Goal: Information Seeking & Learning: Check status

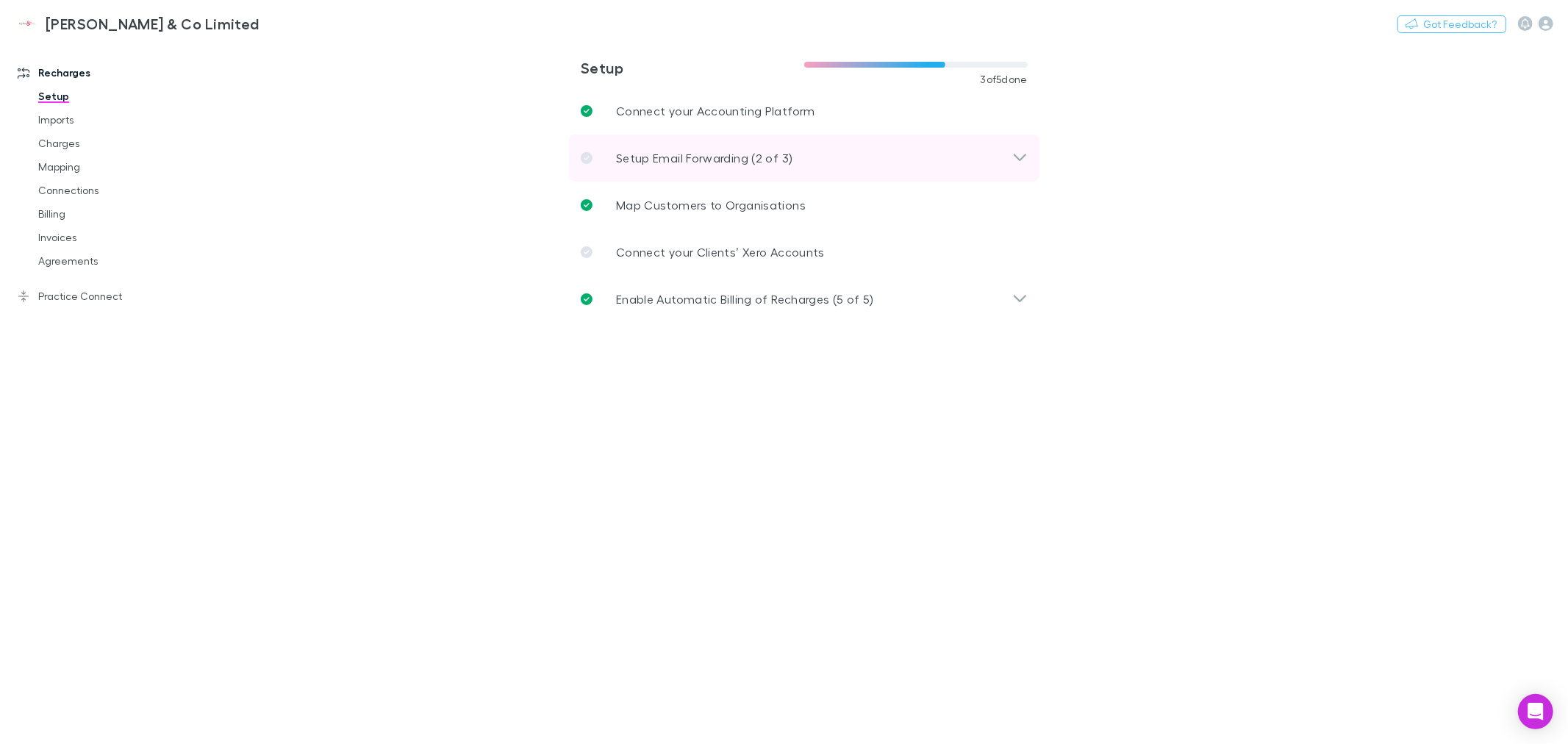
click at [1022, 151] on icon at bounding box center [1019, 158] width 15 height 18
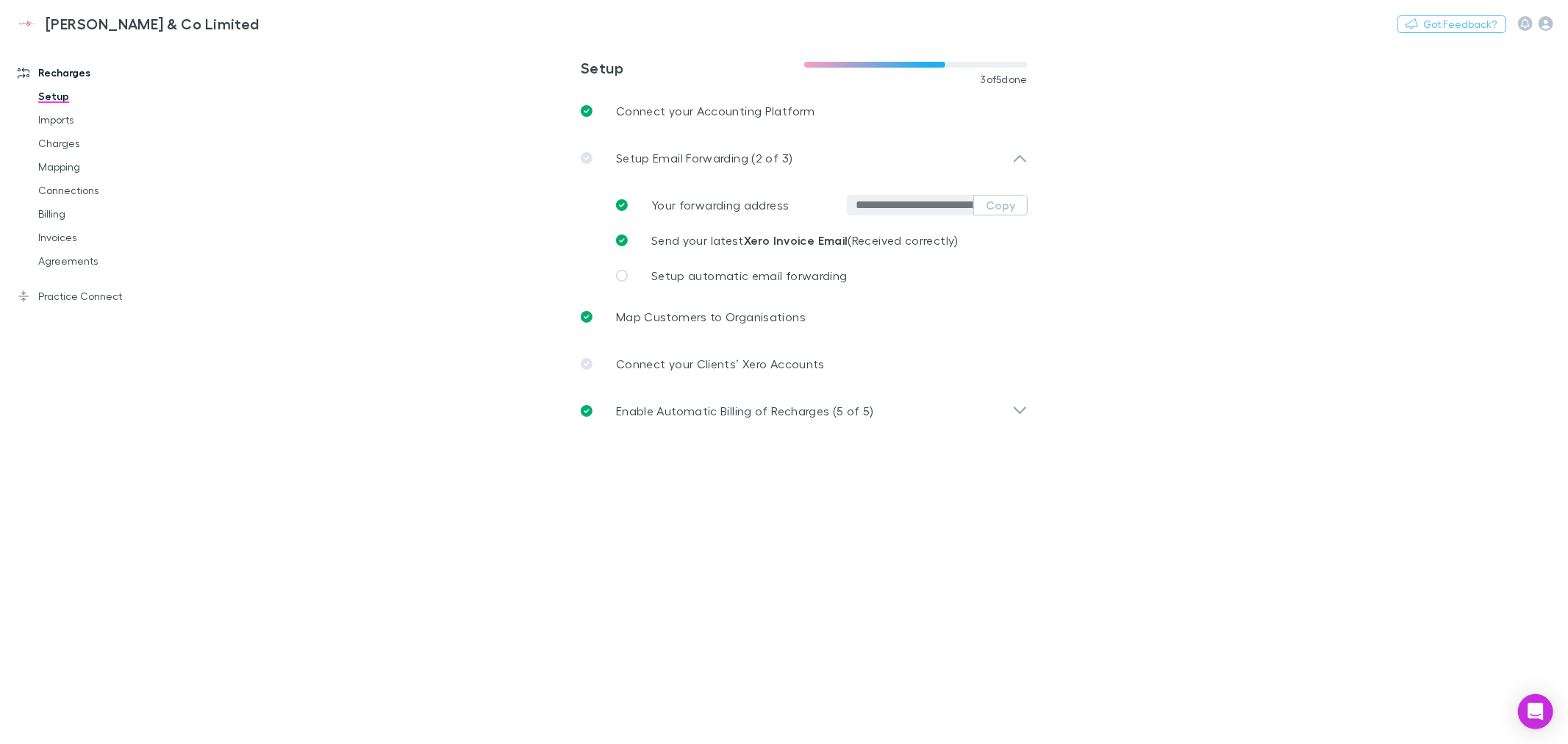
click at [304, 255] on main "**********" at bounding box center [880, 392] width 1375 height 703
click at [79, 261] on link "Agreements" at bounding box center [113, 261] width 179 height 24
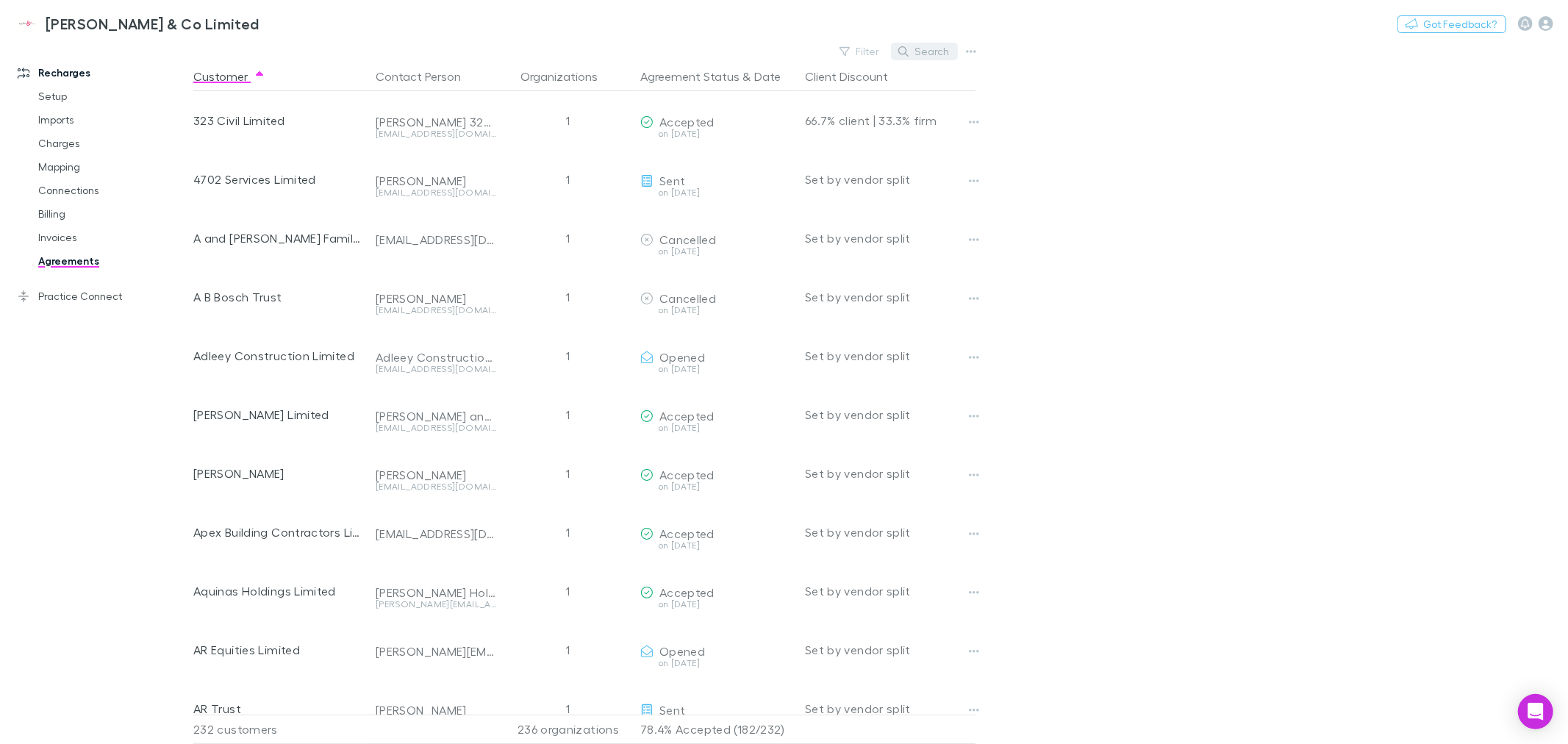
click at [905, 48] on icon "button" at bounding box center [903, 52] width 10 height 10
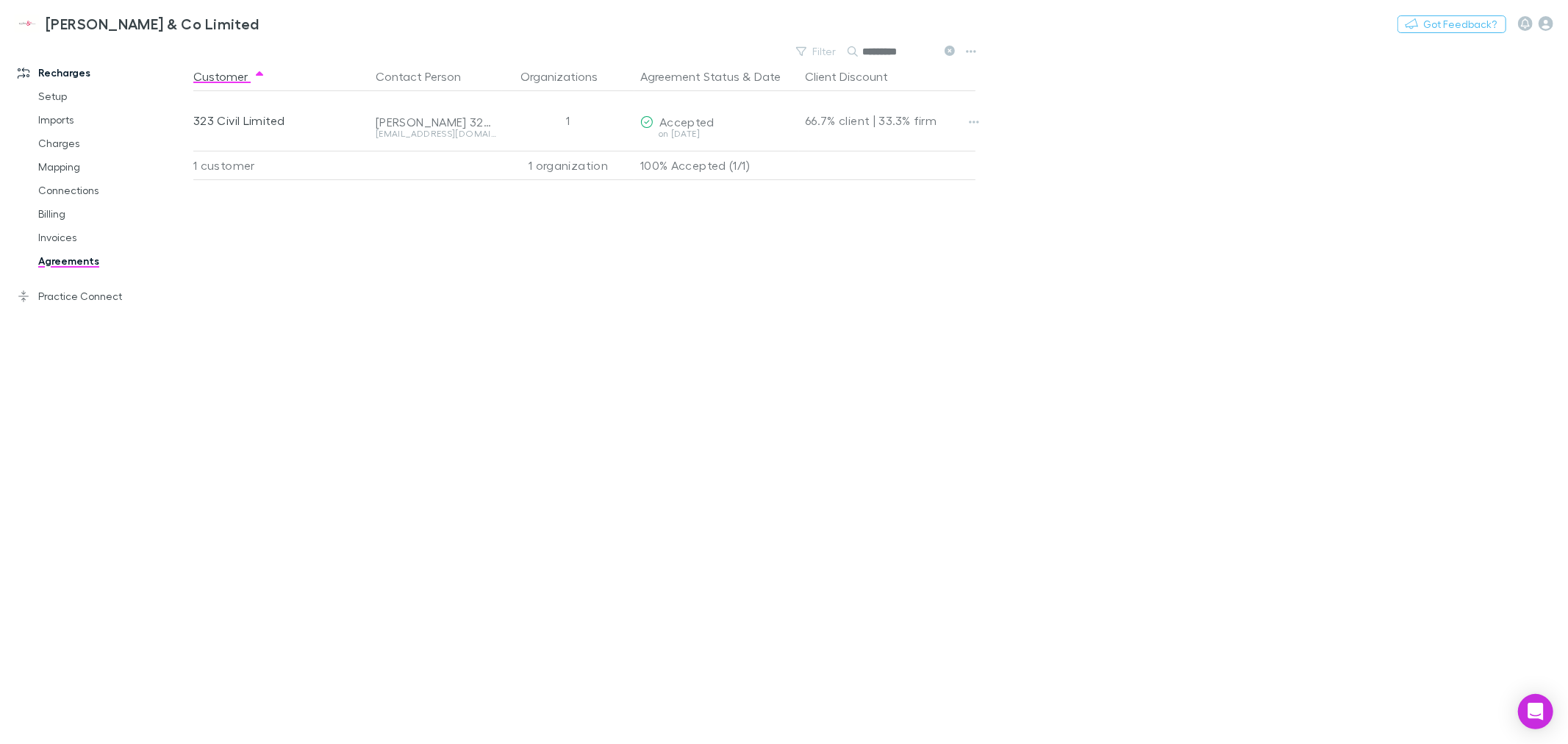
click at [946, 48] on icon at bounding box center [949, 51] width 10 height 10
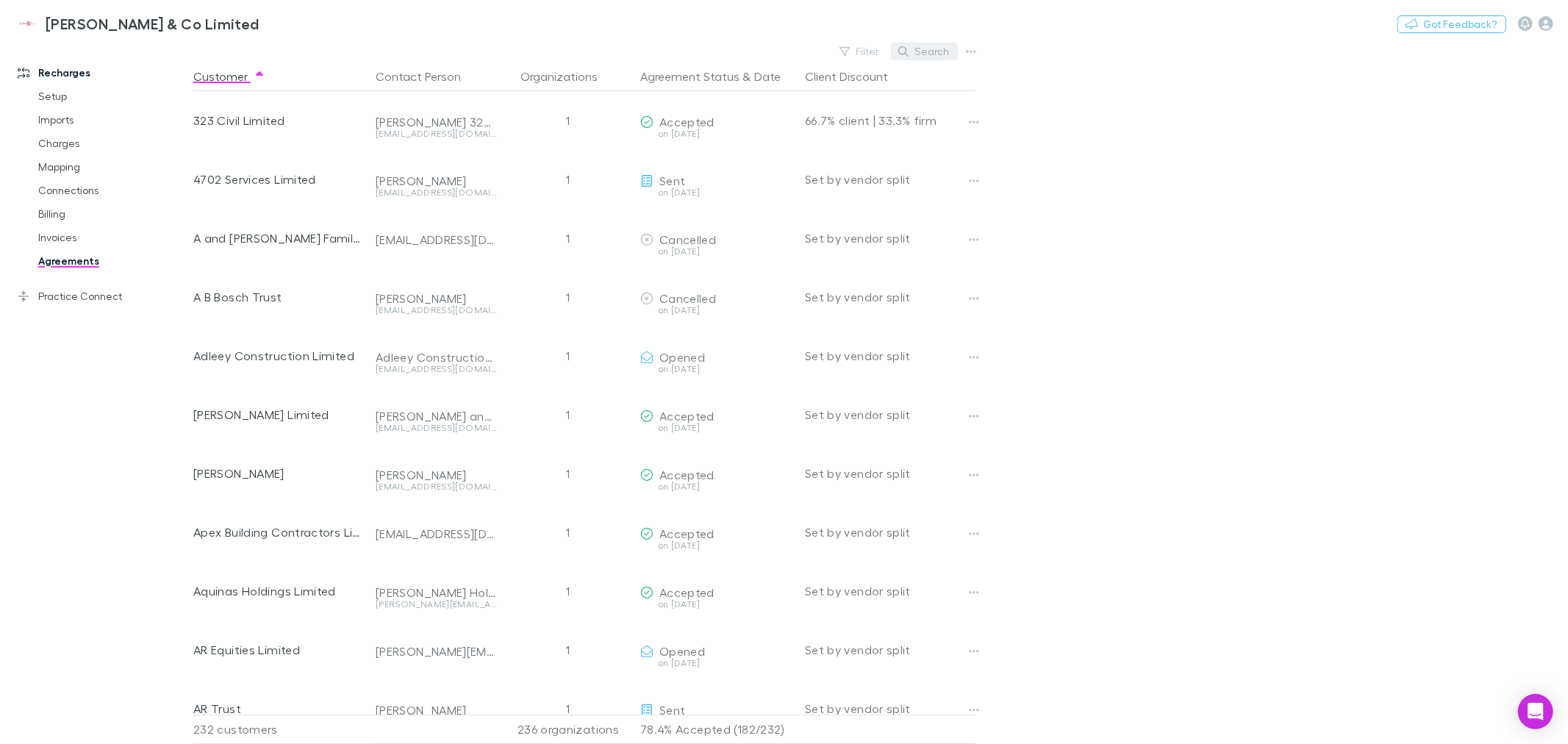
click at [936, 52] on button "Search" at bounding box center [924, 52] width 67 height 18
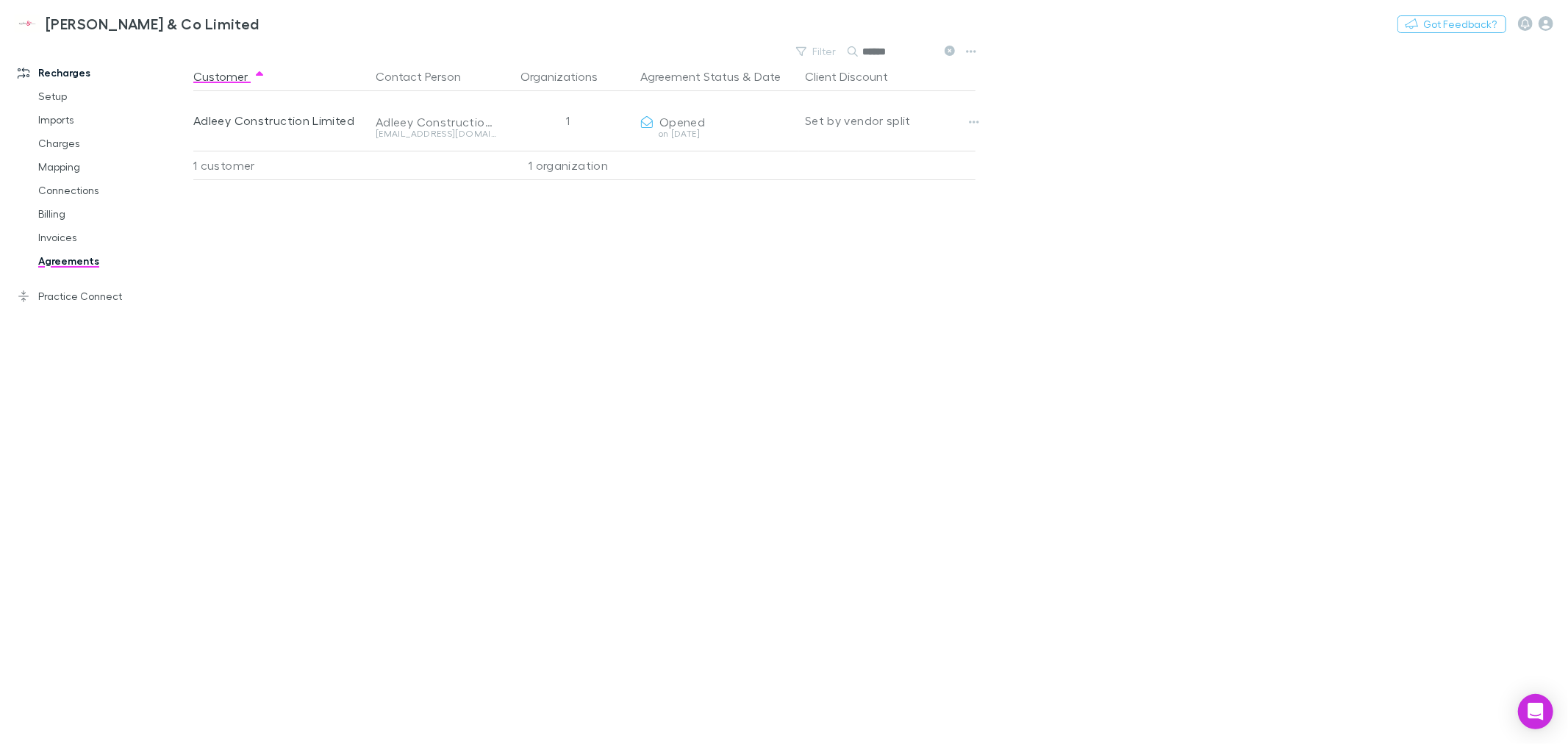
click at [843, 317] on div "Customer Contact Person Organizations Agreement Status & Date Client Discount A…" at bounding box center [597, 403] width 808 height 682
click at [946, 49] on icon at bounding box center [949, 51] width 10 height 10
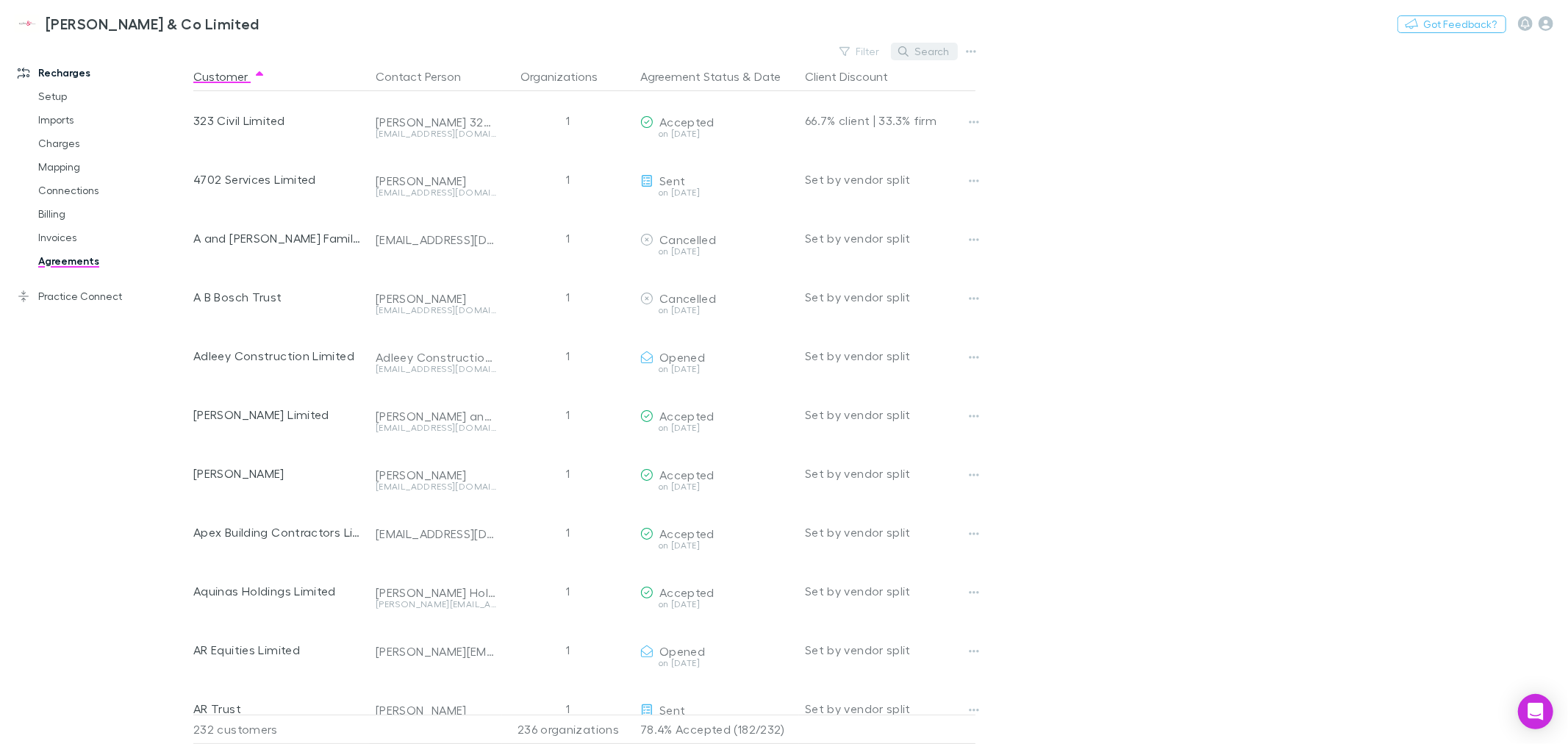
click at [931, 50] on button "Search" at bounding box center [924, 52] width 67 height 18
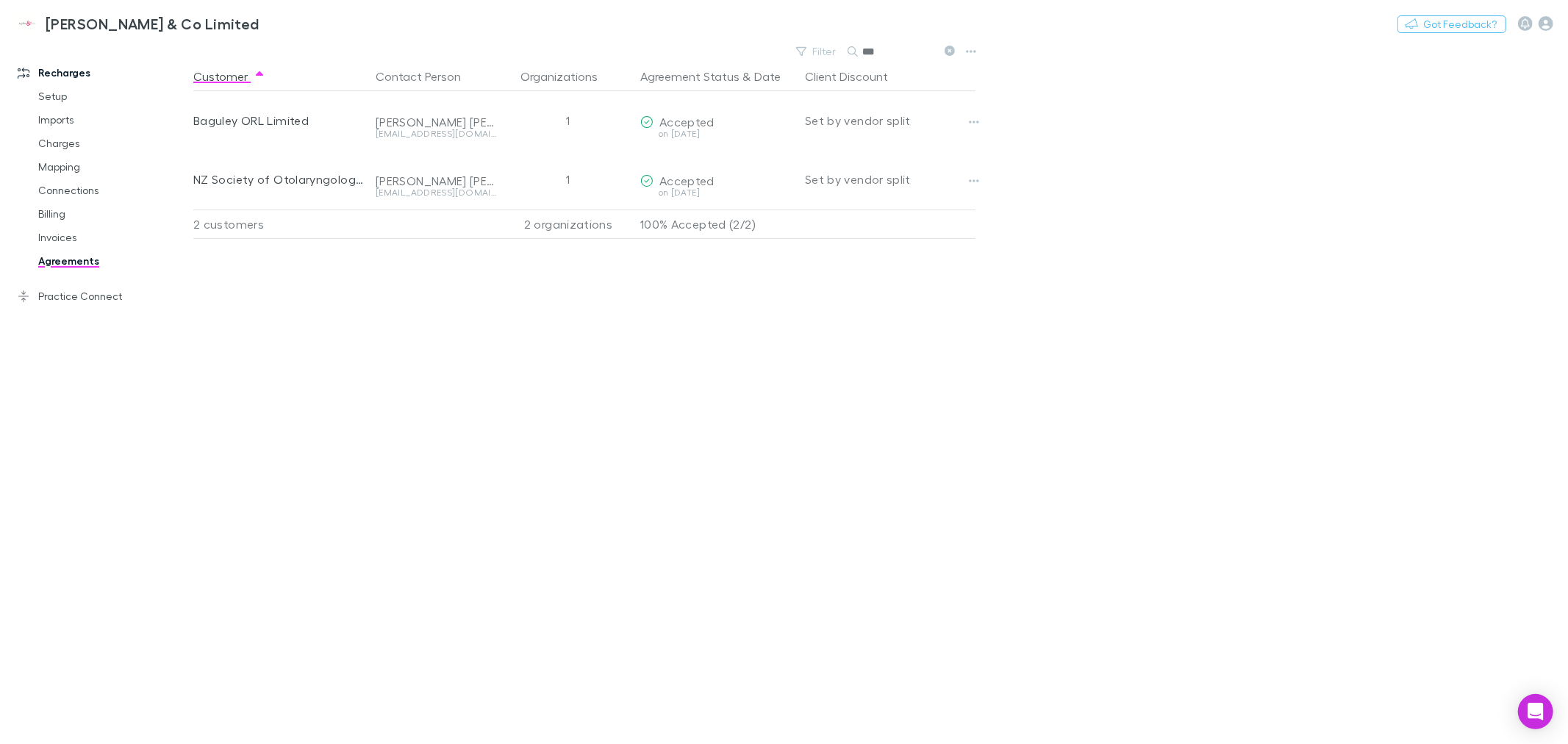
type input "***"
click at [833, 350] on div "Customer Contact Person Organizations Agreement Status & Date Client Discount B…" at bounding box center [597, 403] width 808 height 682
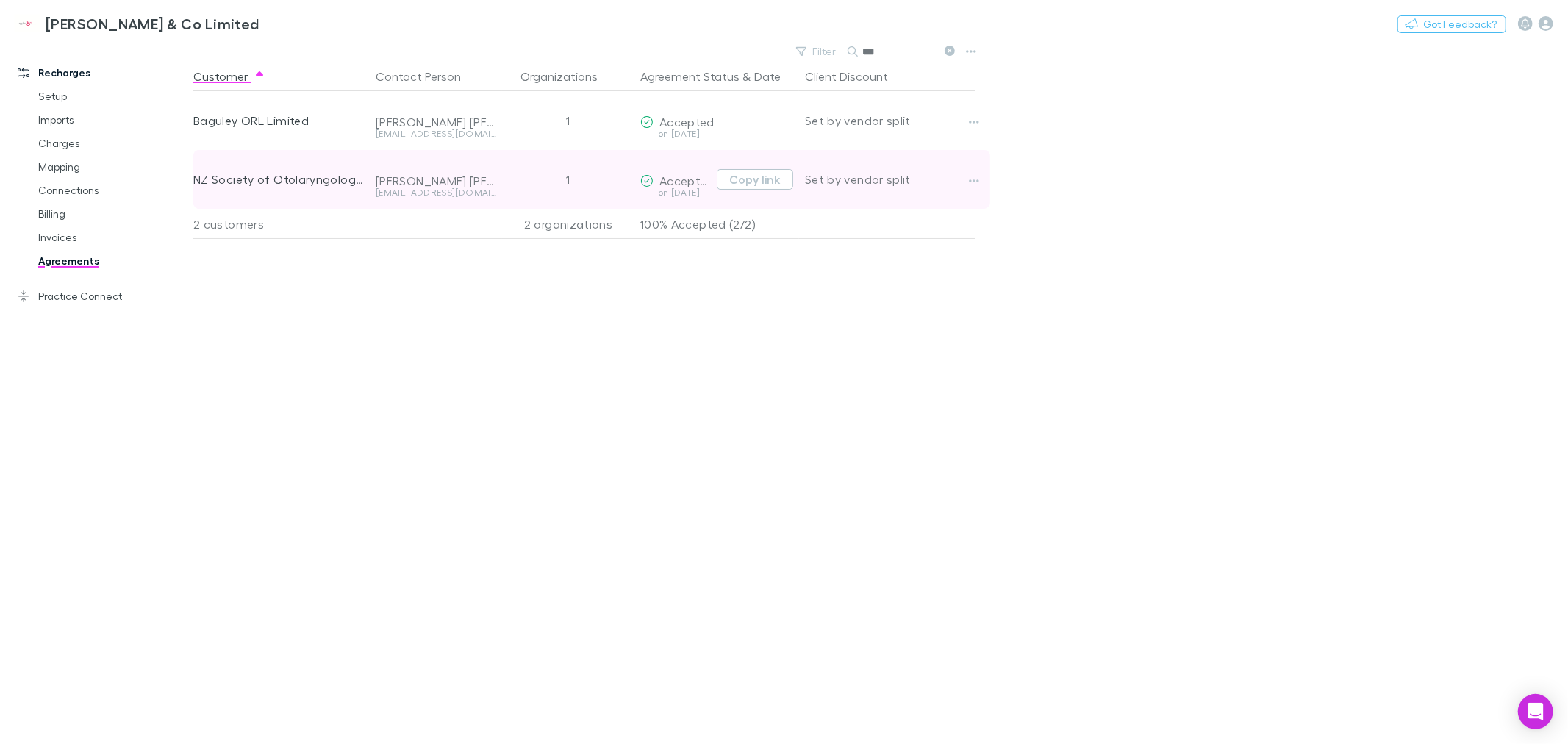
drag, startPoint x: 678, startPoint y: 128, endPoint x: 877, endPoint y: 156, distance: 201.0
click at [680, 128] on span "Accepted" at bounding box center [686, 121] width 55 height 14
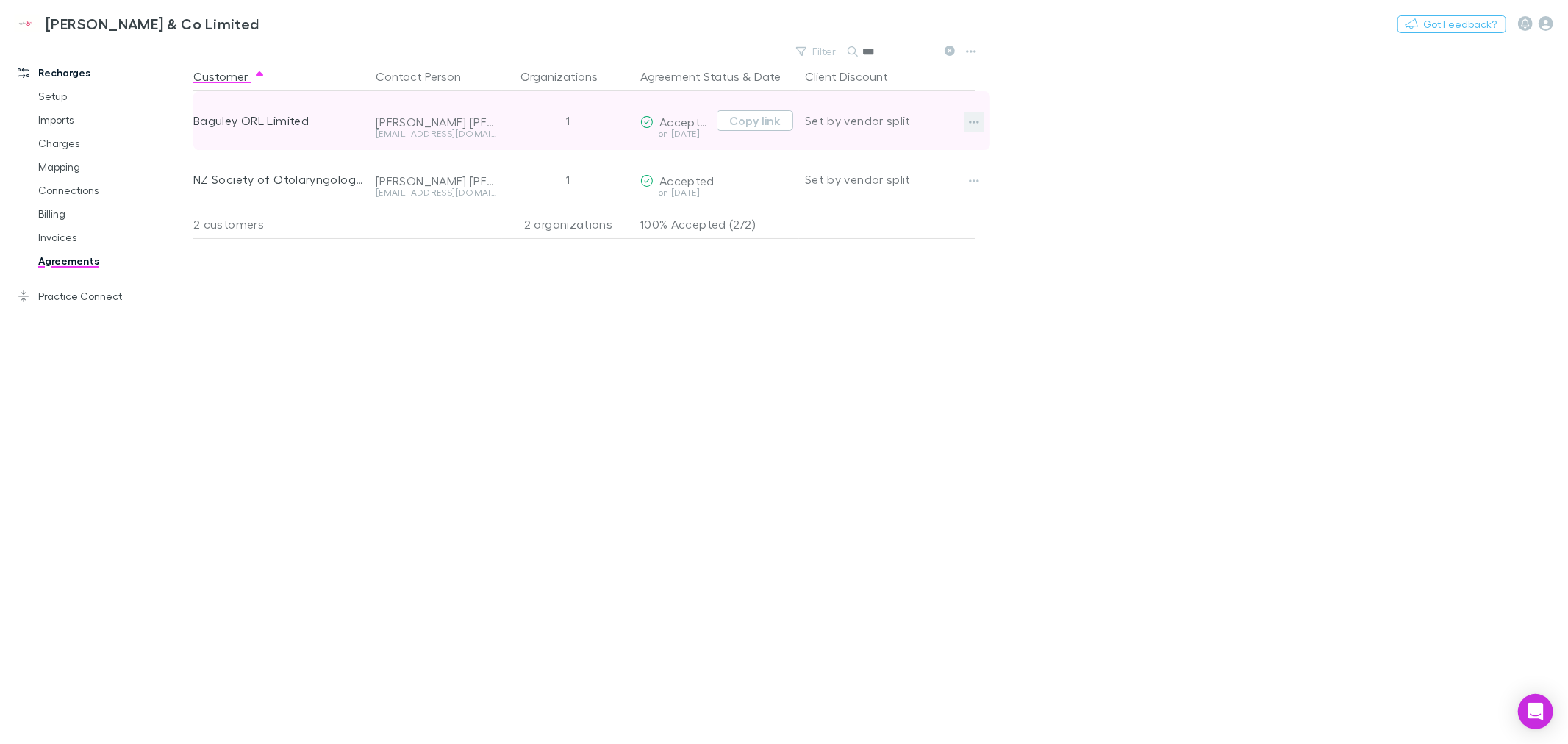
click at [974, 121] on icon "button" at bounding box center [974, 122] width 10 height 3
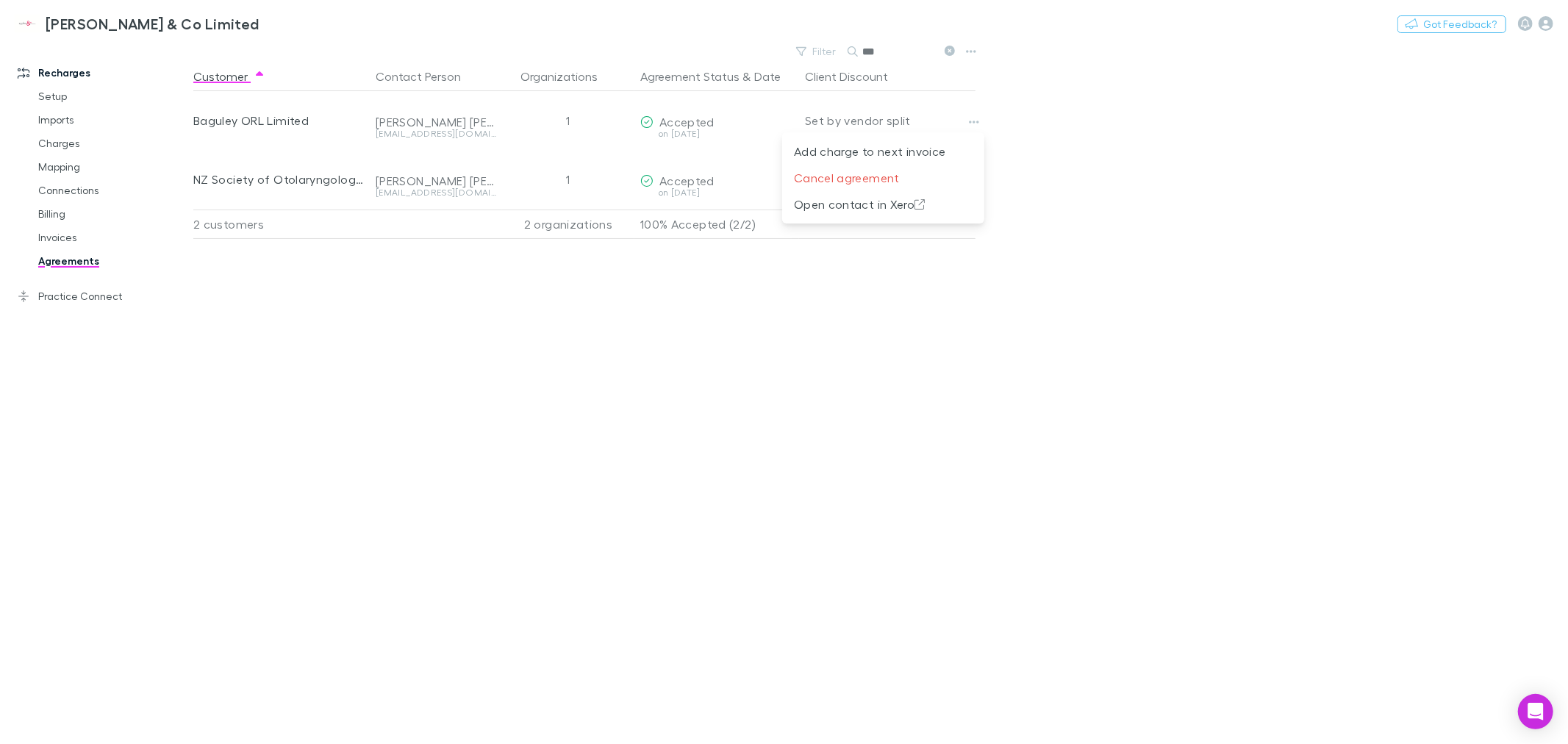
click at [930, 386] on div at bounding box center [784, 372] width 1568 height 744
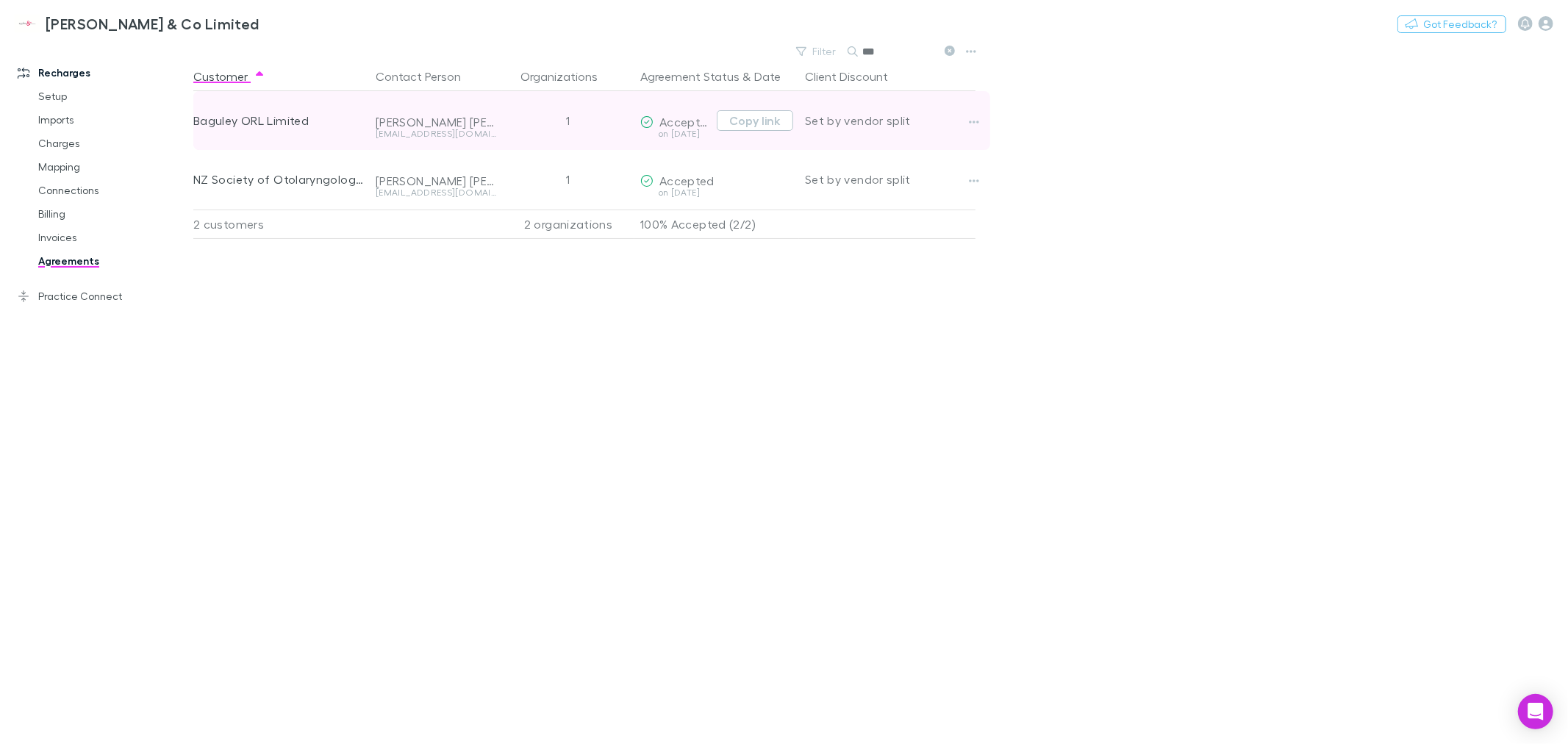
click at [680, 127] on span "Accepted" at bounding box center [686, 121] width 55 height 14
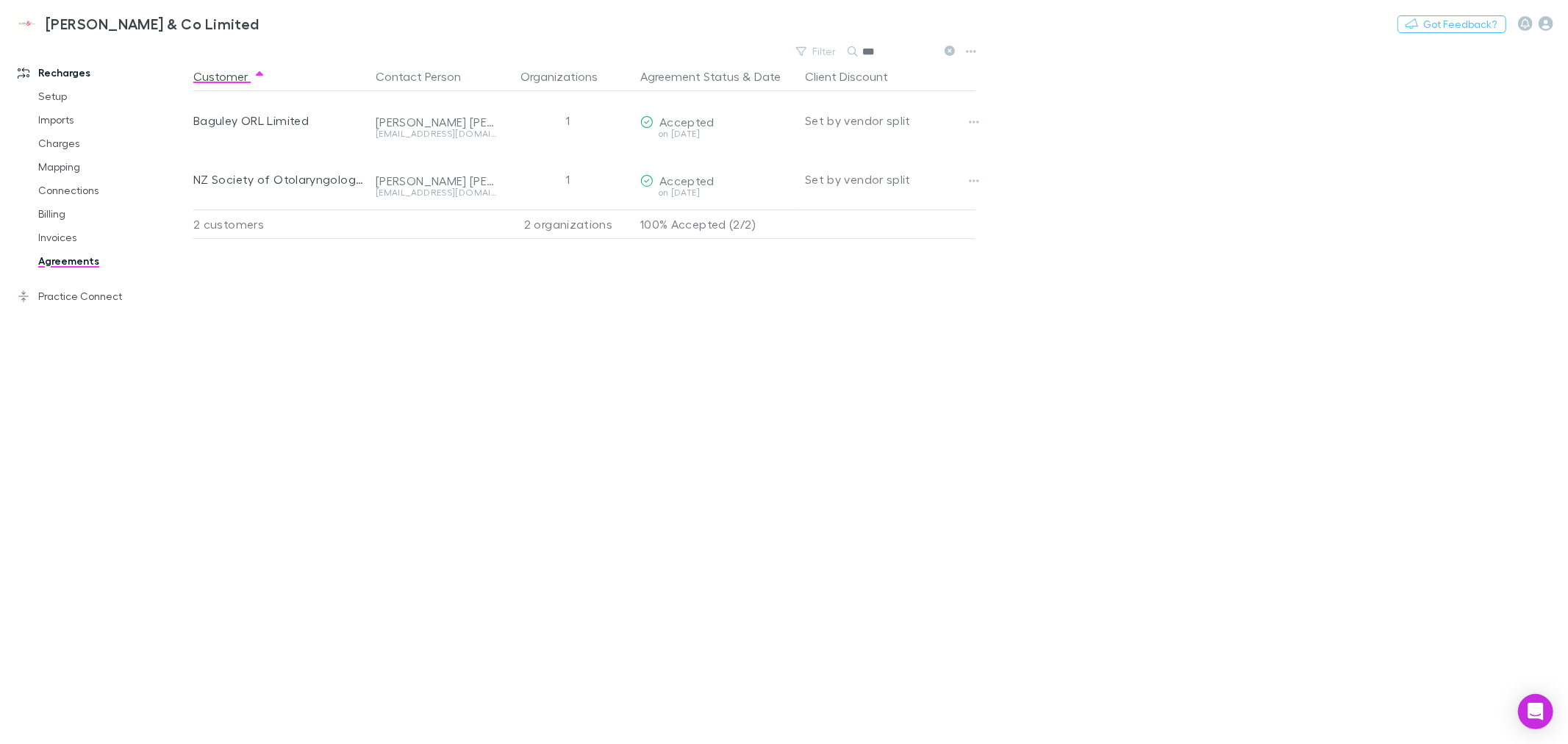
click at [557, 366] on div "Customer Contact Person Organizations Agreement Status & Date Client Discount B…" at bounding box center [597, 403] width 808 height 682
click at [70, 143] on link "Charges" at bounding box center [113, 144] width 179 height 24
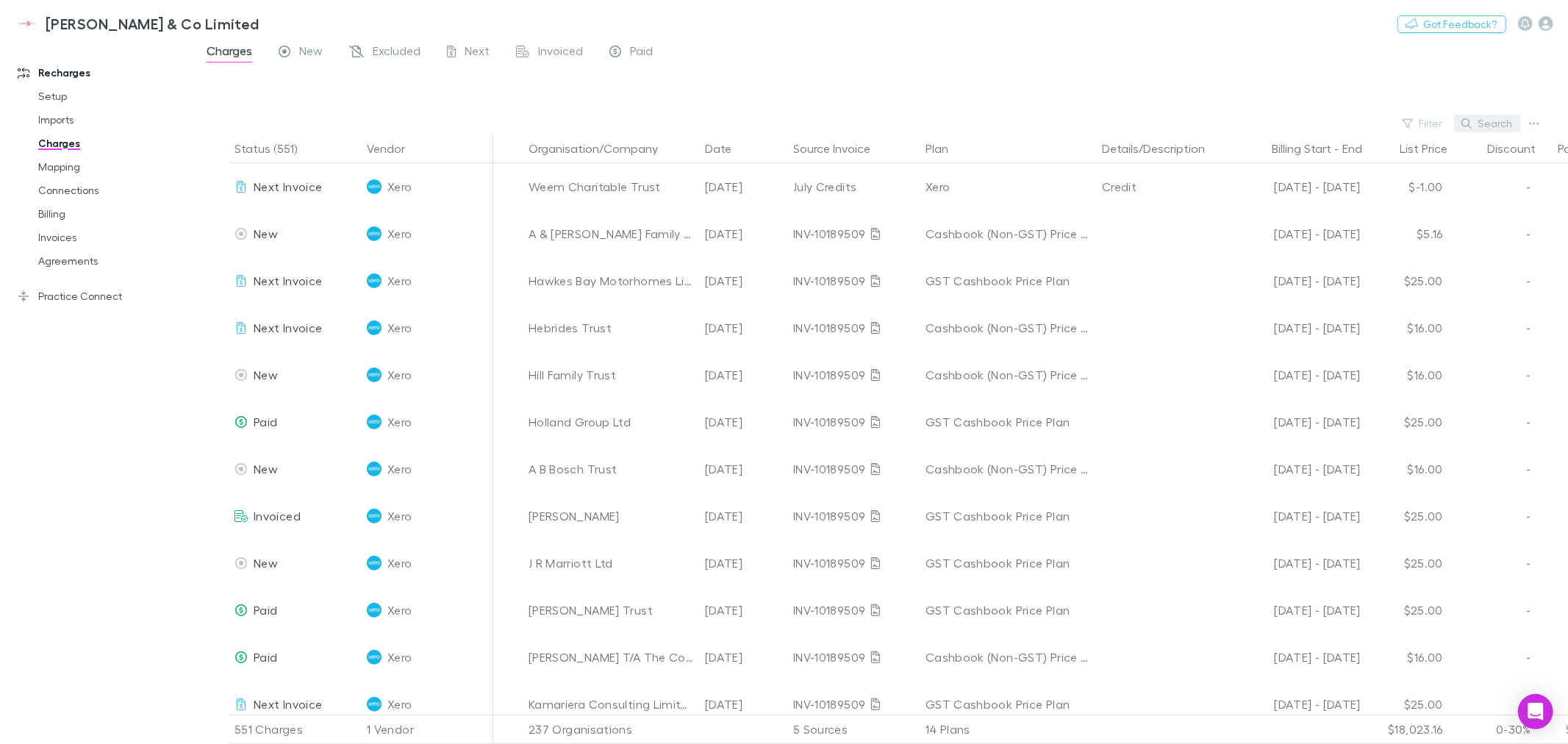
click at [1472, 129] on button "Search" at bounding box center [1487, 124] width 67 height 18
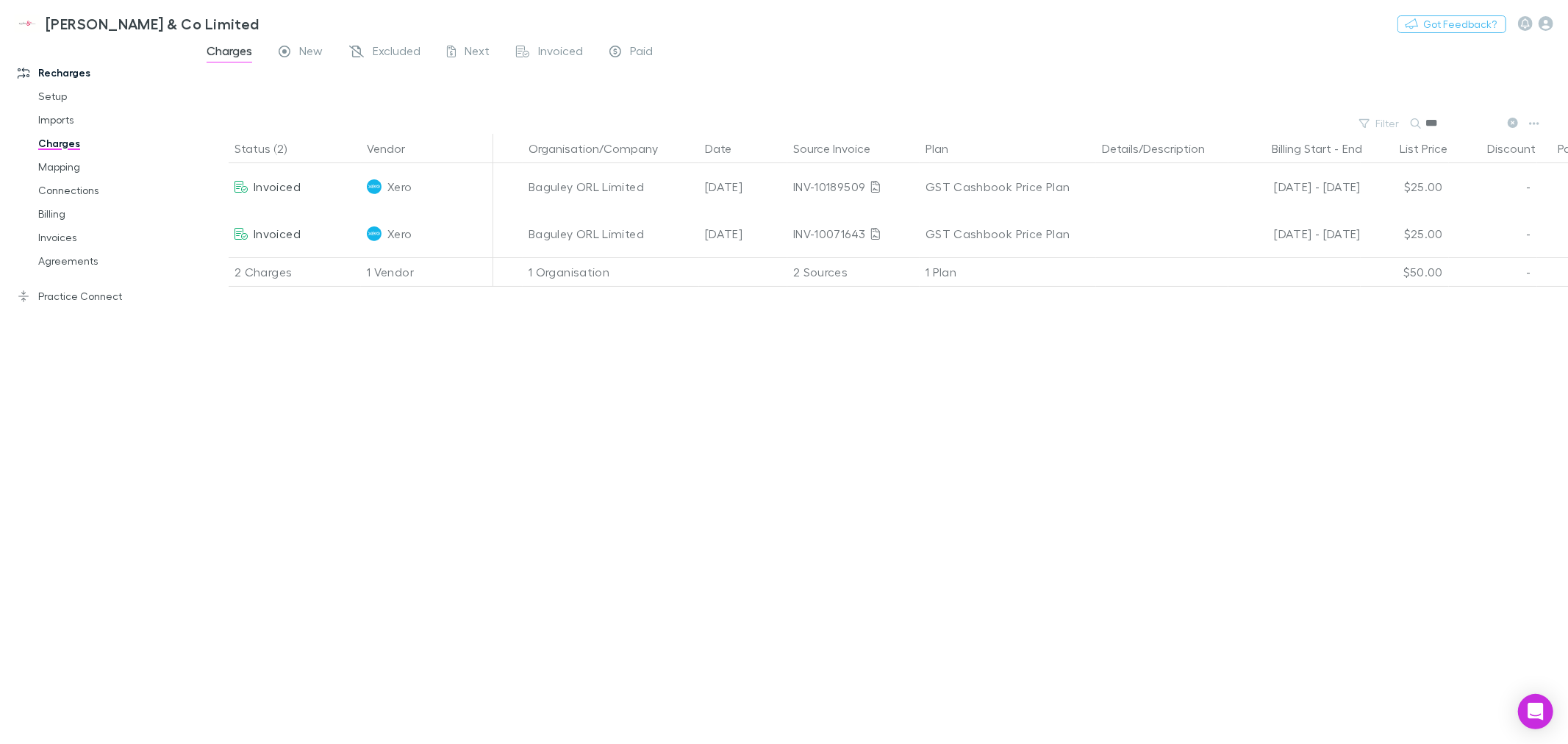
type input "***"
click at [947, 536] on div "Status (2) Vendor Organisation/Company Date Source Invoice Plan Details/Descrip…" at bounding box center [880, 439] width 1375 height 610
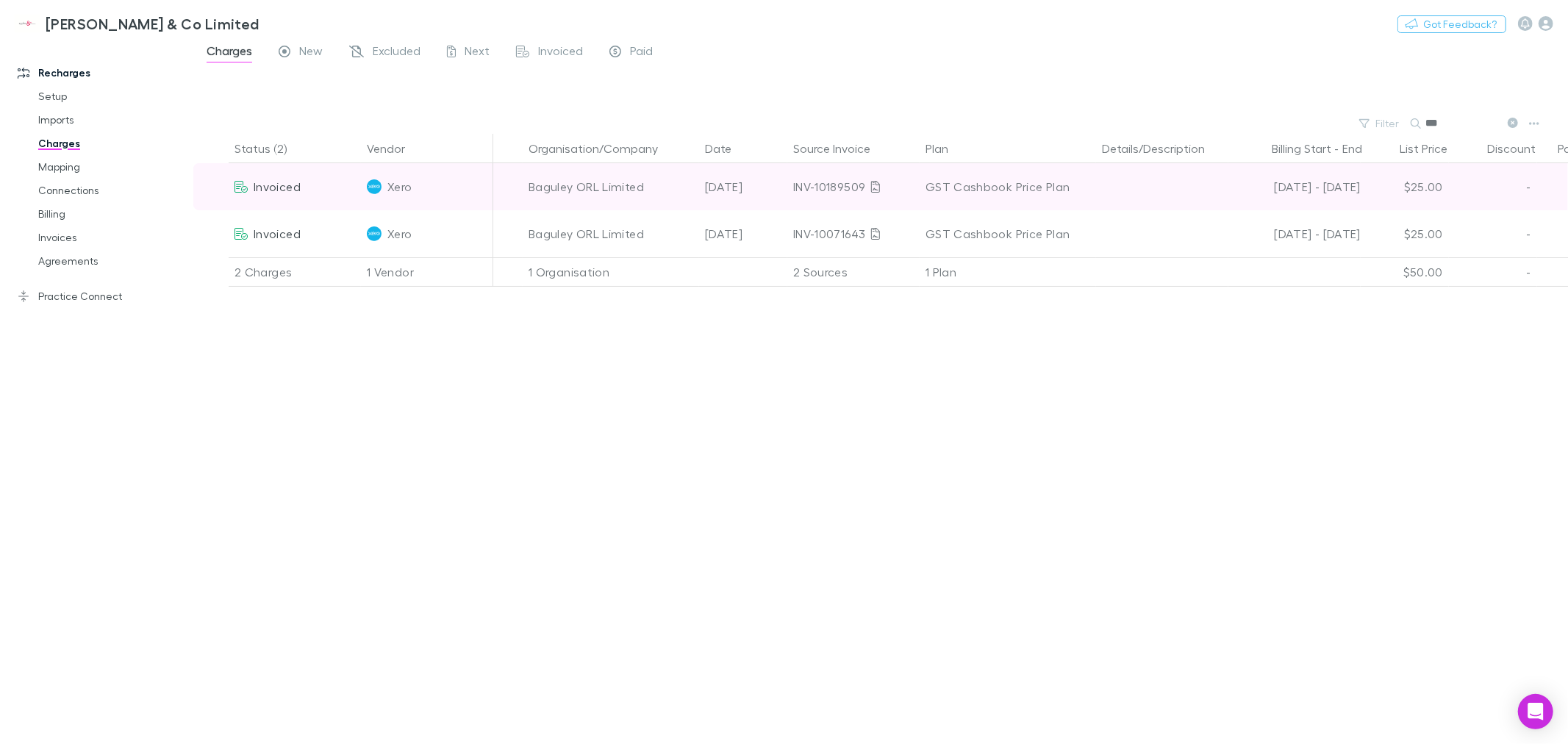
click at [1280, 194] on div "[DATE] - [DATE]" at bounding box center [1297, 187] width 126 height 47
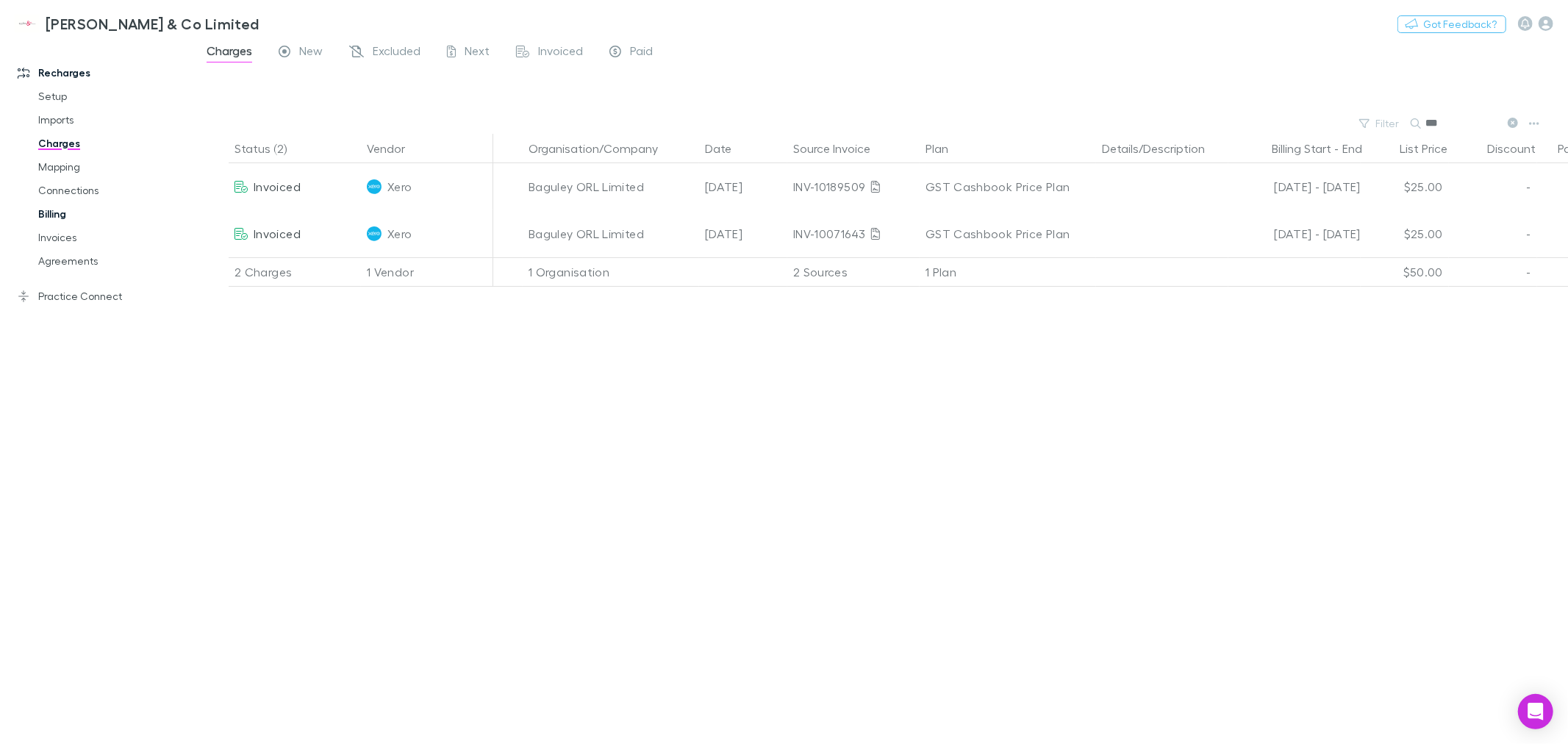
click at [63, 214] on link "Billing" at bounding box center [113, 214] width 179 height 24
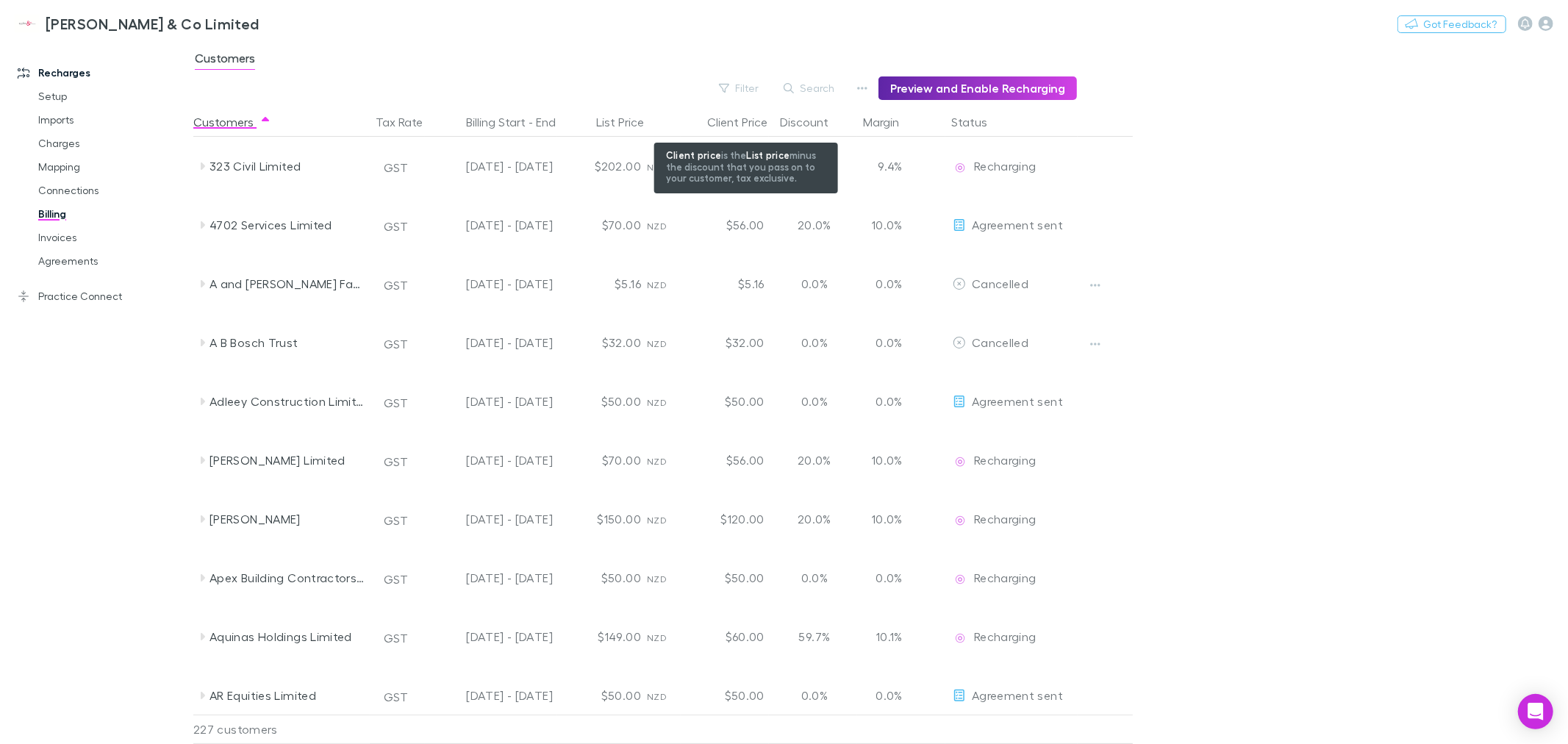
click at [833, 87] on button "Search" at bounding box center [809, 88] width 67 height 18
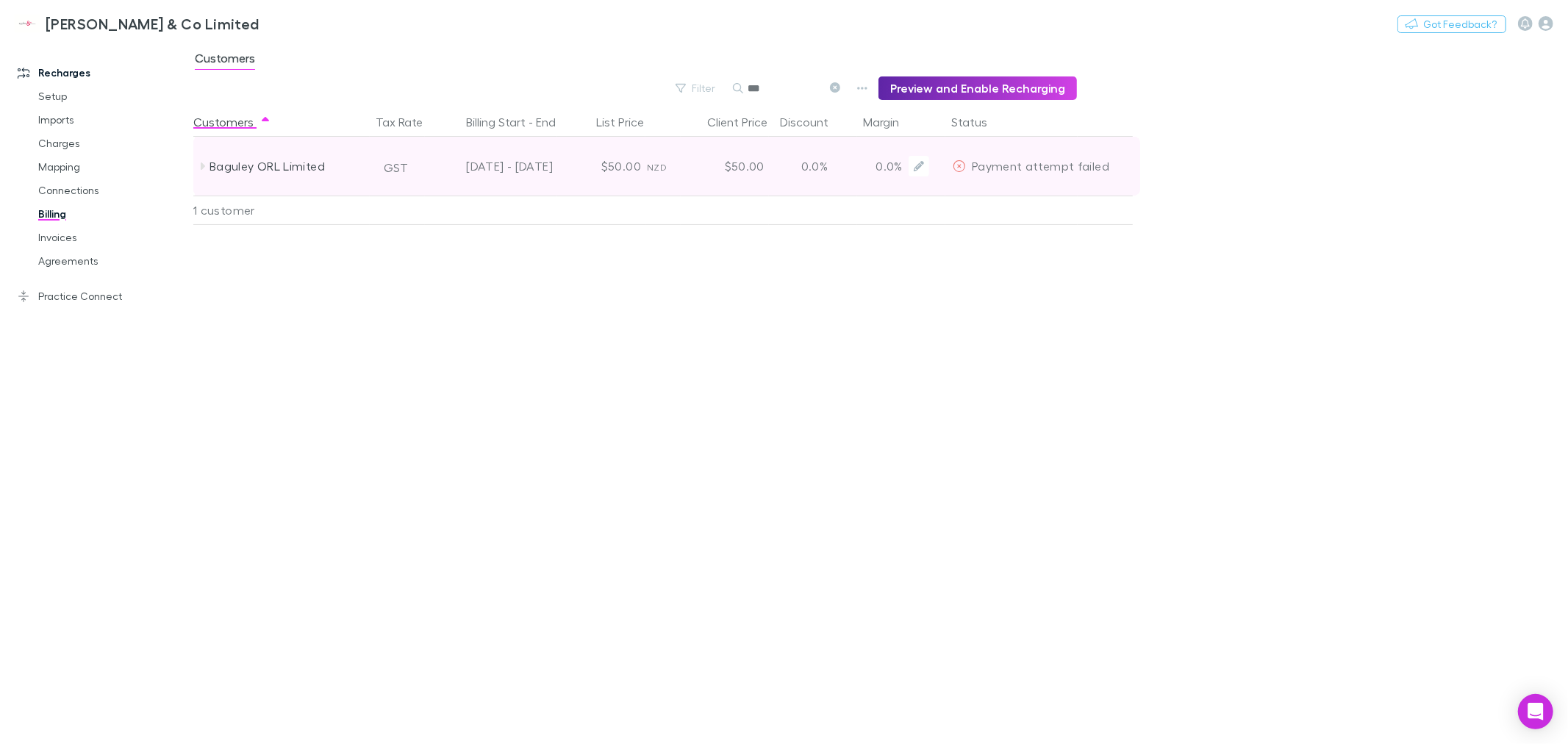
type input "***"
click at [1046, 171] on span "Payment attempt failed" at bounding box center [1040, 166] width 138 height 14
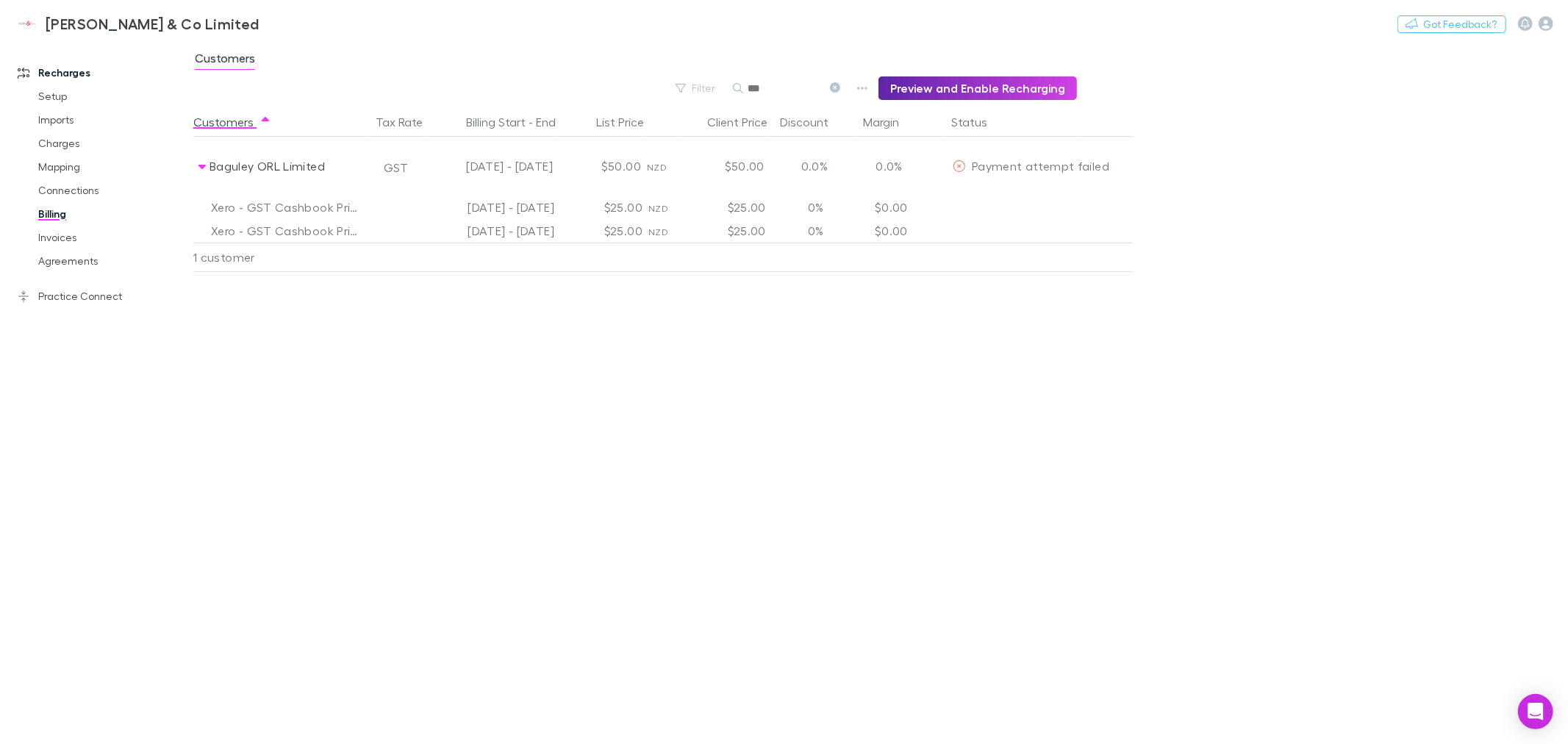
click at [560, 357] on div "Customers Tax Rate Billing Start - End List Price Client Price Discount Margin …" at bounding box center [699, 425] width 1011 height 637
click at [856, 443] on div "Customers Tax Rate Billing Start - End List Price Client Price Discount Margin …" at bounding box center [699, 425] width 1011 height 637
click at [68, 239] on link "Invoices" at bounding box center [113, 238] width 179 height 24
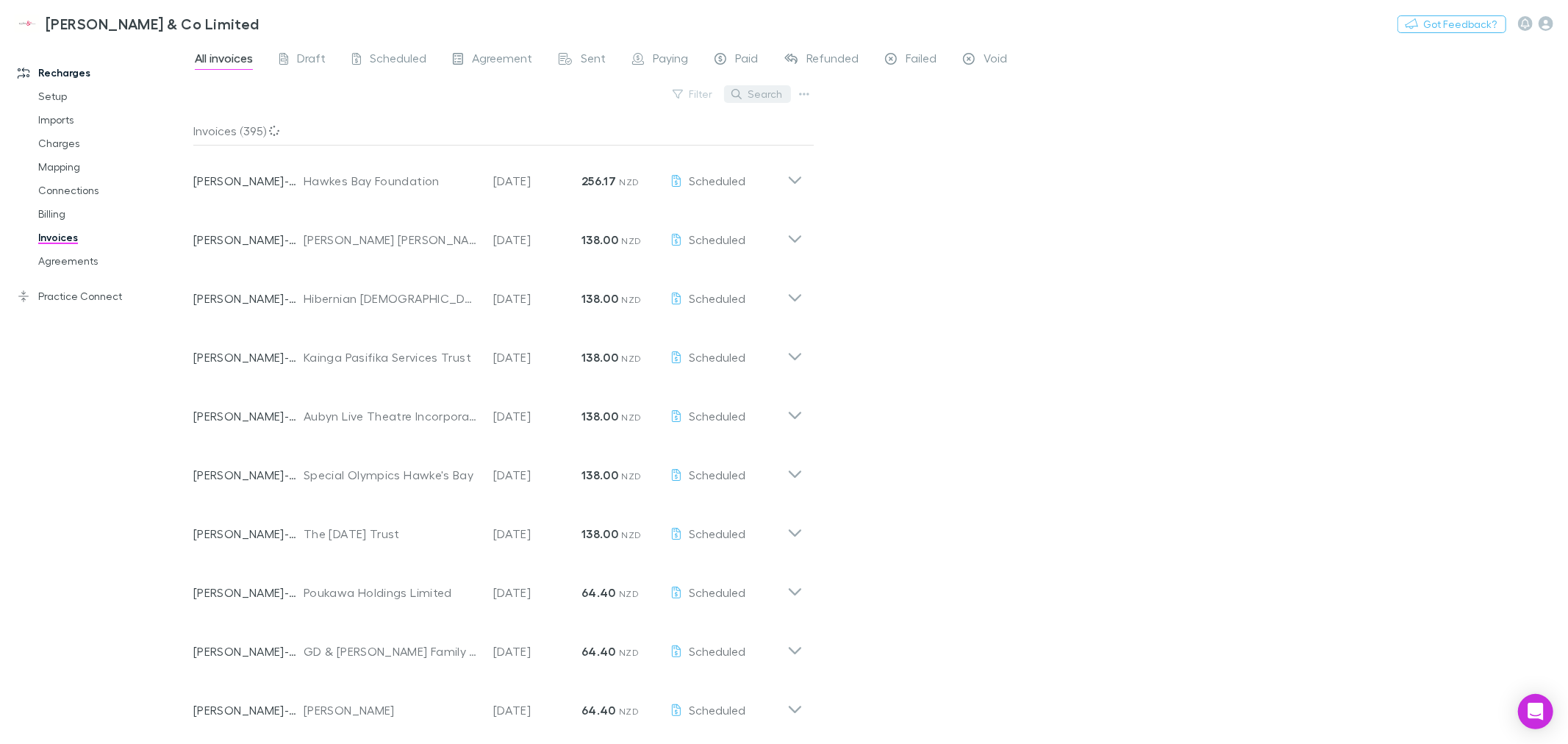
click at [759, 92] on button "Search" at bounding box center [757, 94] width 67 height 18
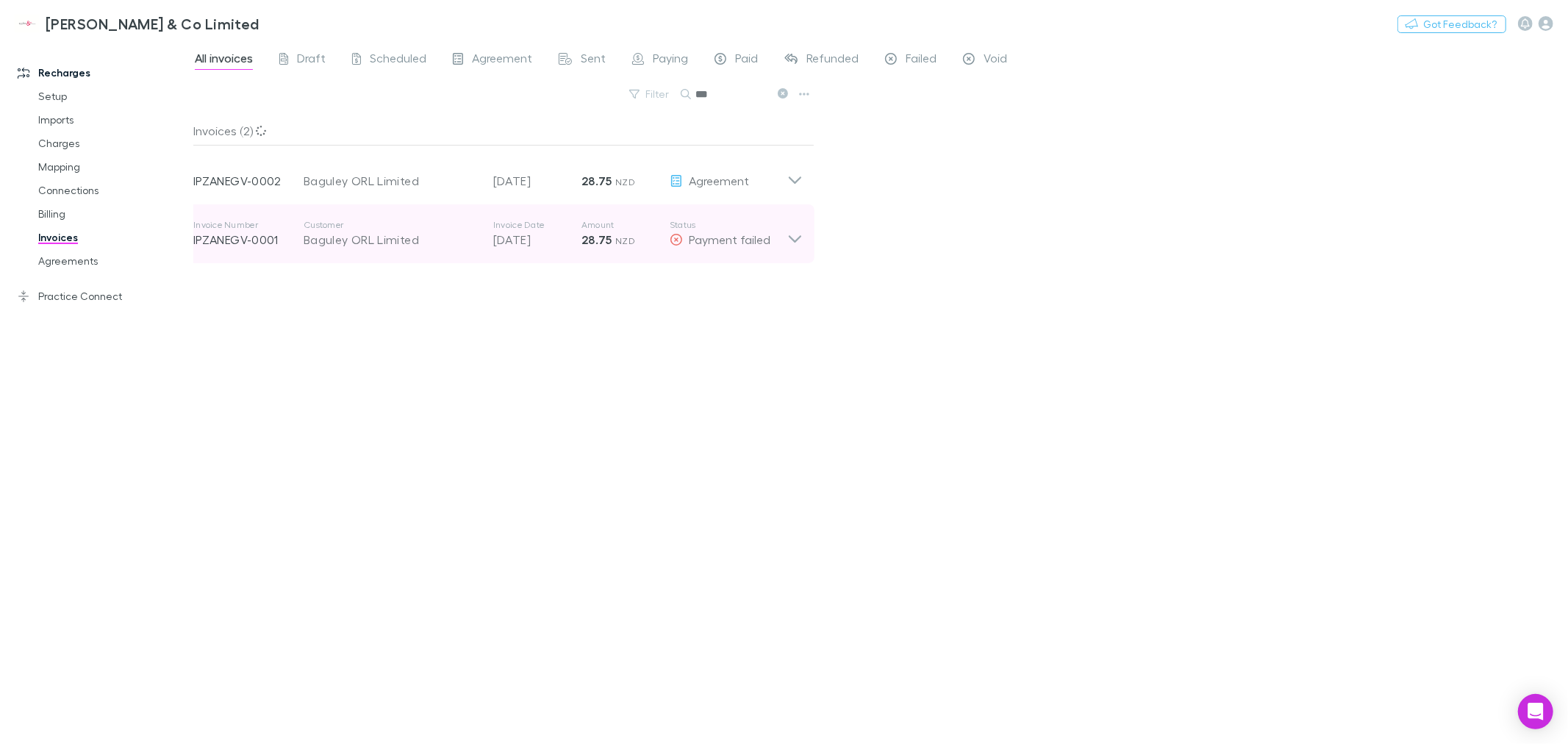
type input "***"
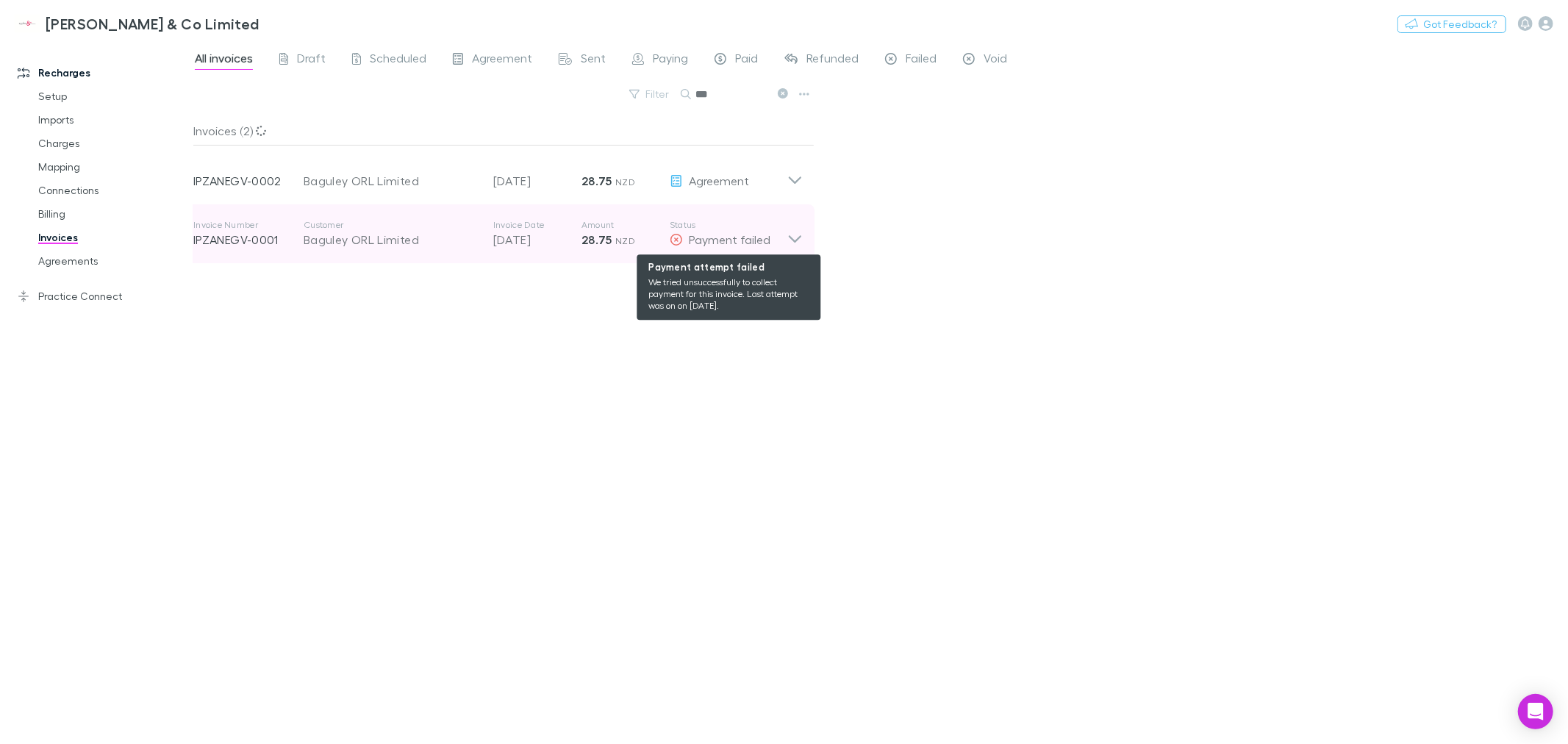
click at [781, 233] on div "Payment failed" at bounding box center [728, 240] width 118 height 18
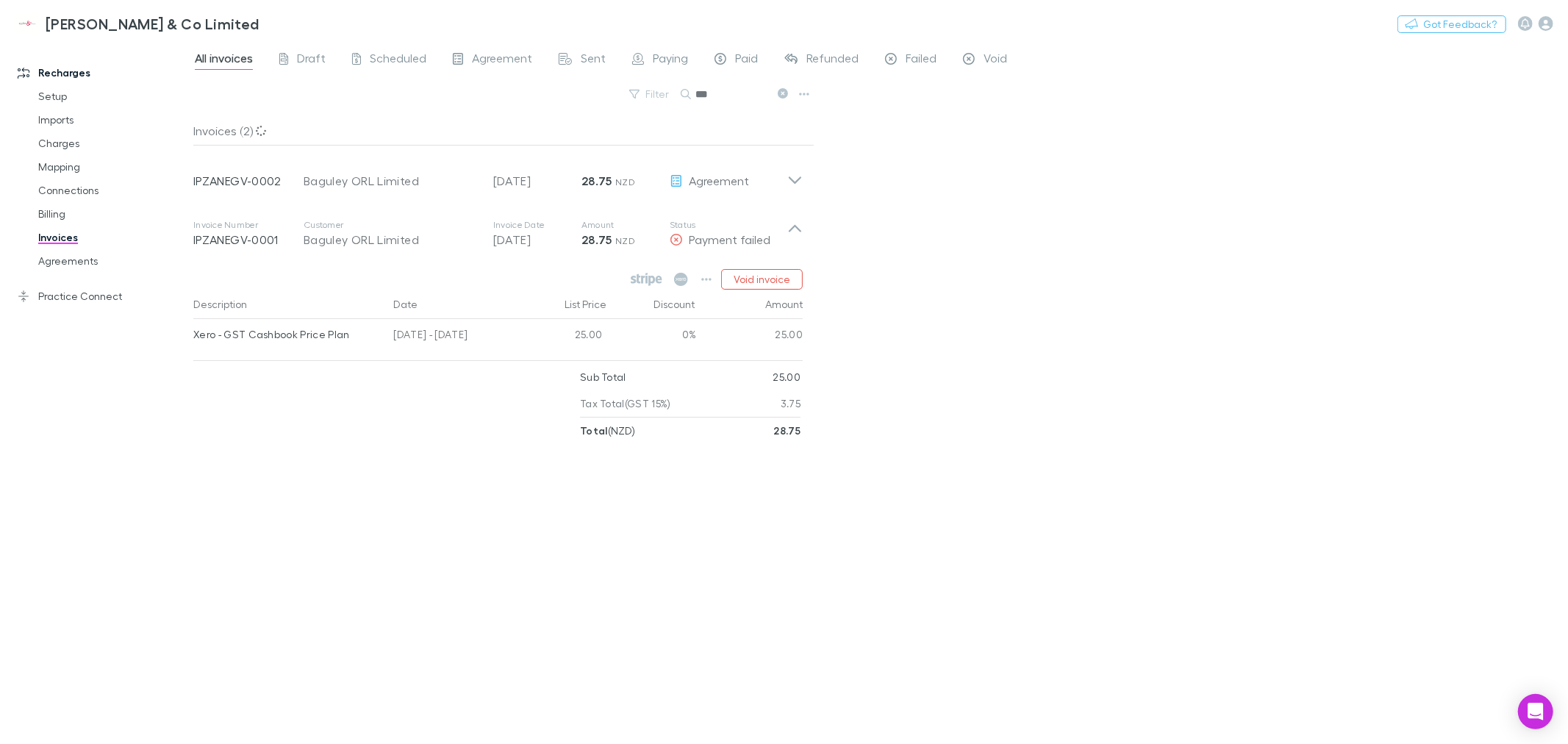
click at [956, 333] on div "All invoices Draft Scheduled Agreement Sent Paying Paid Refunded Failed Void Fi…" at bounding box center [880, 392] width 1375 height 703
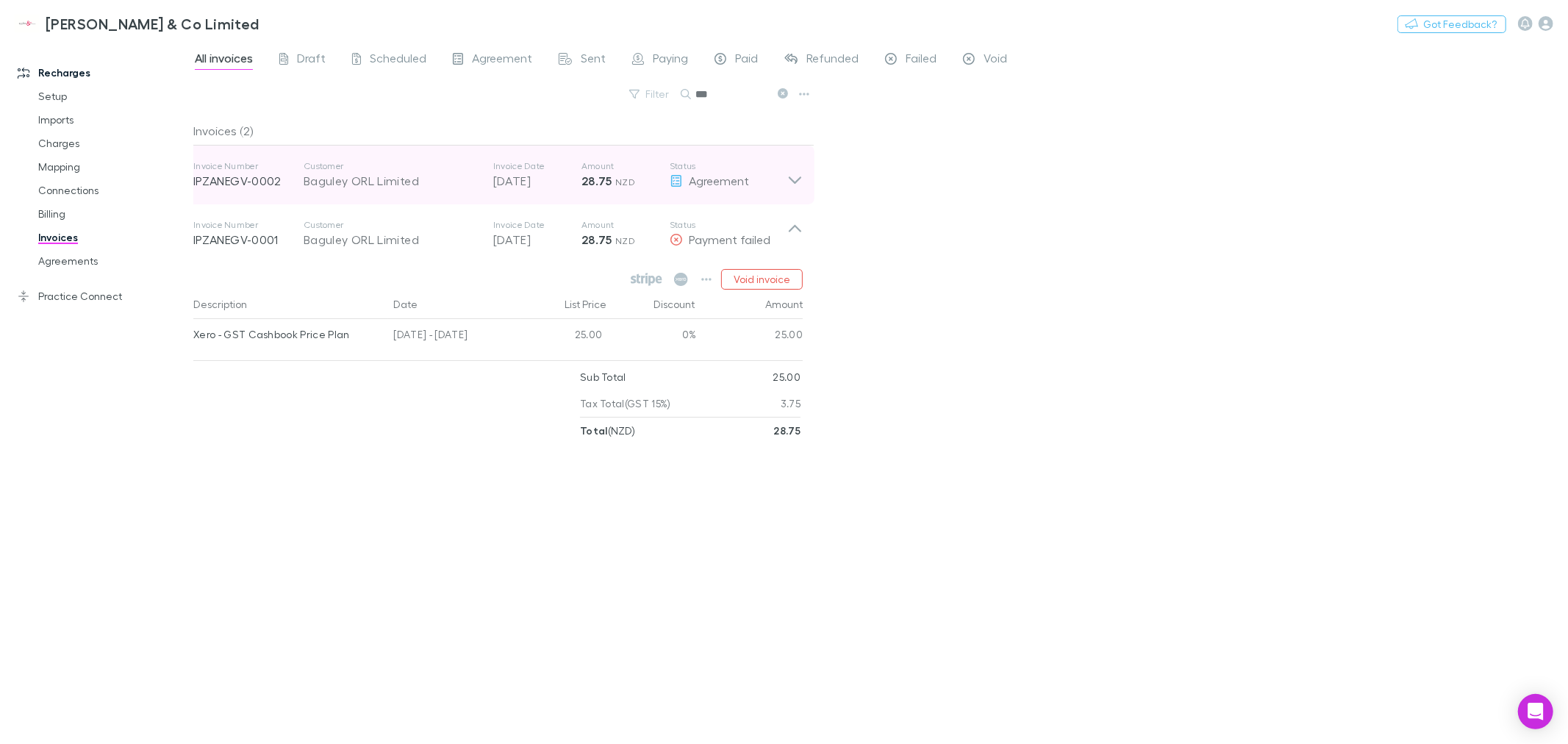
click at [791, 174] on icon at bounding box center [794, 175] width 15 height 29
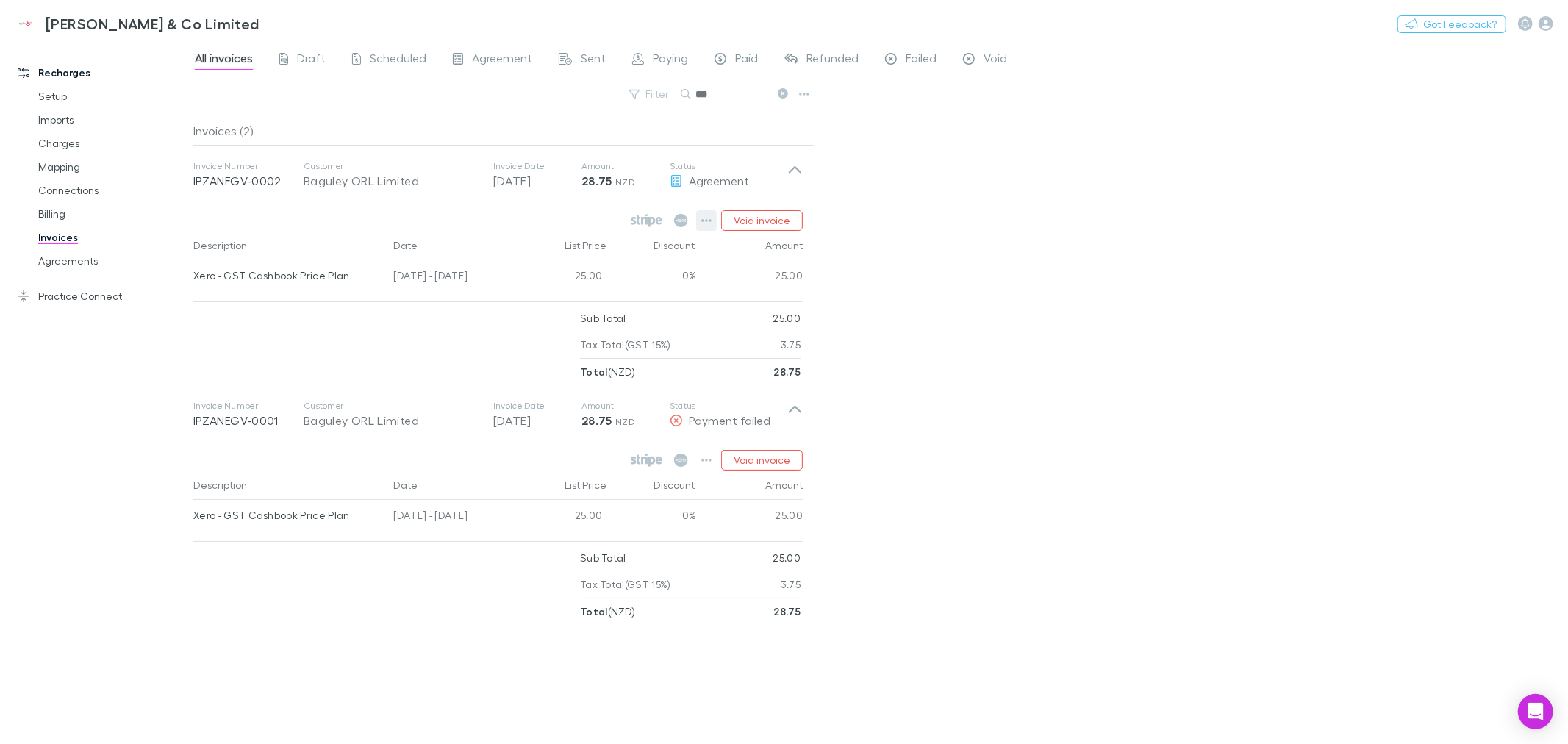
click at [702, 221] on icon "button" at bounding box center [706, 221] width 10 height 3
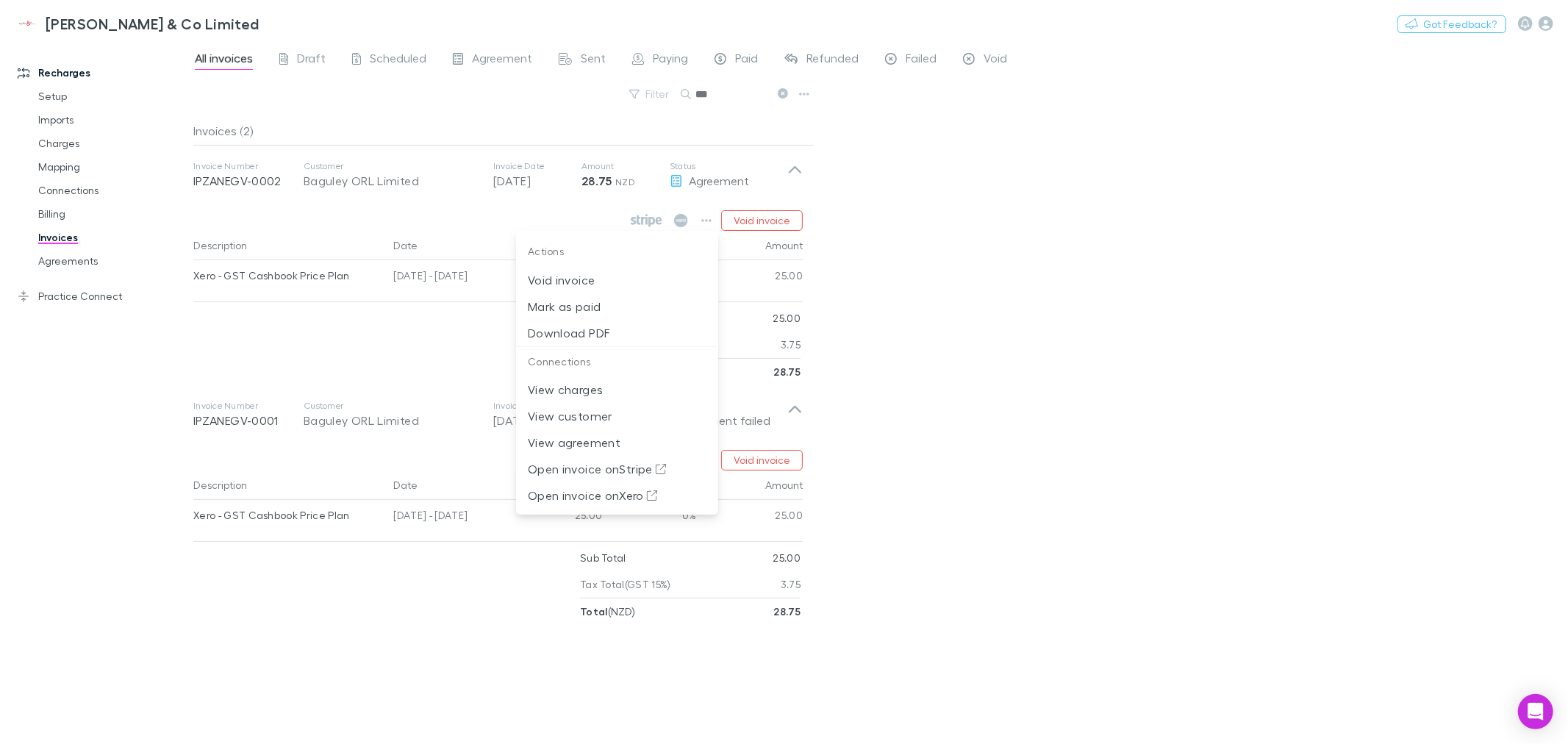
click at [937, 330] on div at bounding box center [784, 372] width 1568 height 744
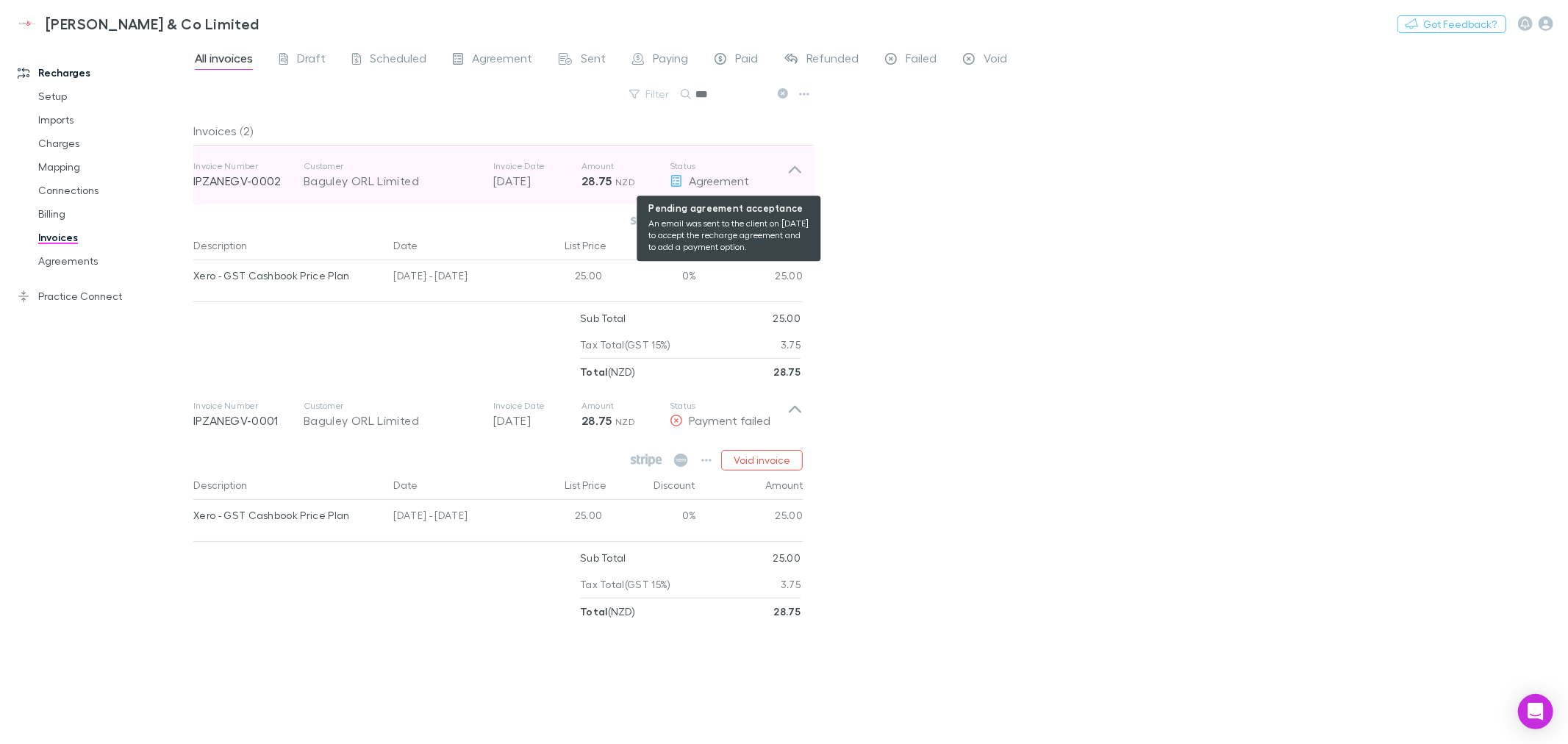
click at [689, 181] on span "Agreement" at bounding box center [719, 180] width 60 height 14
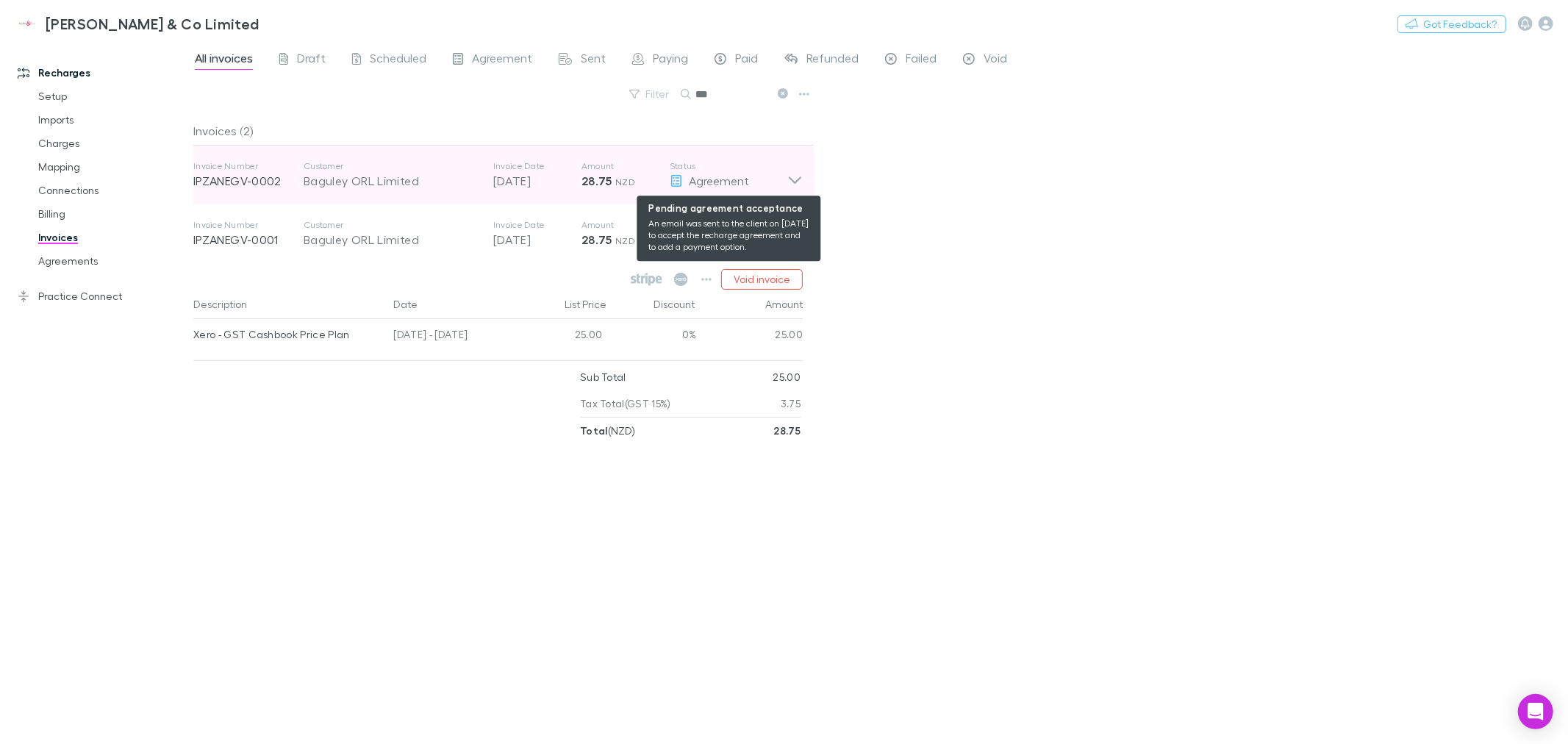
click at [689, 181] on span "Agreement" at bounding box center [719, 180] width 60 height 14
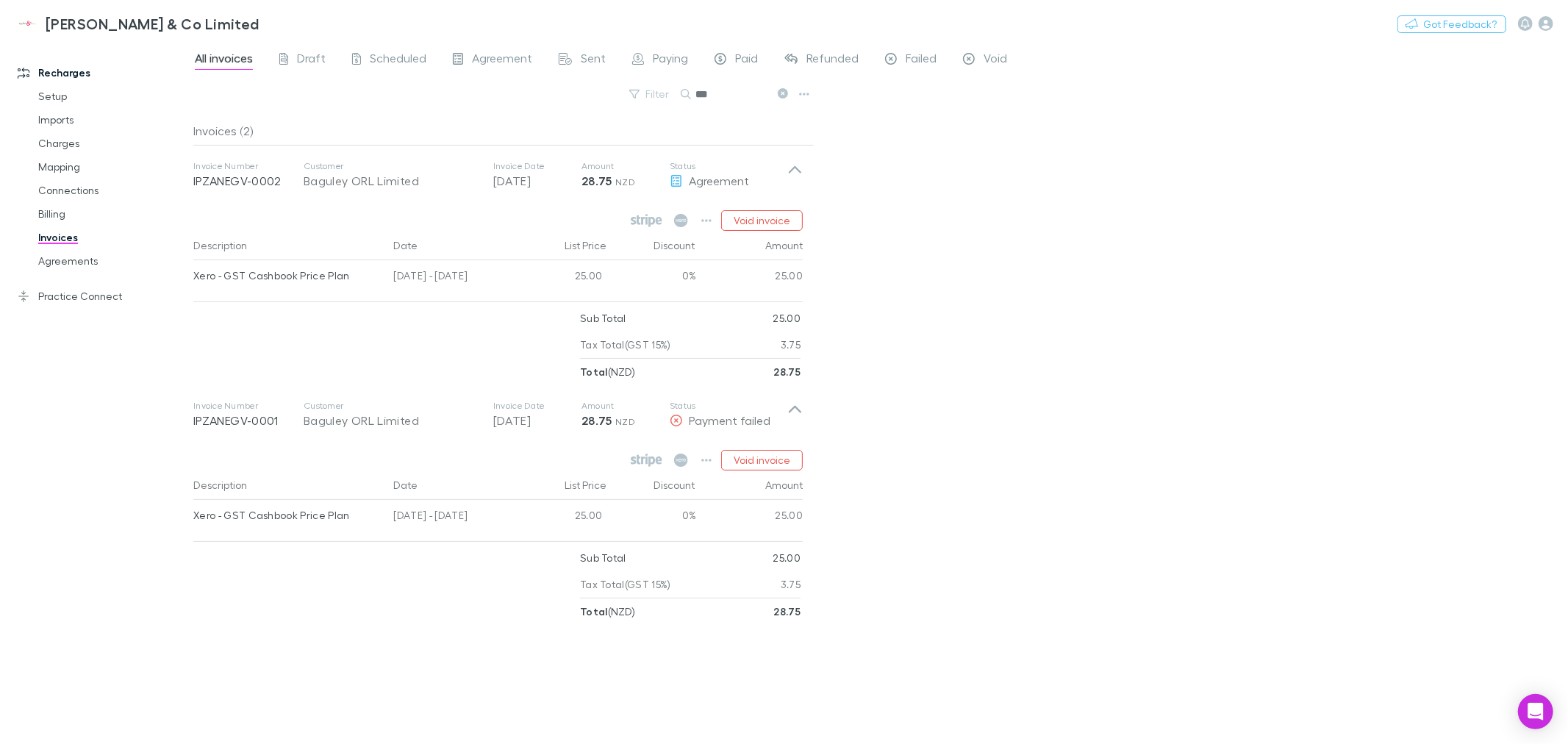
drag, startPoint x: 905, startPoint y: 289, endPoint x: 871, endPoint y: 250, distance: 51.7
click at [905, 288] on div "All invoices Draft Scheduled Agreement Sent Paying Paid Refunded Failed Void Fi…" at bounding box center [880, 392] width 1375 height 703
click at [682, 222] on icon at bounding box center [680, 221] width 14 height 13
click at [703, 222] on icon "button" at bounding box center [706, 221] width 10 height 3
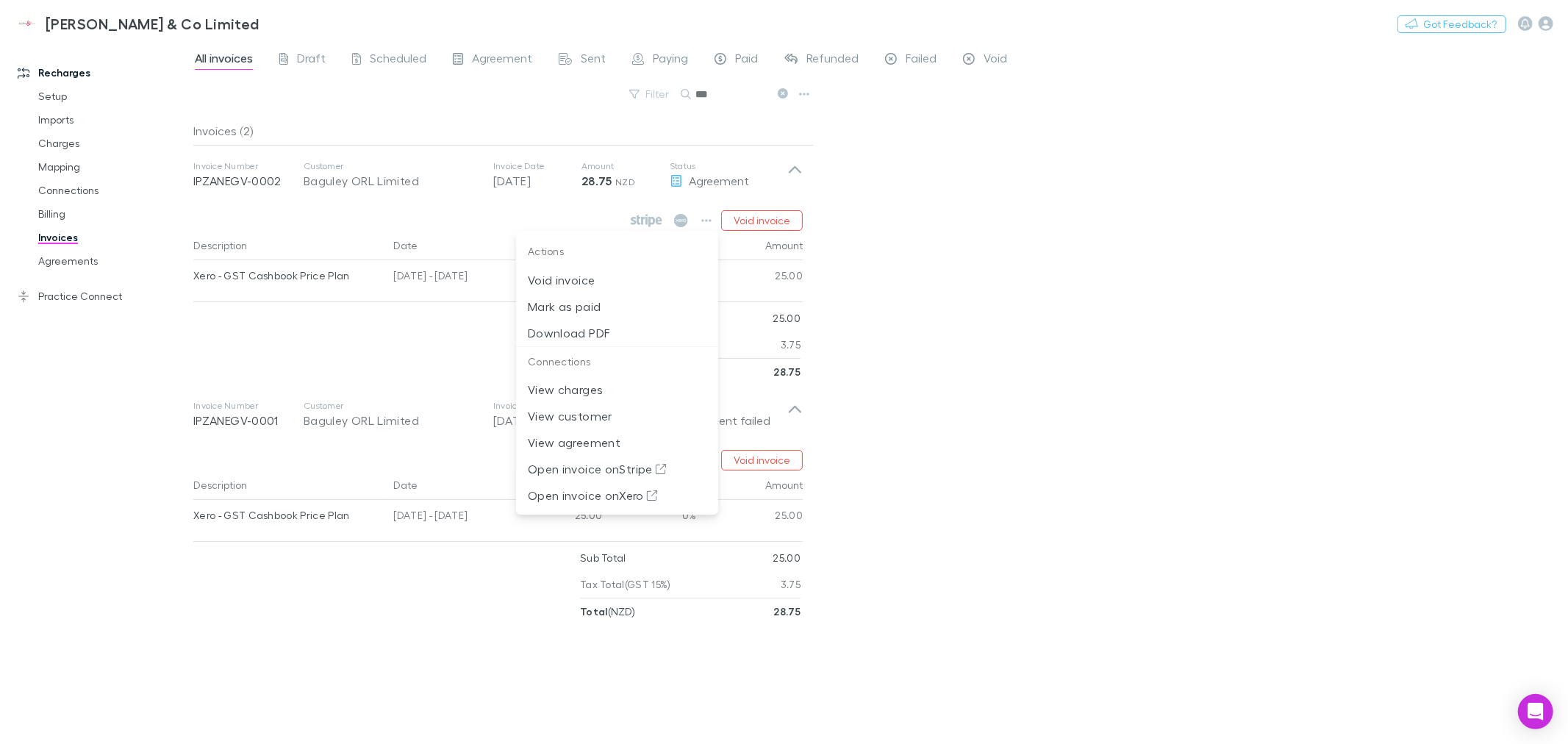
click at [948, 464] on div at bounding box center [784, 372] width 1568 height 744
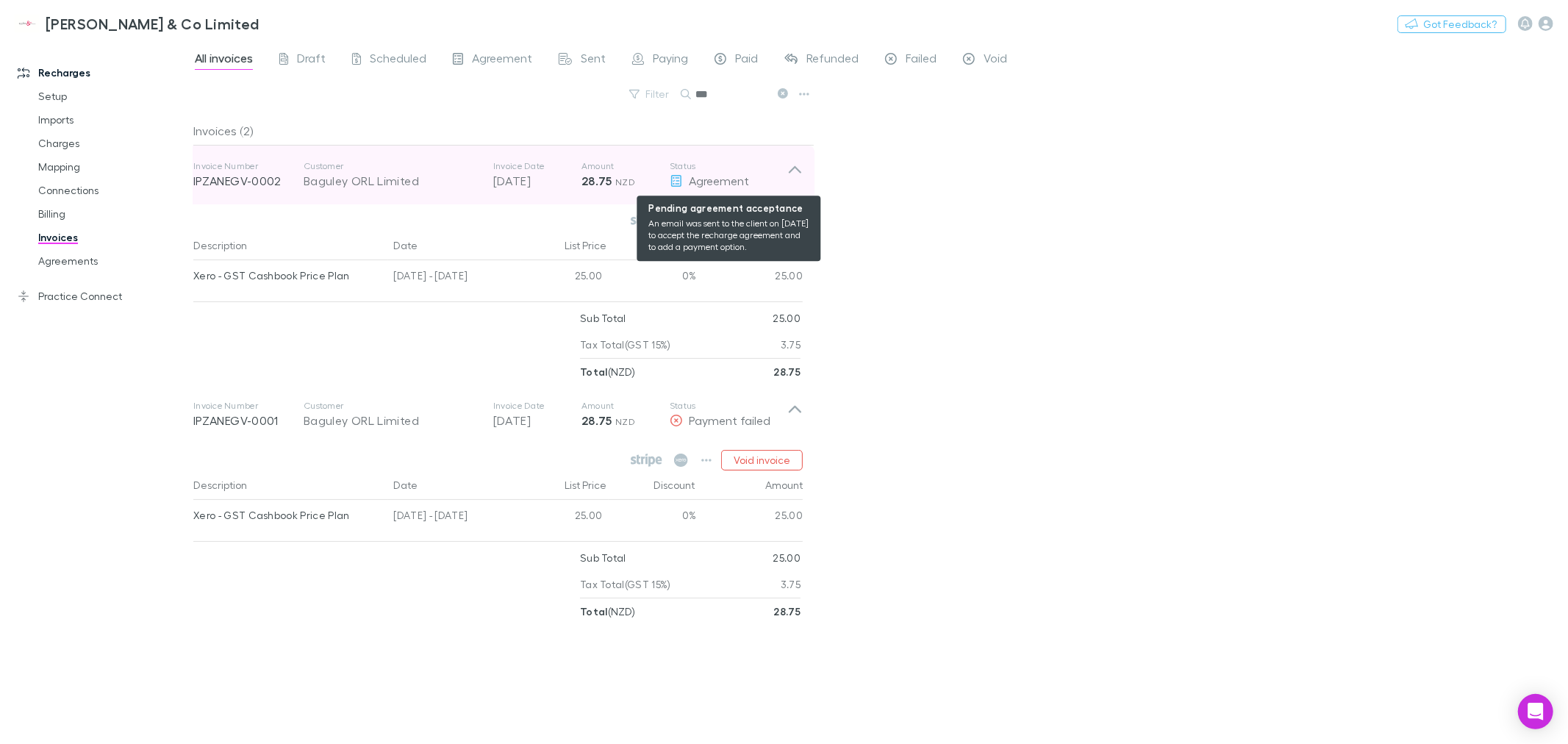
click at [681, 178] on icon at bounding box center [676, 181] width 13 height 12
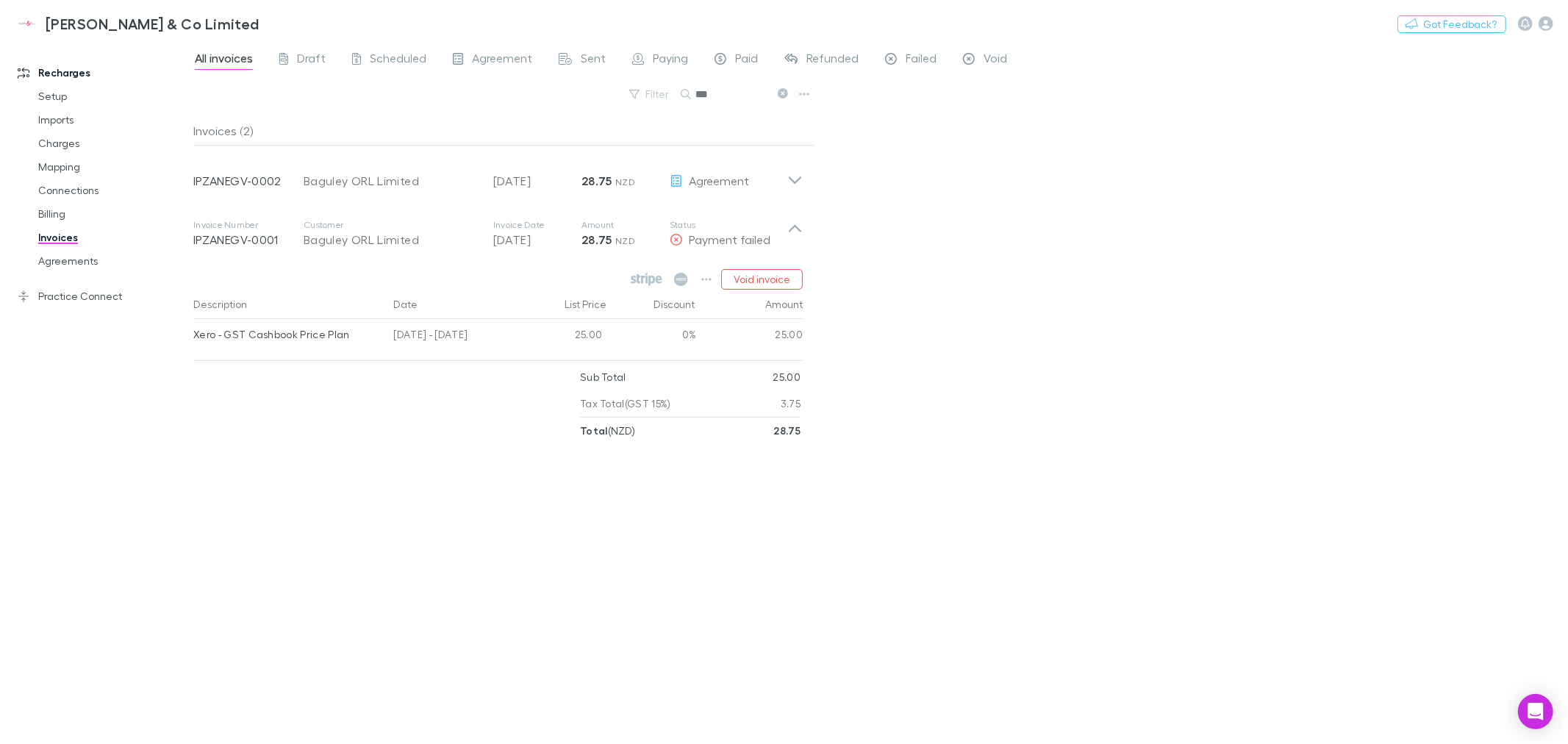
drag, startPoint x: 961, startPoint y: 330, endPoint x: 871, endPoint y: 216, distance: 145.2
click at [963, 329] on div "All invoices Draft Scheduled Agreement Sent Paying Paid Refunded Failed Void Fi…" at bounding box center [880, 392] width 1375 height 703
click at [72, 261] on link "Agreements" at bounding box center [113, 261] width 179 height 24
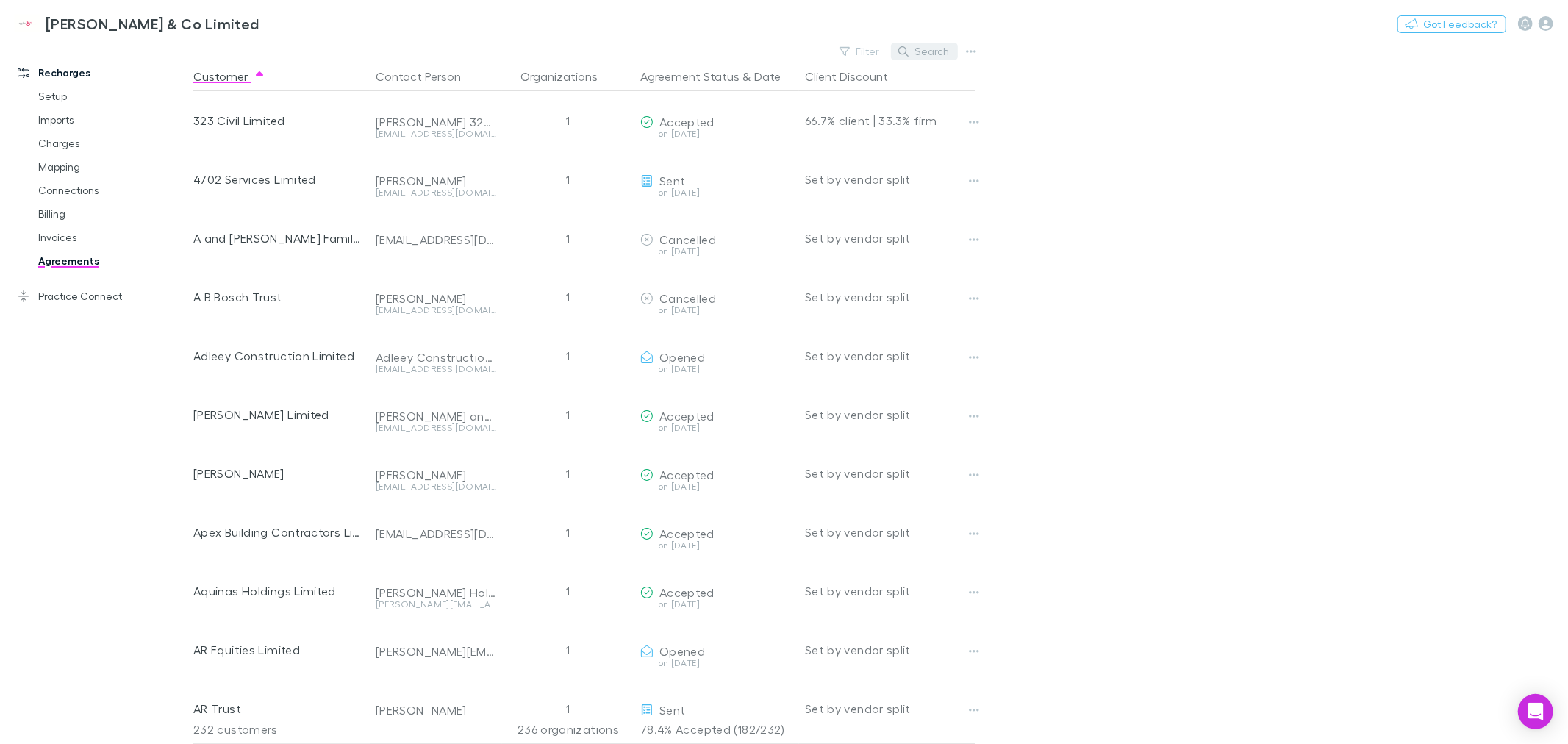
click at [938, 54] on button "Search" at bounding box center [924, 52] width 67 height 18
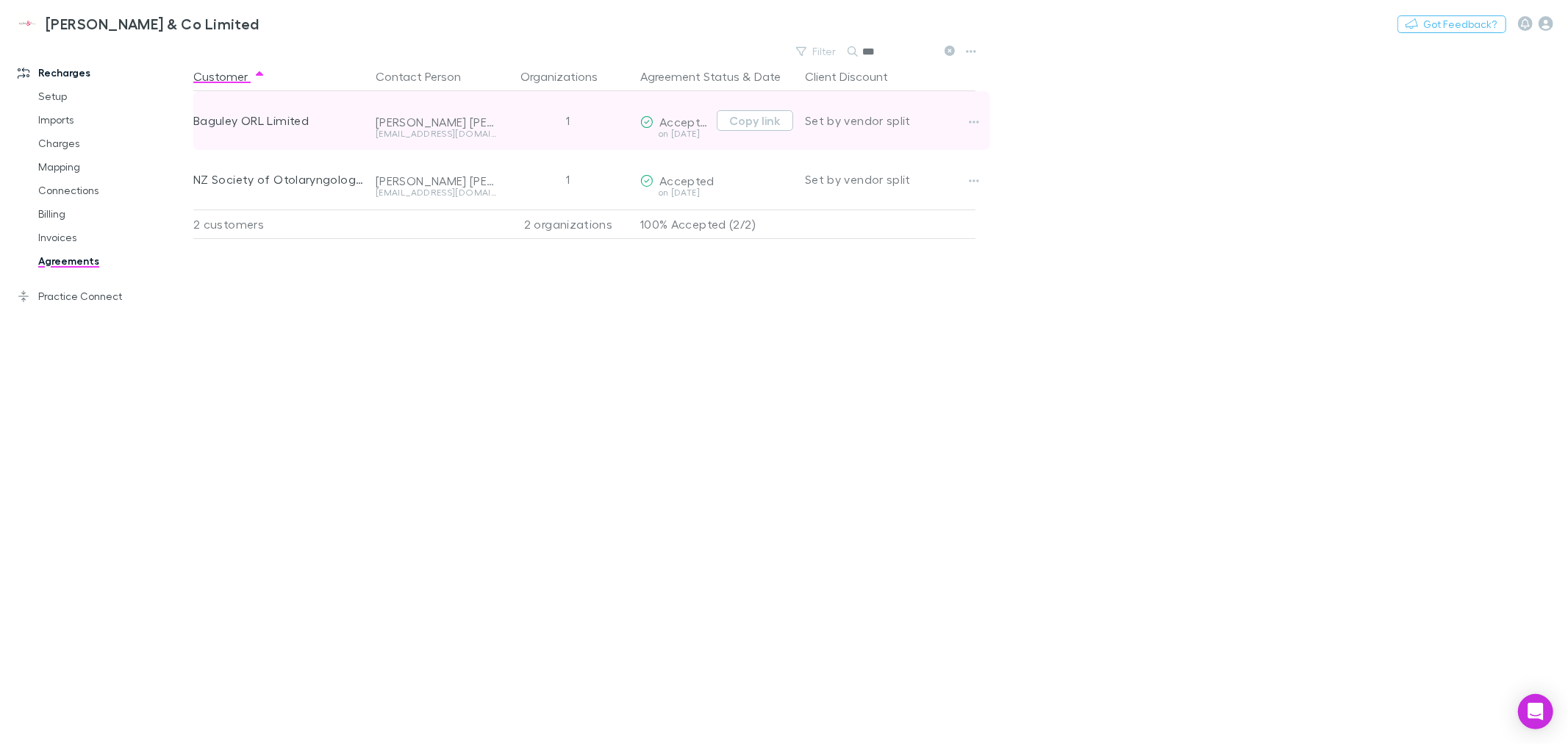
type input "***"
click at [691, 131] on div "on [DATE]" at bounding box center [675, 134] width 71 height 9
click at [975, 122] on icon "button" at bounding box center [974, 122] width 10 height 12
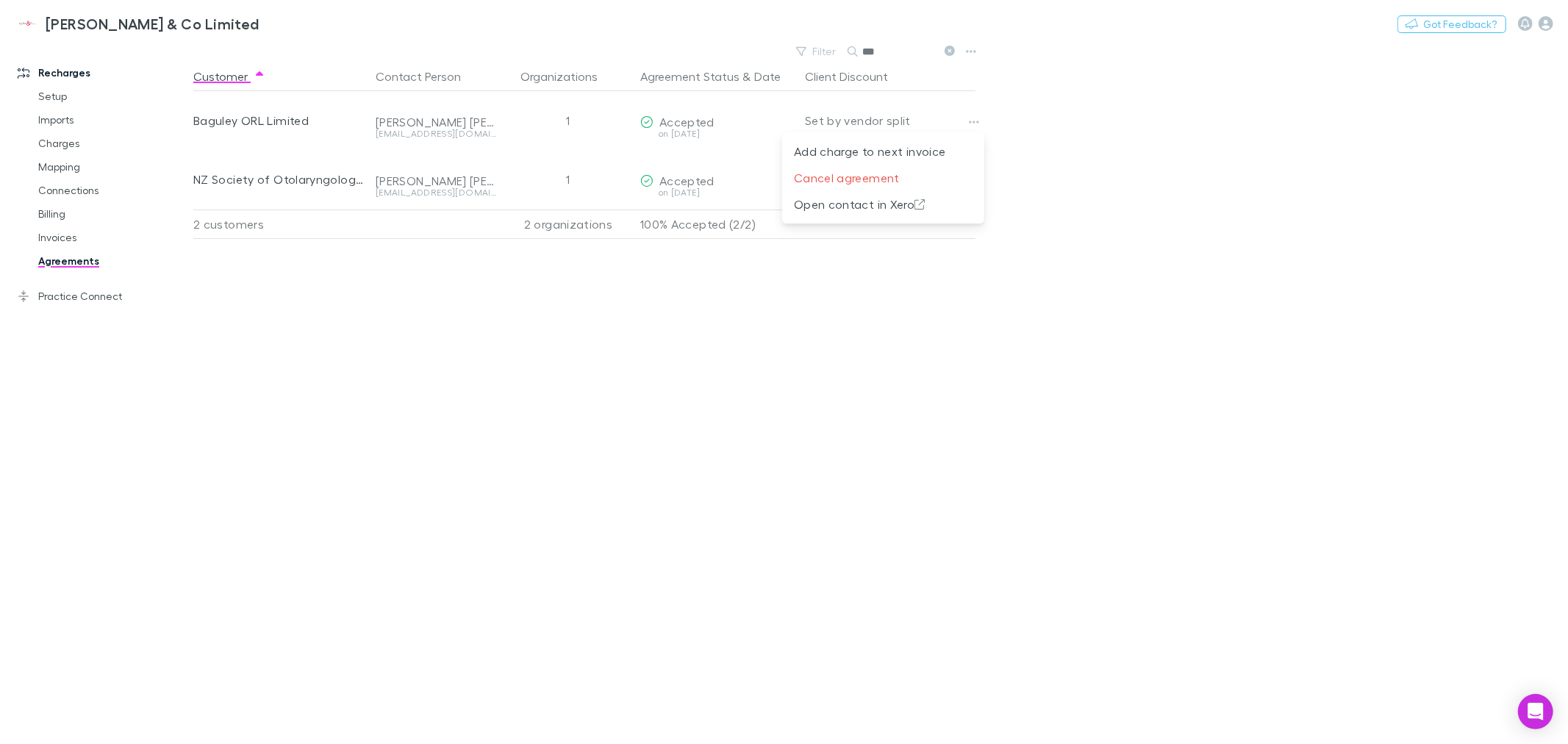
drag, startPoint x: 1077, startPoint y: 159, endPoint x: 1040, endPoint y: 147, distance: 38.9
click at [1077, 159] on div at bounding box center [784, 372] width 1568 height 744
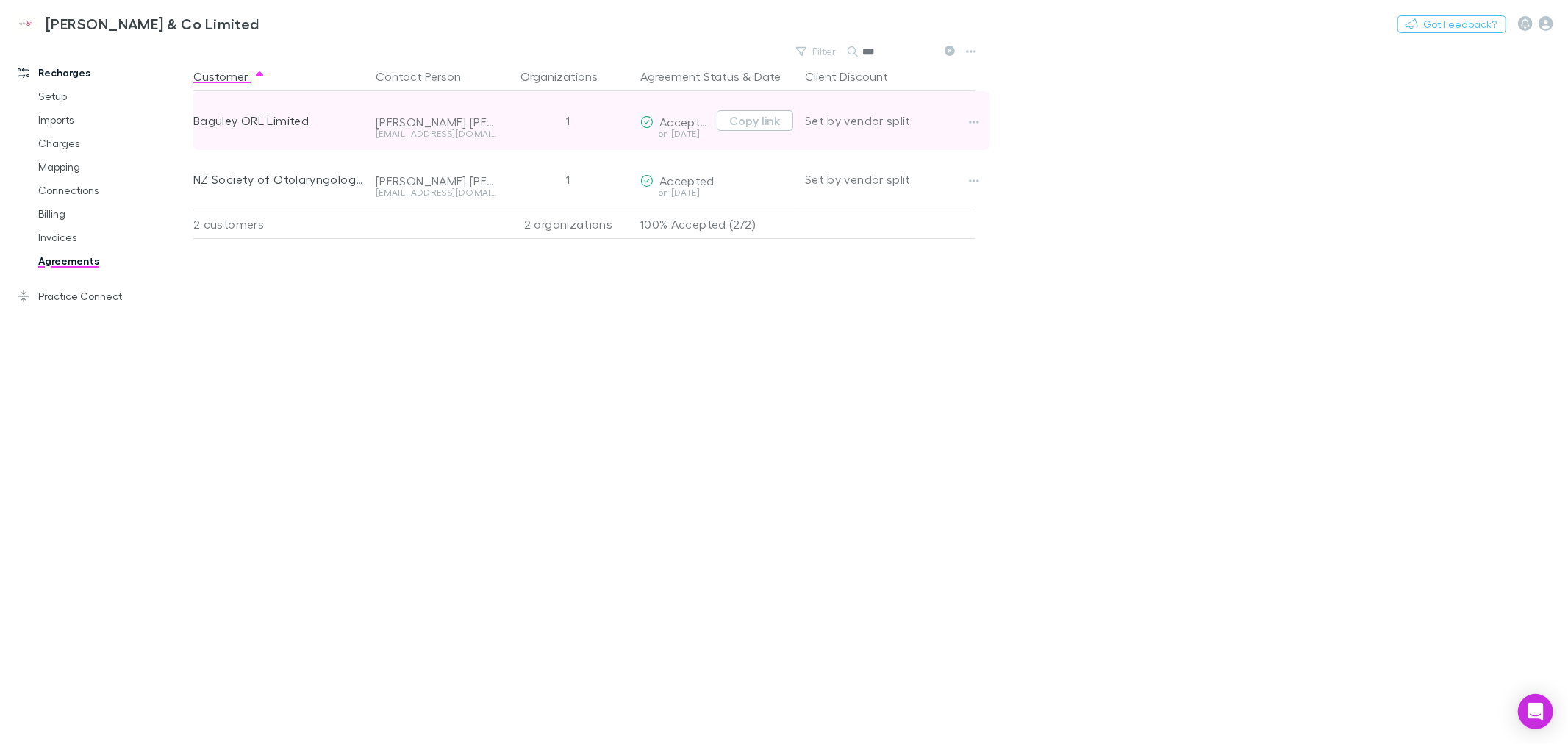
click at [689, 124] on span "Accepted" at bounding box center [686, 121] width 55 height 14
click at [683, 130] on div "on [DATE]" at bounding box center [675, 134] width 71 height 9
click at [683, 127] on span "Accepted" at bounding box center [686, 121] width 55 height 14
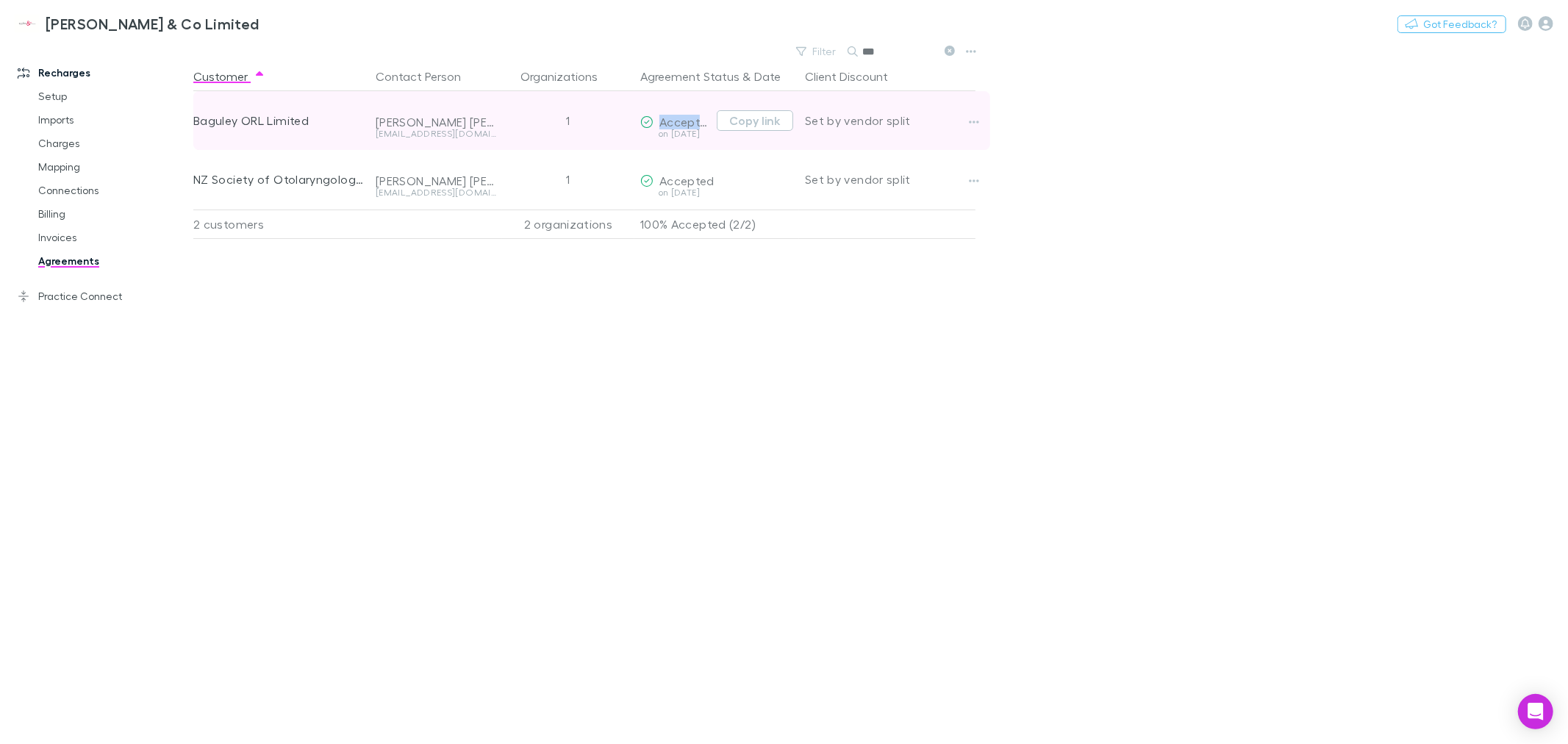
click at [683, 127] on span "Accepted" at bounding box center [686, 121] width 55 height 14
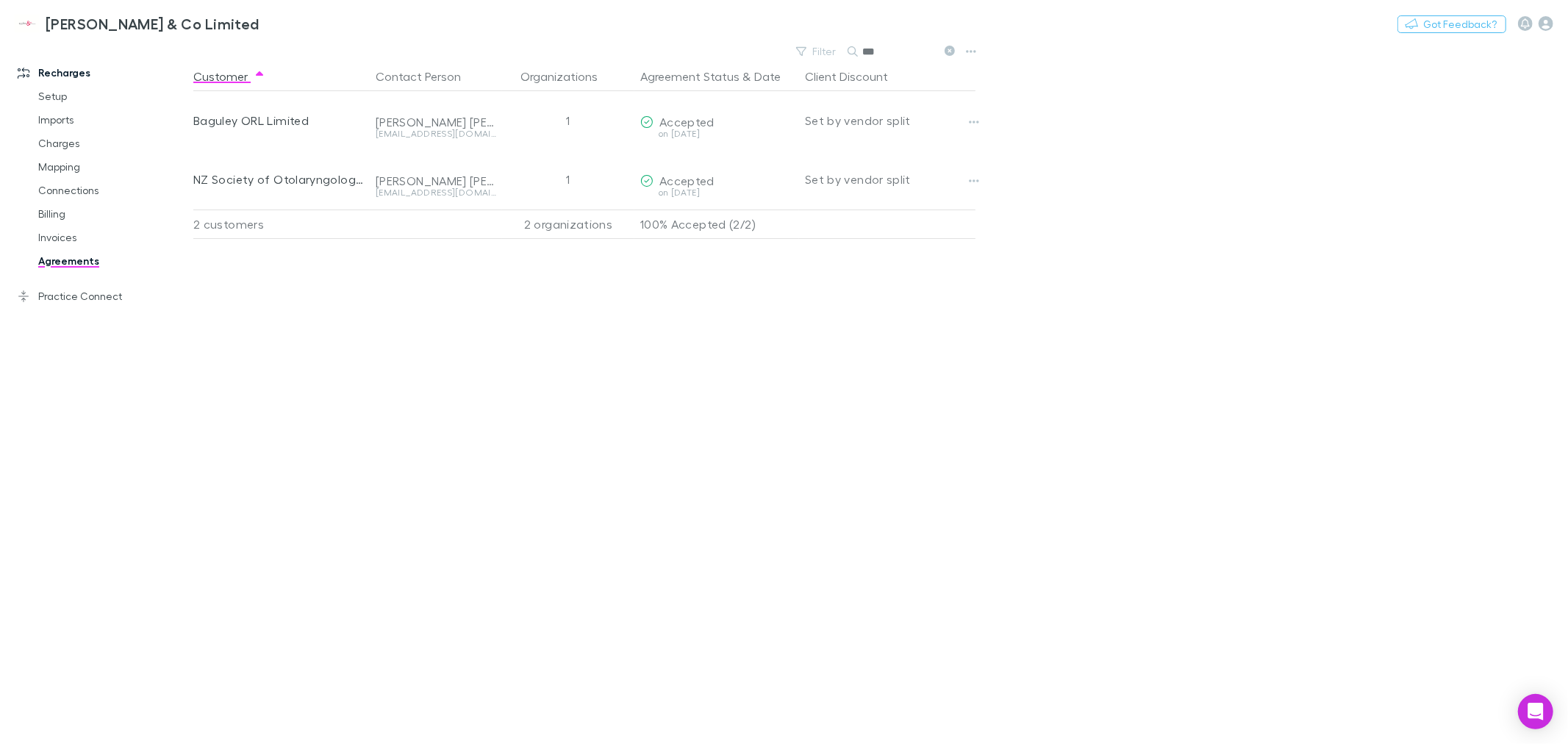
drag, startPoint x: 698, startPoint y: 350, endPoint x: 541, endPoint y: 138, distance: 263.8
click at [701, 344] on div "Customer Contact Person Organizations Agreement Status & Date Client Discount B…" at bounding box center [597, 403] width 808 height 682
drag, startPoint x: 59, startPoint y: 241, endPoint x: 32, endPoint y: 270, distance: 39.6
click at [59, 240] on link "Invoices" at bounding box center [113, 238] width 179 height 24
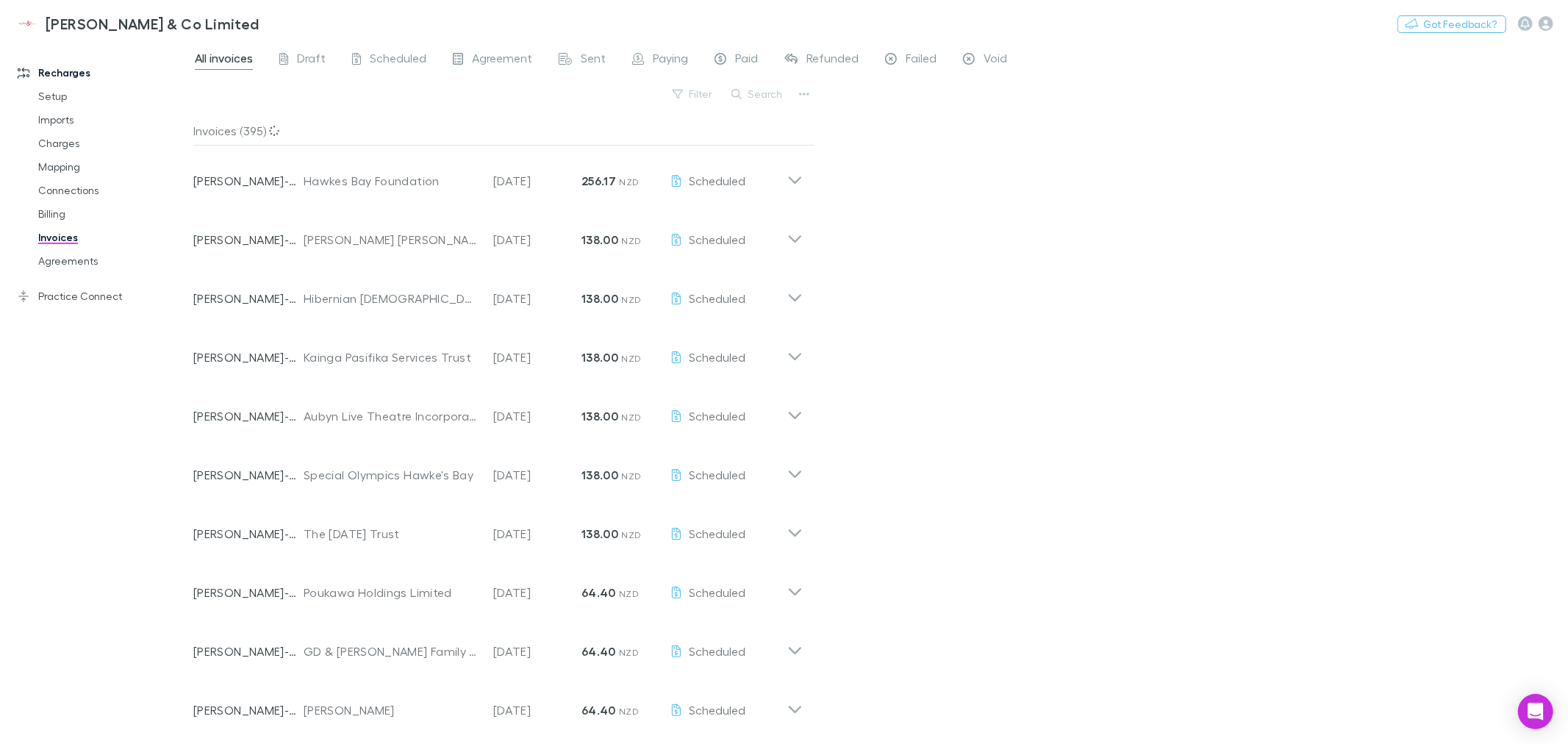
click at [750, 96] on button "Search" at bounding box center [757, 94] width 67 height 18
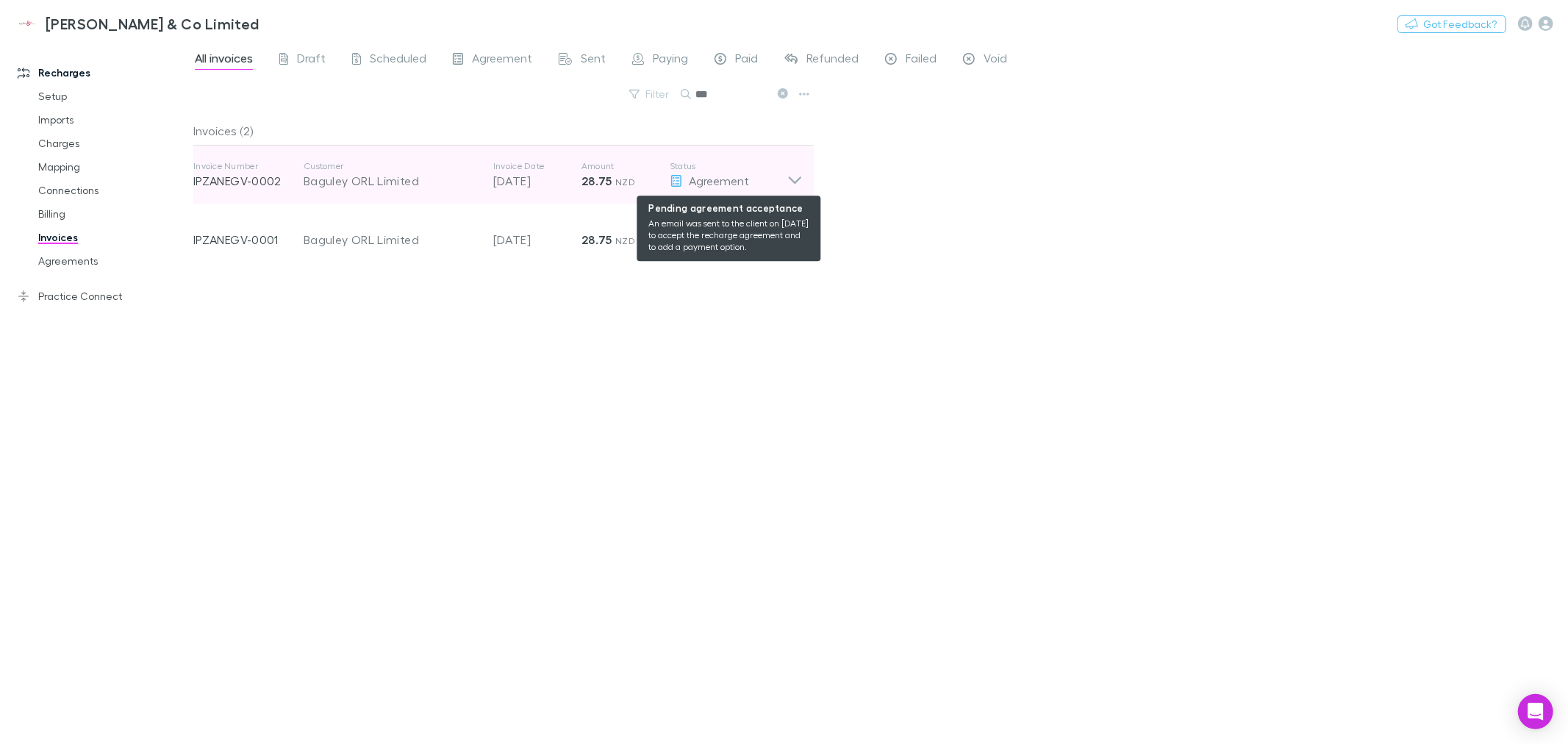
type input "***"
click at [702, 184] on span "Agreement" at bounding box center [719, 180] width 60 height 14
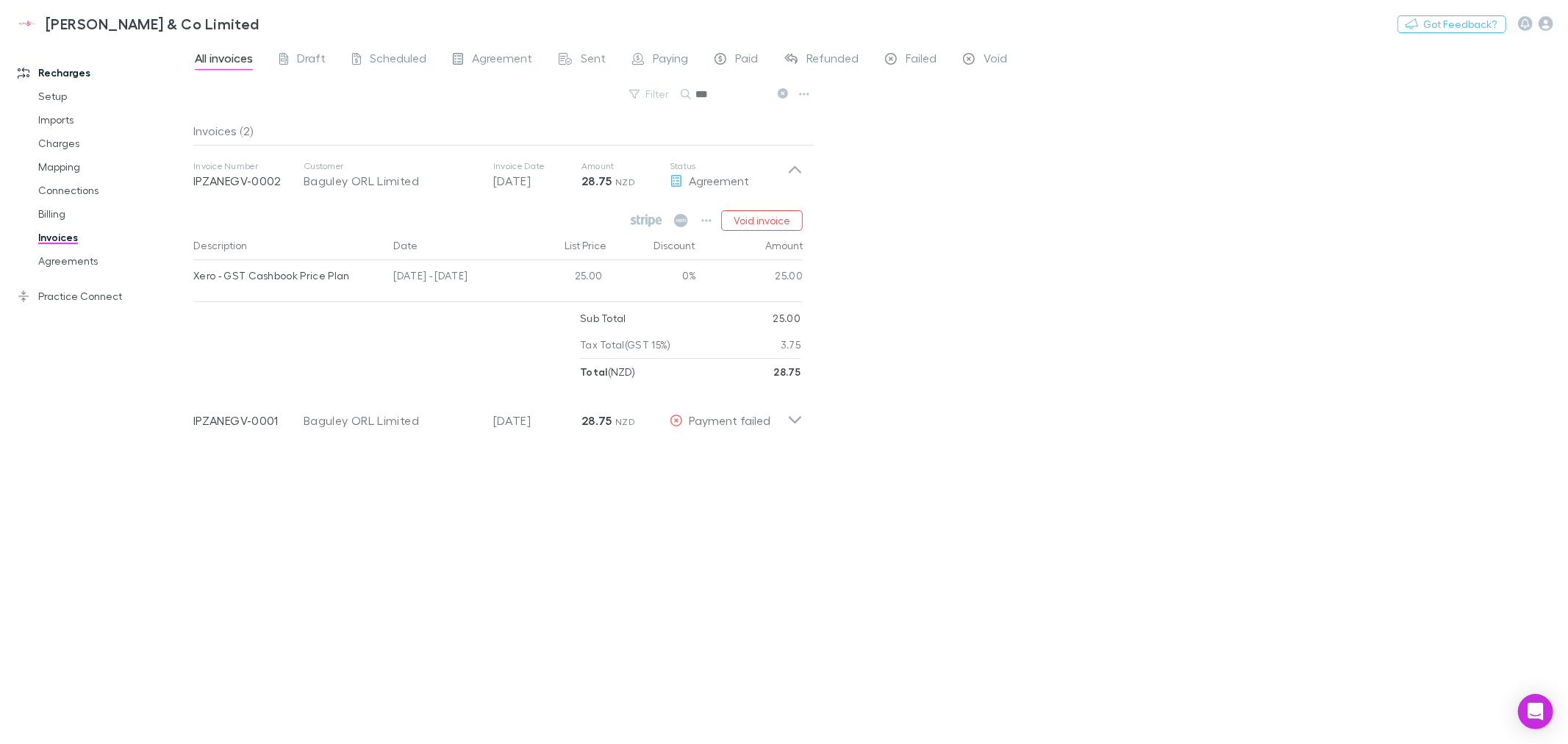
click at [789, 378] on strong "28.75" at bounding box center [786, 372] width 27 height 13
click at [703, 219] on icon "button" at bounding box center [706, 221] width 10 height 3
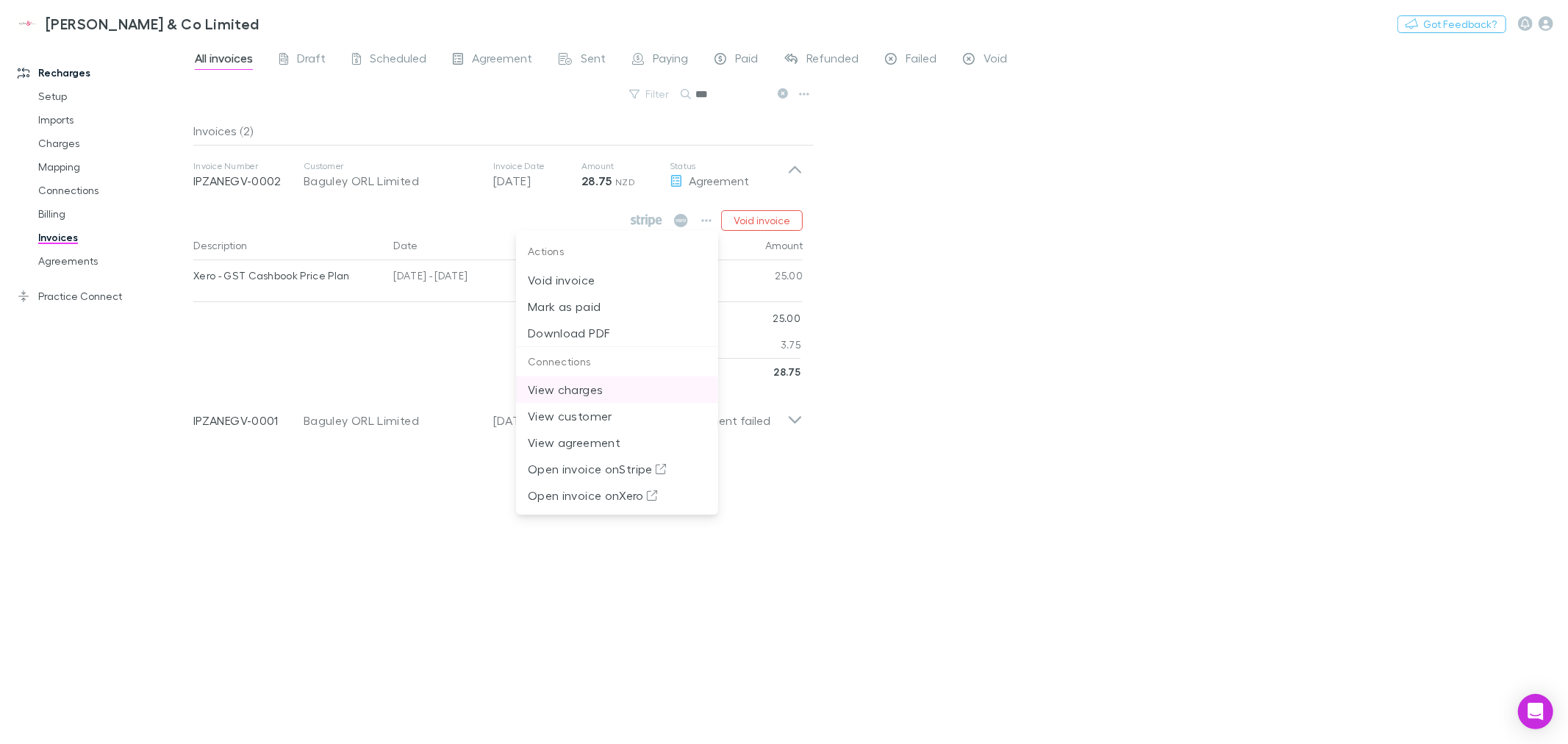
click at [577, 394] on p "View charges" at bounding box center [617, 390] width 179 height 18
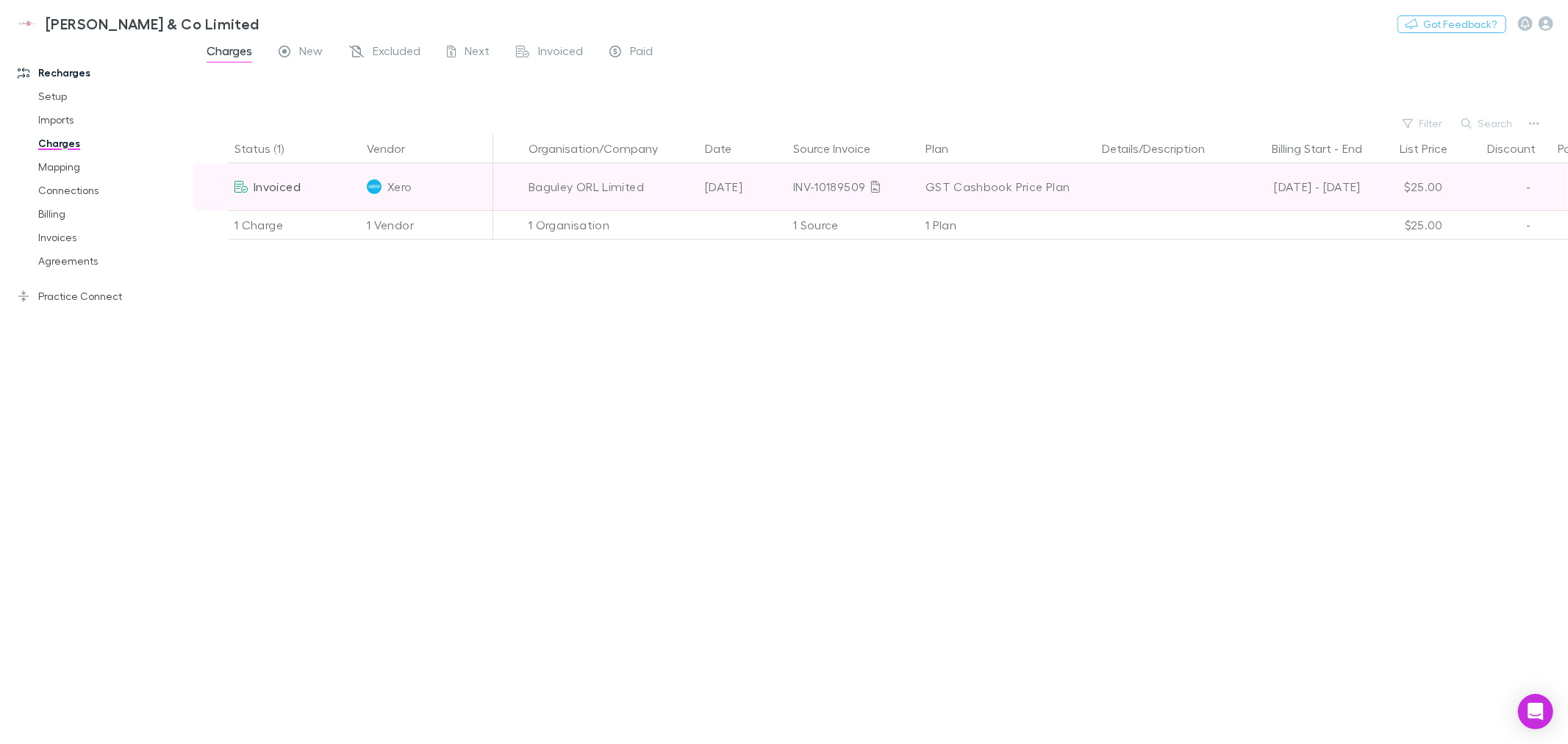
click at [1394, 194] on div "$25.00" at bounding box center [1405, 187] width 88 height 47
click at [1404, 187] on div "$25.00" at bounding box center [1405, 187] width 88 height 47
click at [1405, 187] on div "$25.00" at bounding box center [1405, 187] width 88 height 47
click at [1311, 196] on div "[DATE] - [DATE]" at bounding box center [1297, 187] width 126 height 47
drag, startPoint x: 1311, startPoint y: 196, endPoint x: 848, endPoint y: 185, distance: 463.1
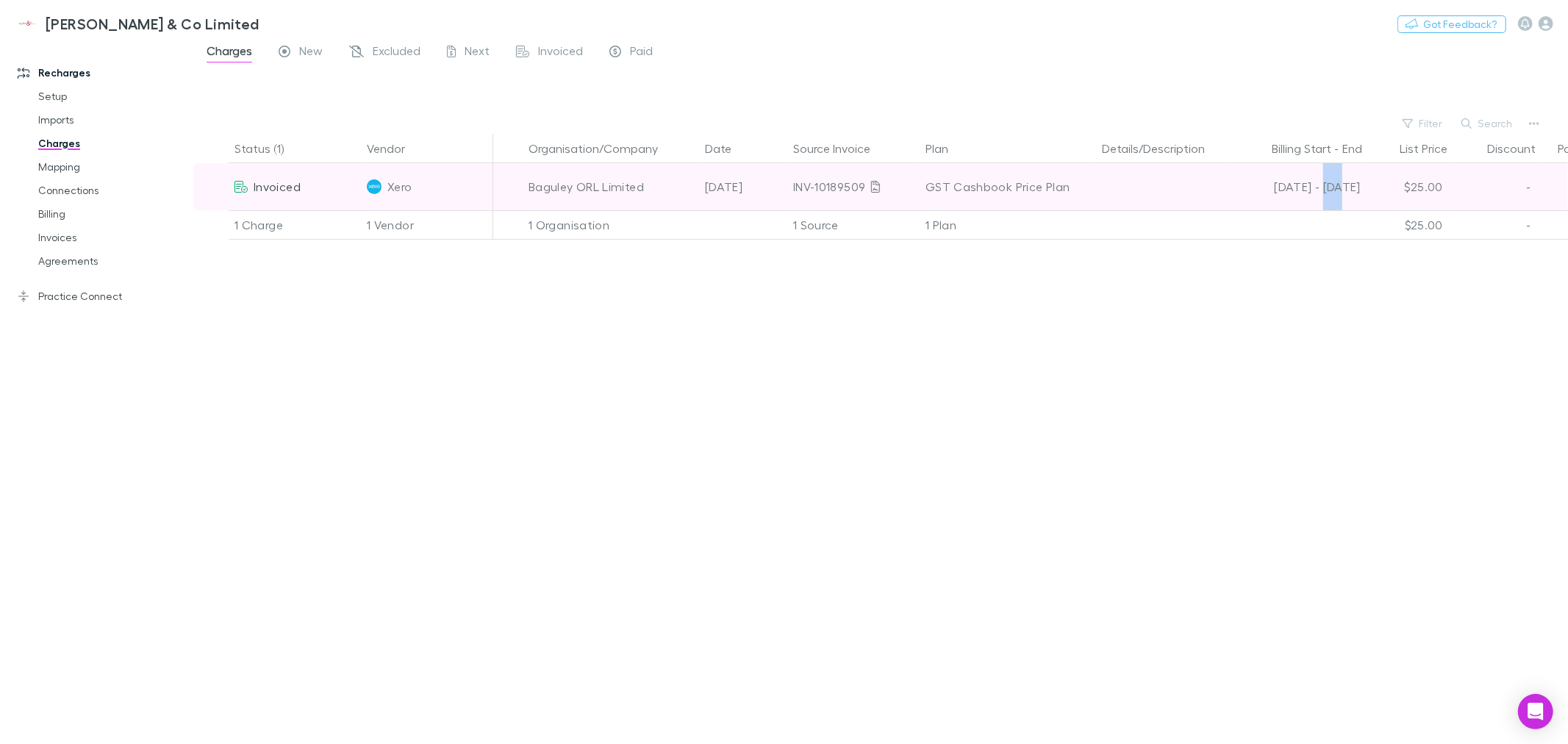
click at [1307, 195] on div "[DATE] - [DATE]" at bounding box center [1297, 187] width 126 height 47
click at [407, 190] on span "Xero" at bounding box center [399, 187] width 24 height 47
click at [398, 187] on span "Xero" at bounding box center [399, 187] width 24 height 47
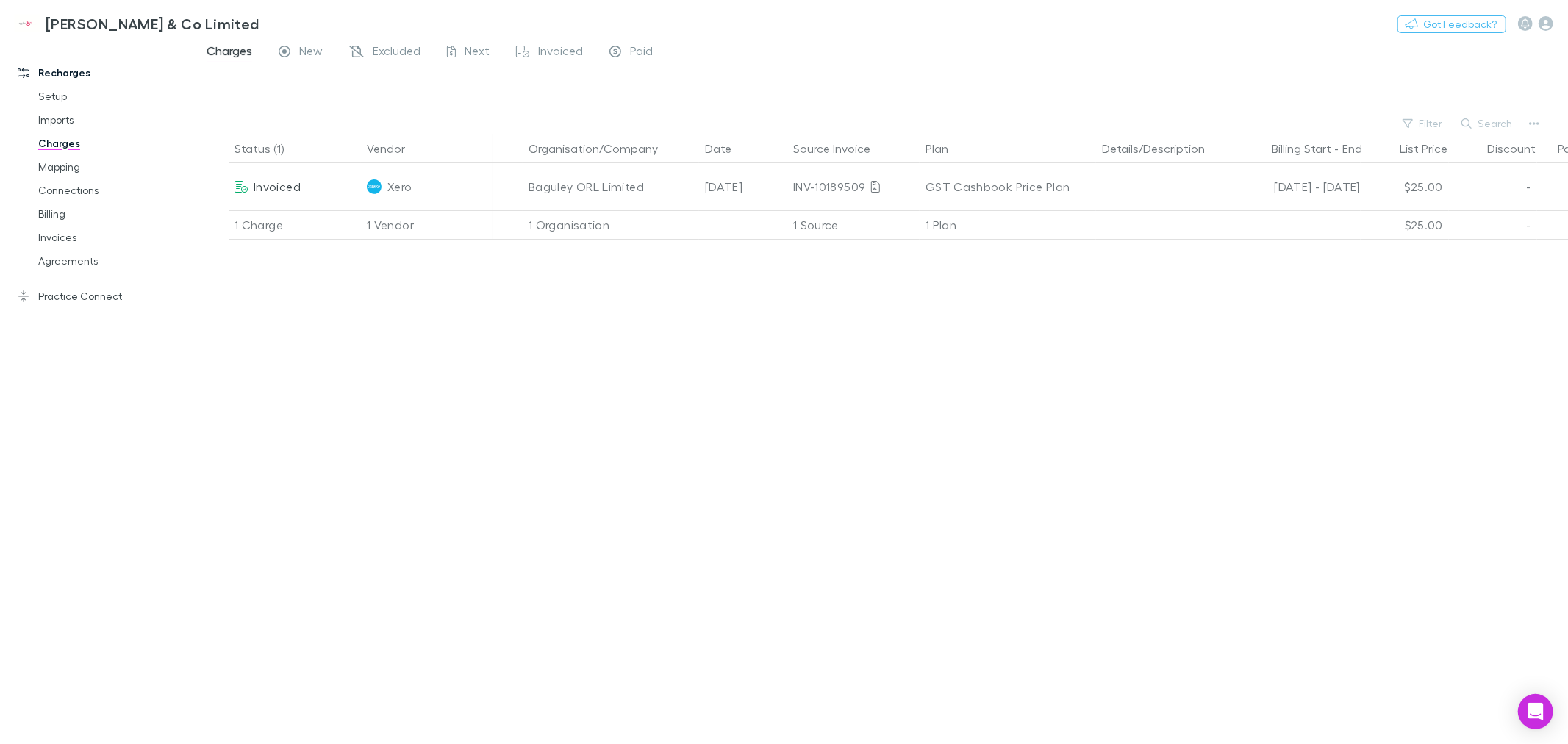
drag, startPoint x: 307, startPoint y: 192, endPoint x: 321, endPoint y: 252, distance: 61.6
click at [307, 191] on div "Invoiced" at bounding box center [295, 187] width 132 height 47
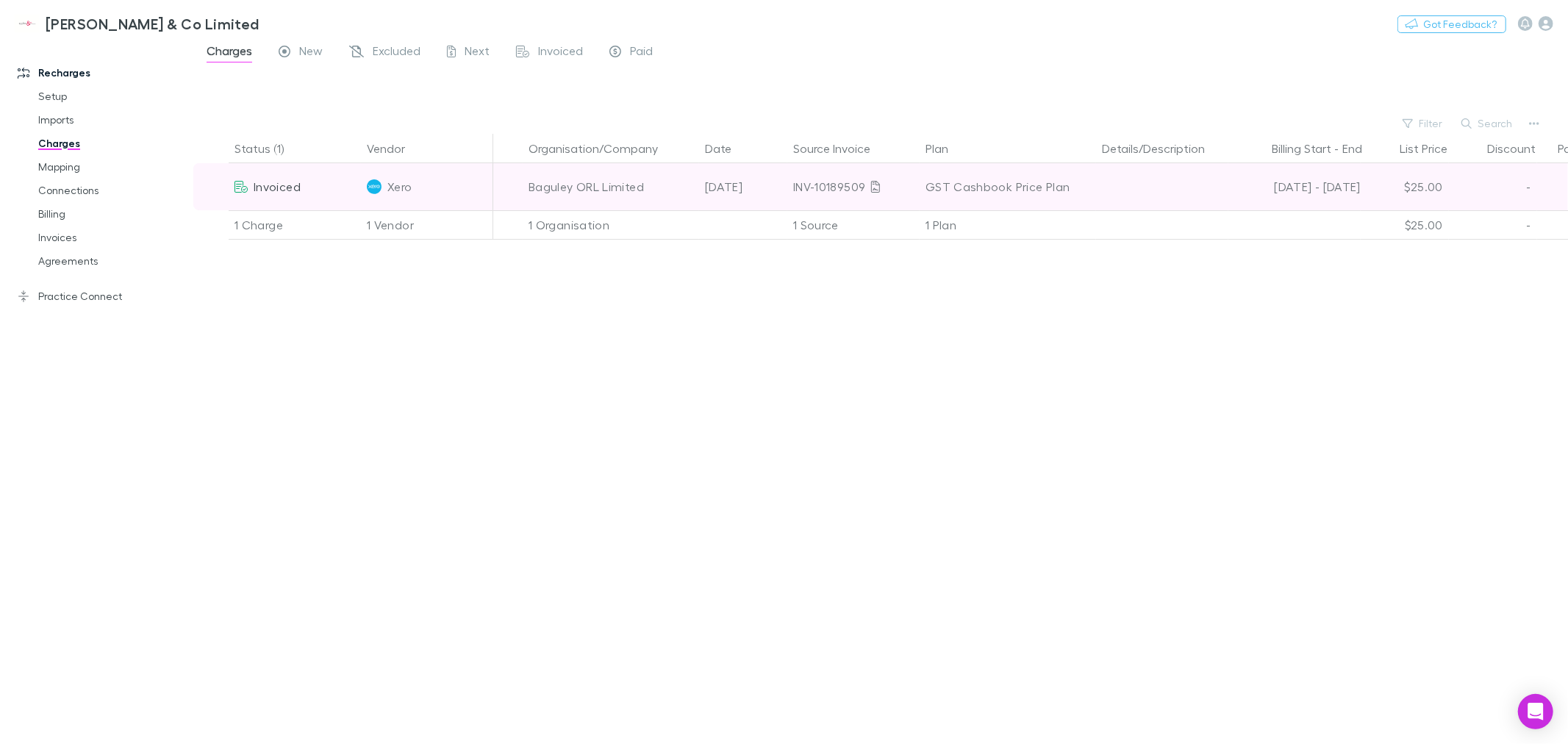
click at [262, 193] on span "Invoiced" at bounding box center [277, 186] width 47 height 14
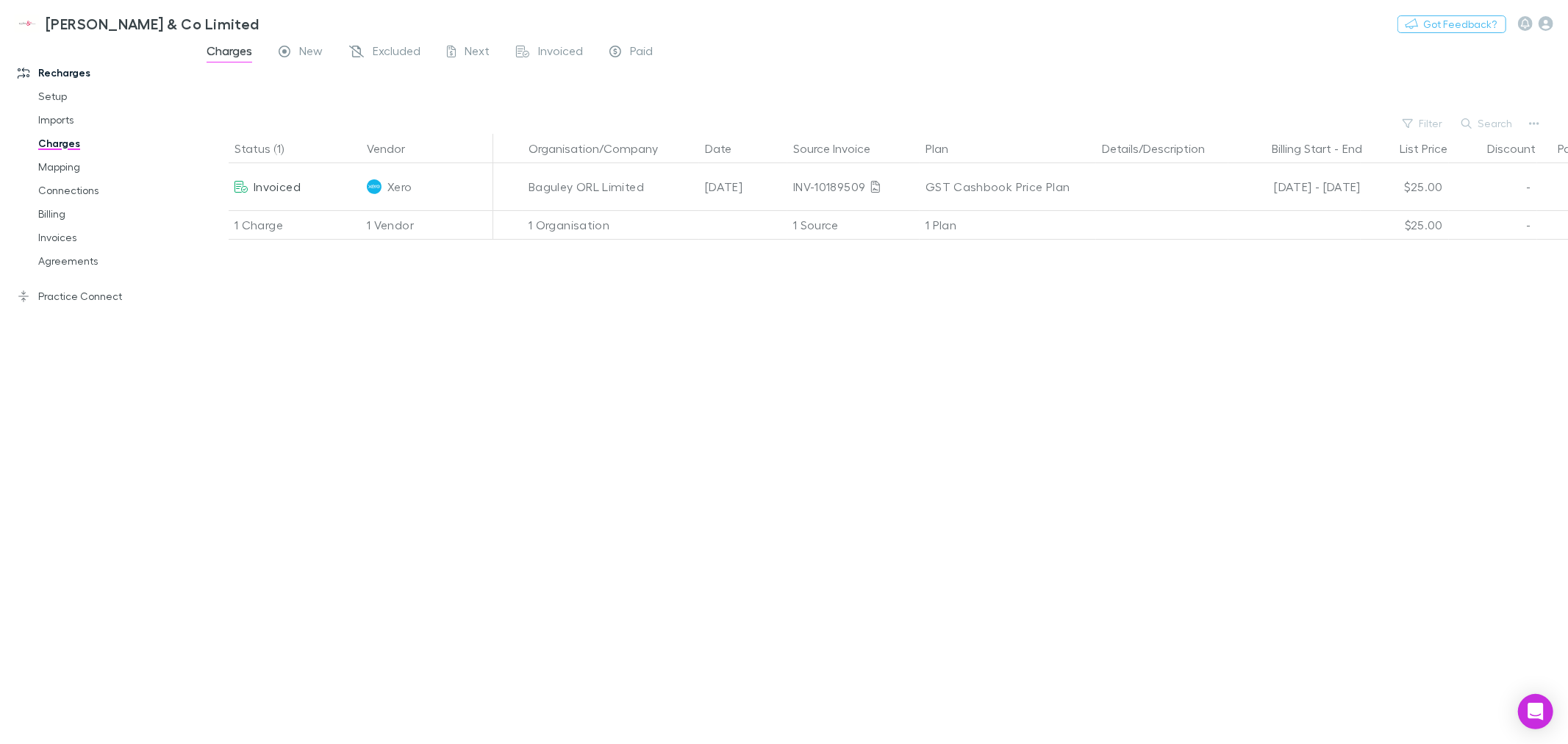
drag, startPoint x: 1051, startPoint y: 442, endPoint x: 1441, endPoint y: 656, distance: 444.9
click at [1077, 442] on div "Status (1) Vendor Organisation/Company Date Source Invoice Plan Details/Descrip…" at bounding box center [880, 439] width 1375 height 610
drag, startPoint x: 287, startPoint y: 408, endPoint x: 132, endPoint y: 238, distance: 230.1
click at [287, 400] on div "Status (1) Vendor Organisation/Company Date Source Invoice Plan Details/Descrip…" at bounding box center [880, 439] width 1375 height 610
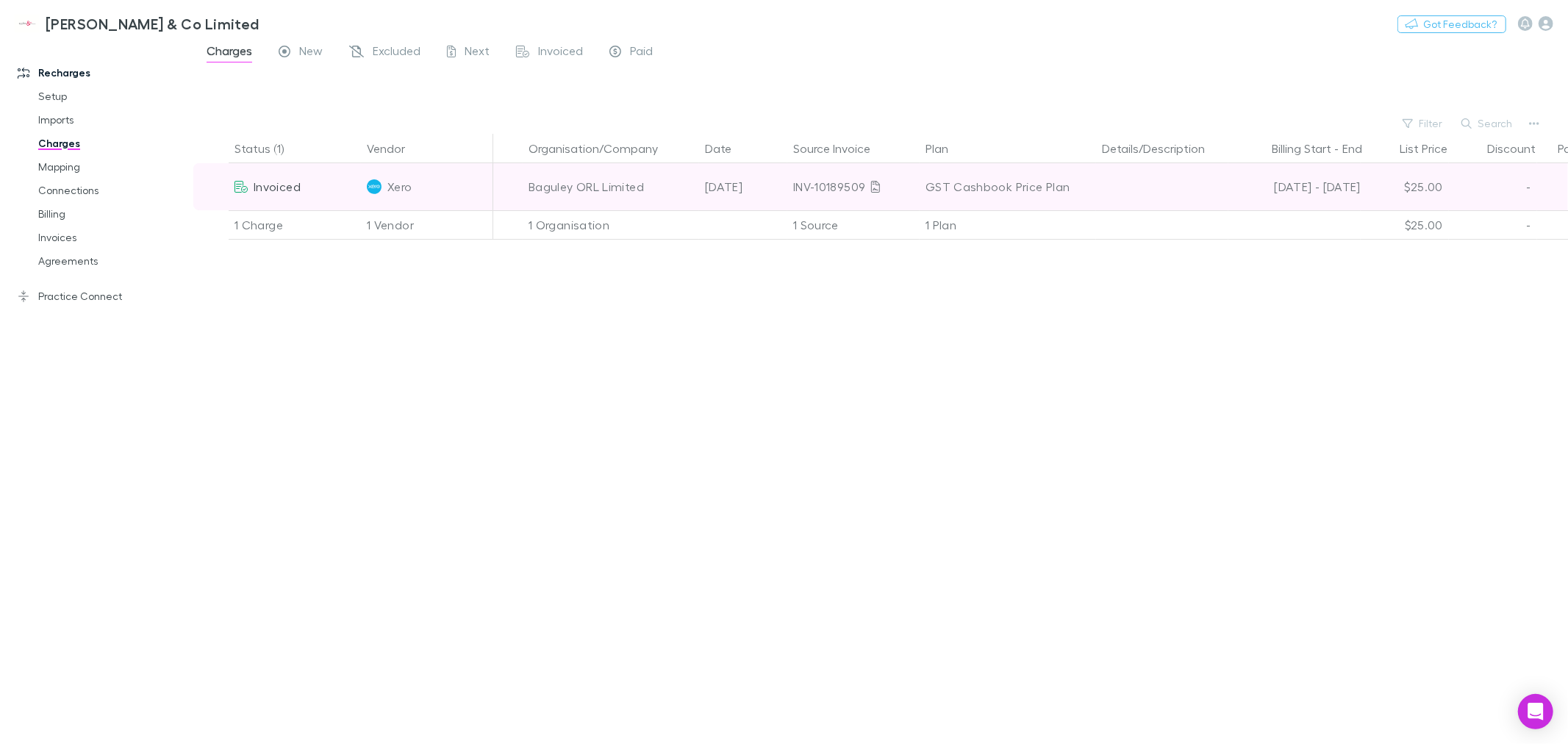
click at [1369, 188] on div "$25.00" at bounding box center [1405, 187] width 88 height 47
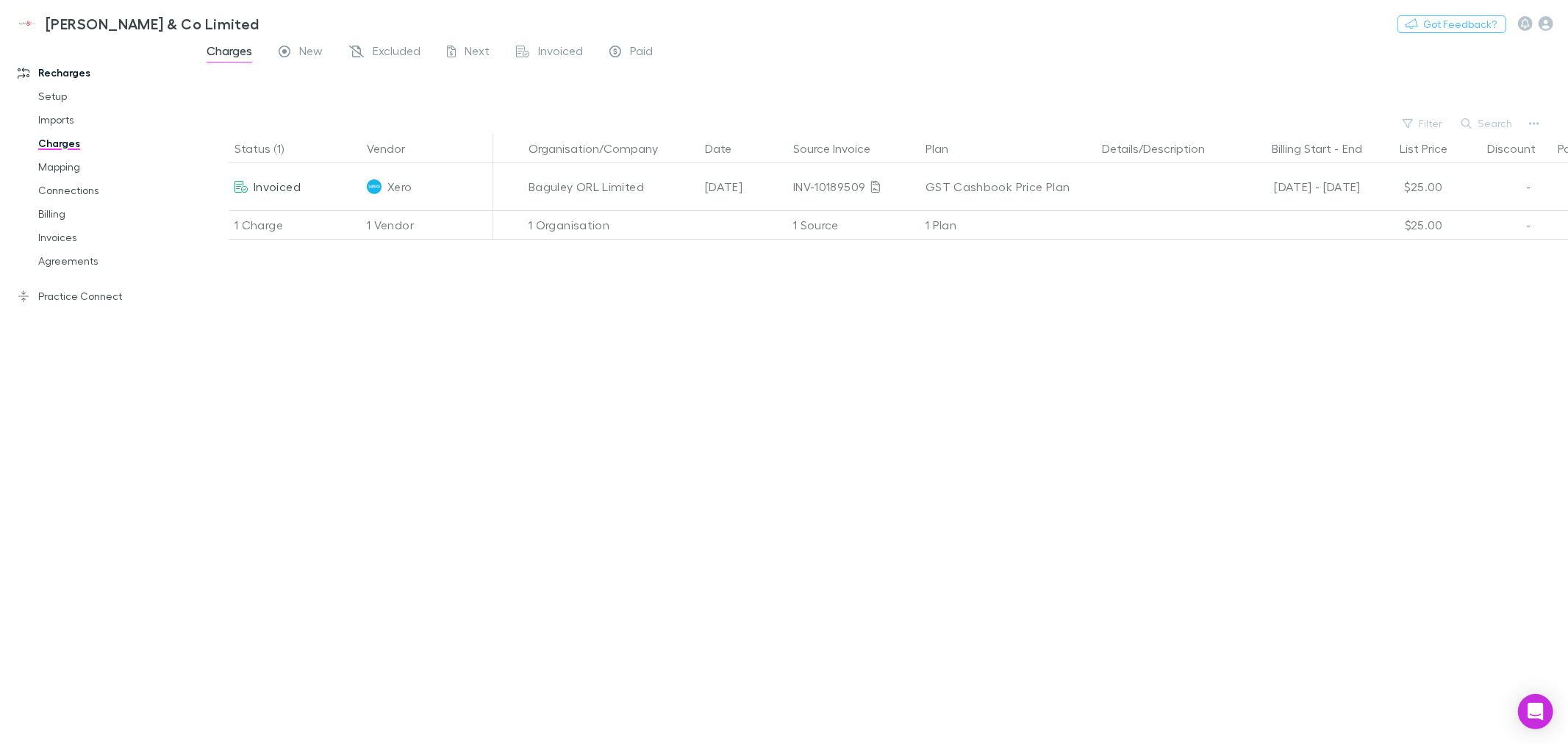
click at [758, 359] on div "Status (1) Vendor Organisation/Company Date Source Invoice Plan Details/Descrip…" at bounding box center [880, 439] width 1375 height 610
click at [76, 238] on link "Invoices" at bounding box center [113, 238] width 179 height 24
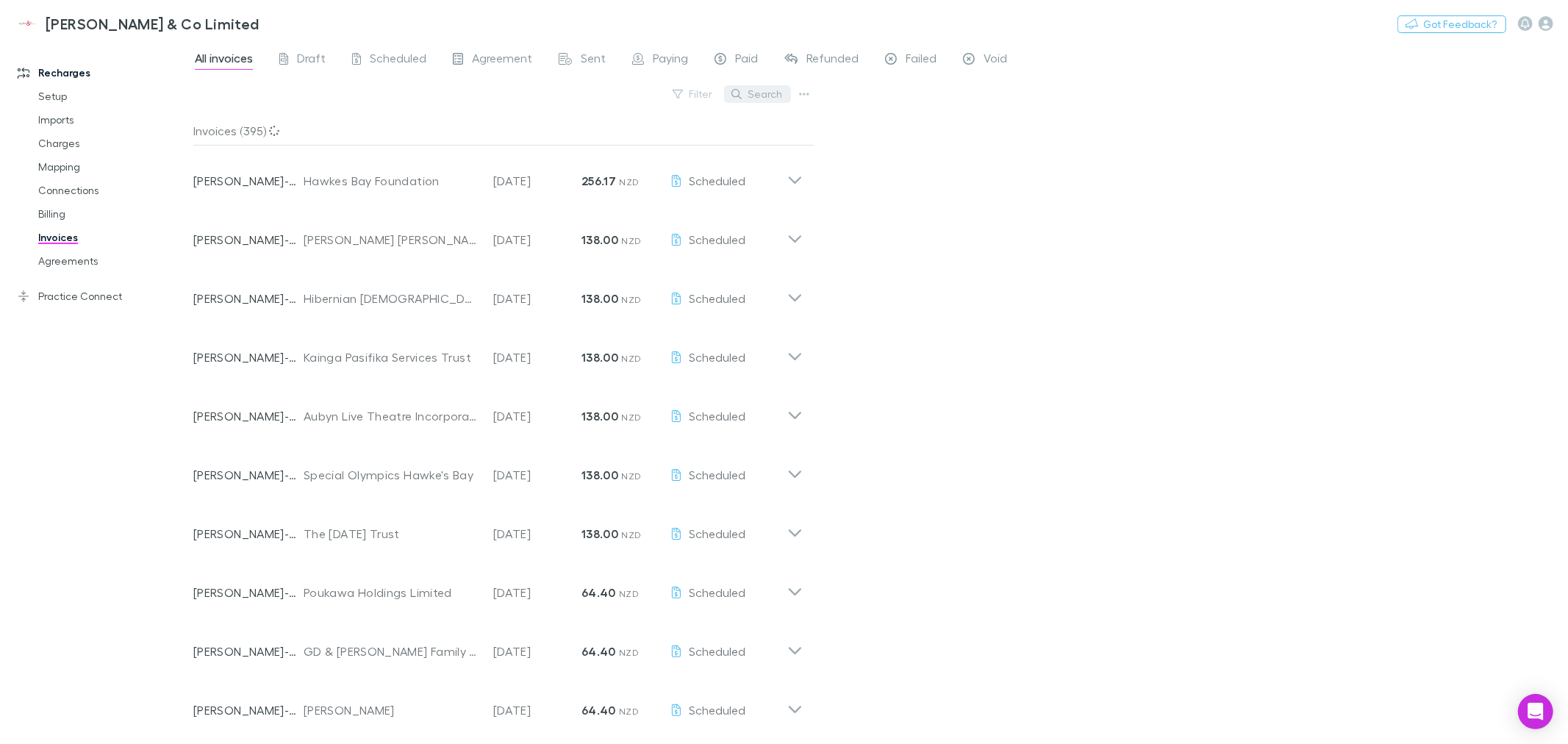
click at [752, 91] on button "Search" at bounding box center [757, 94] width 67 height 18
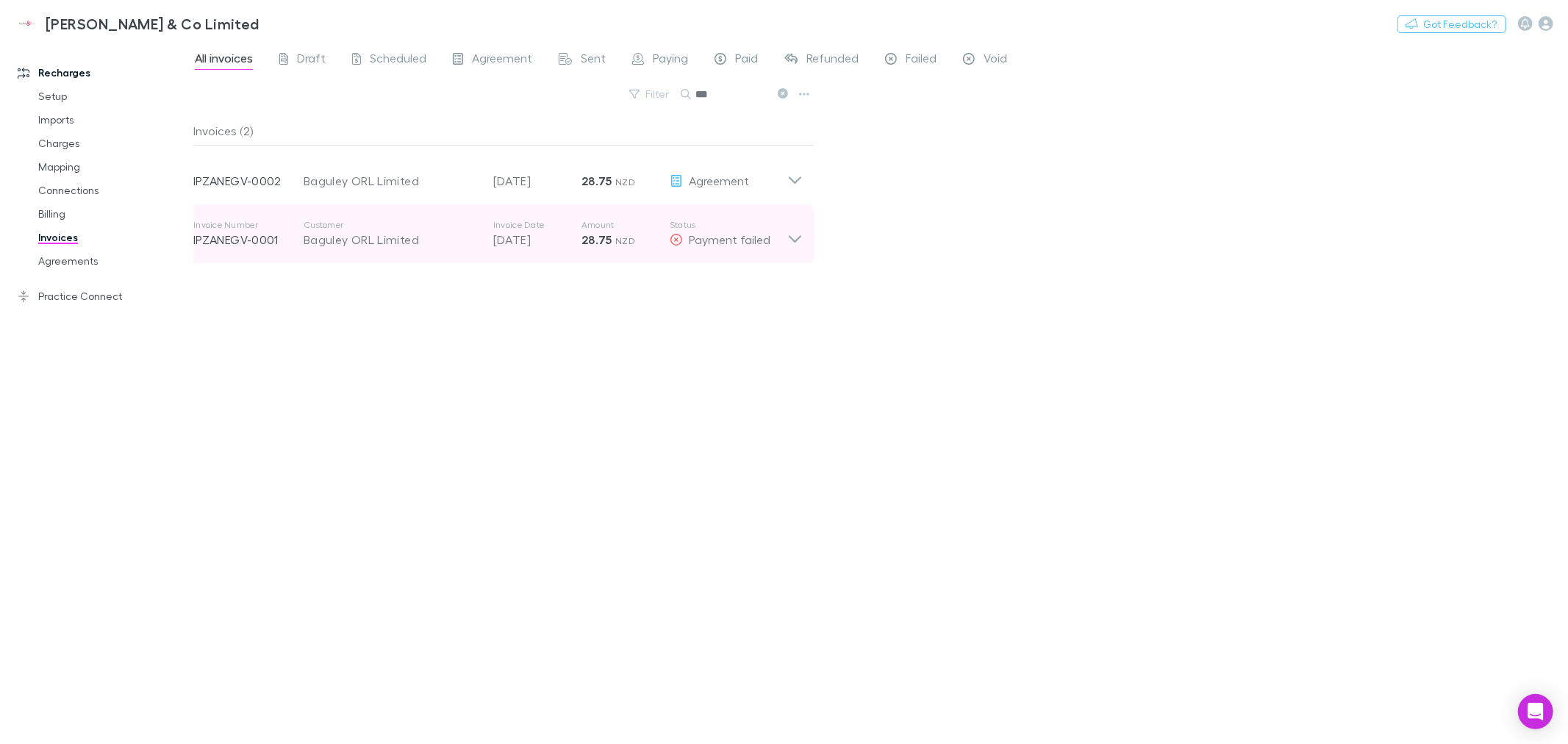
type input "***"
click at [797, 238] on icon at bounding box center [794, 239] width 13 height 7
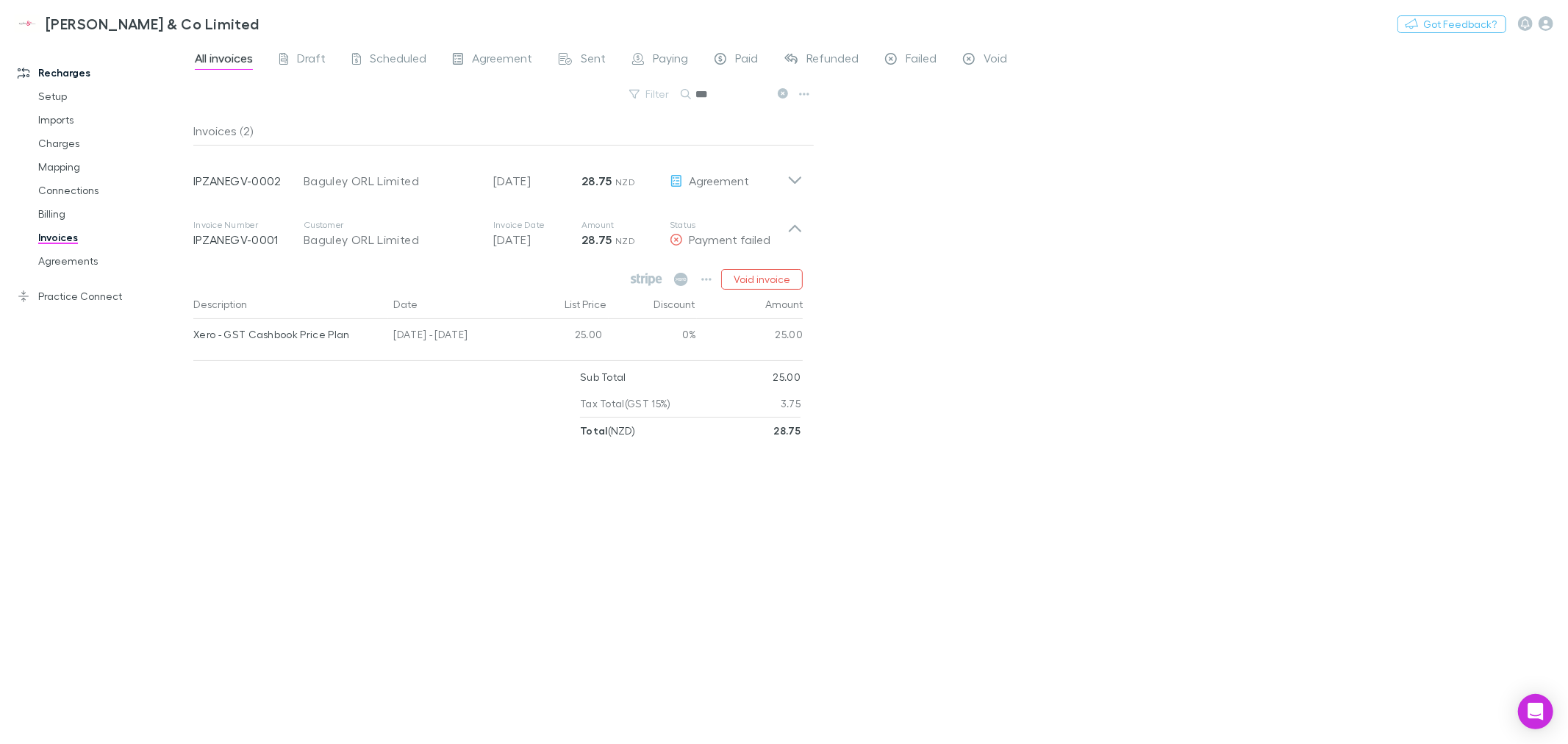
click at [930, 317] on div "All invoices Draft Scheduled Agreement Sent Paying Paid Refunded Failed Void Fi…" at bounding box center [880, 392] width 1375 height 703
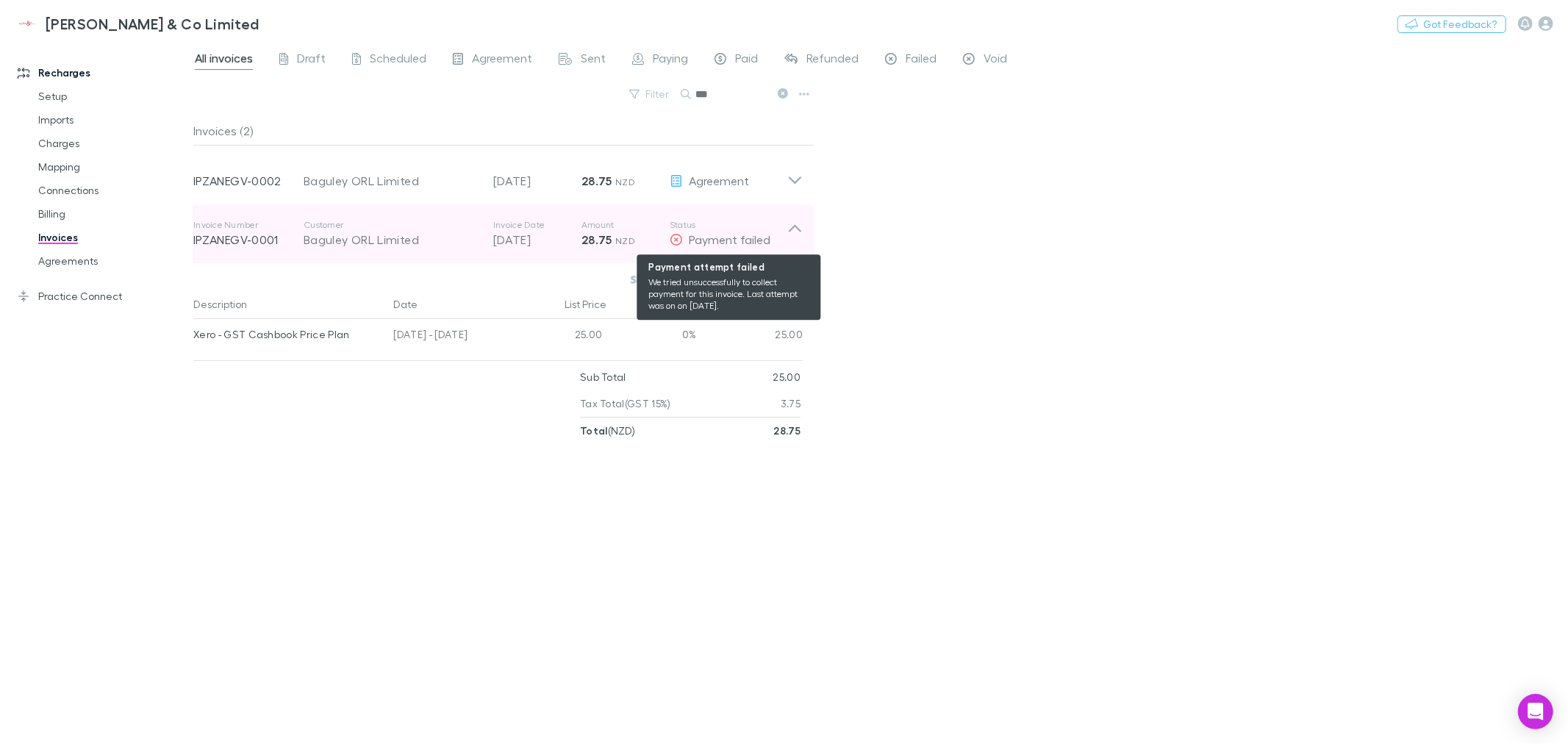
click at [736, 236] on span "Payment failed" at bounding box center [729, 239] width 82 height 14
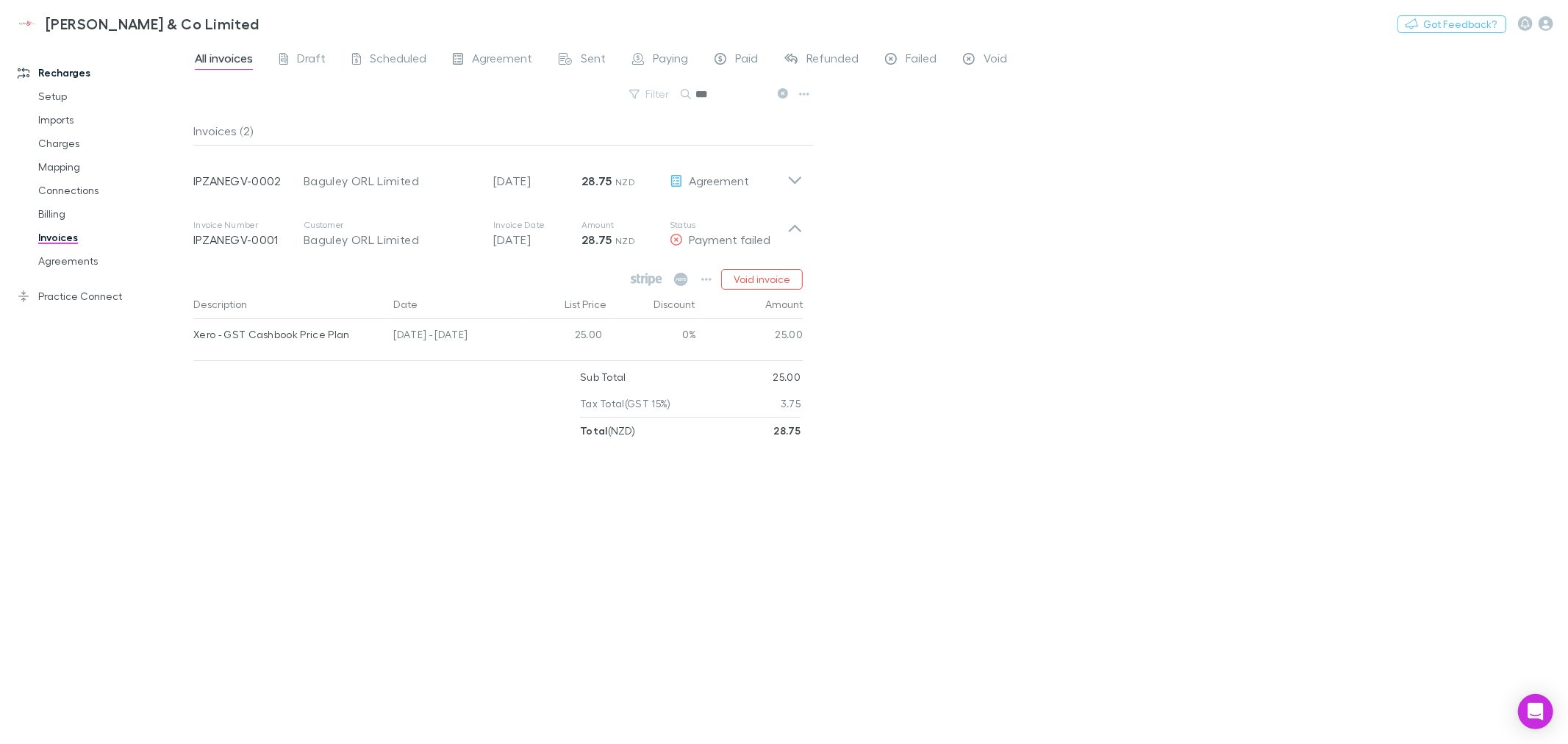
click at [916, 297] on div "All invoices Draft Scheduled Agreement Sent Paying Paid Refunded Failed Void Fi…" at bounding box center [880, 392] width 1375 height 703
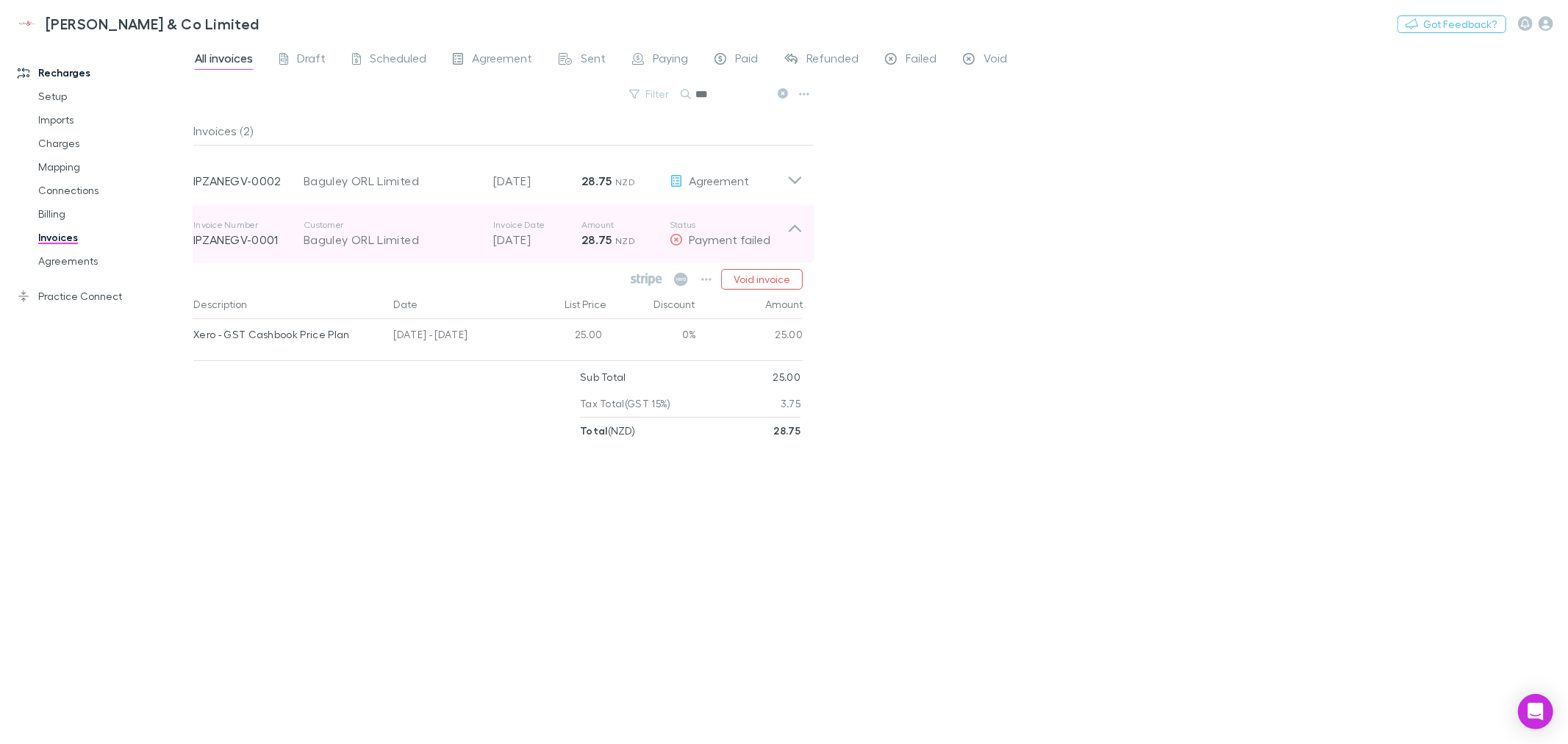
click at [616, 241] on span "NZD" at bounding box center [624, 241] width 20 height 11
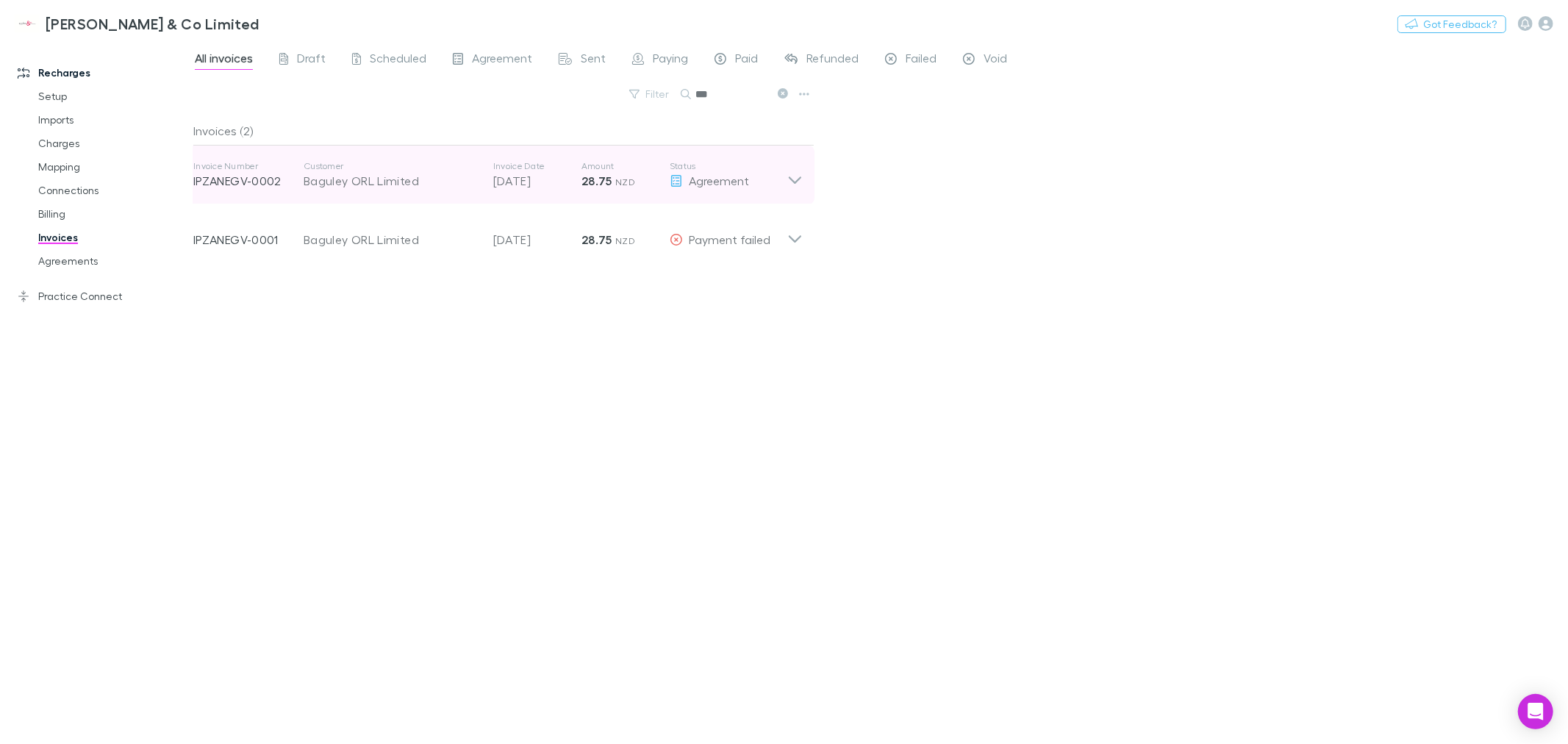
click at [789, 178] on icon at bounding box center [794, 180] width 13 height 7
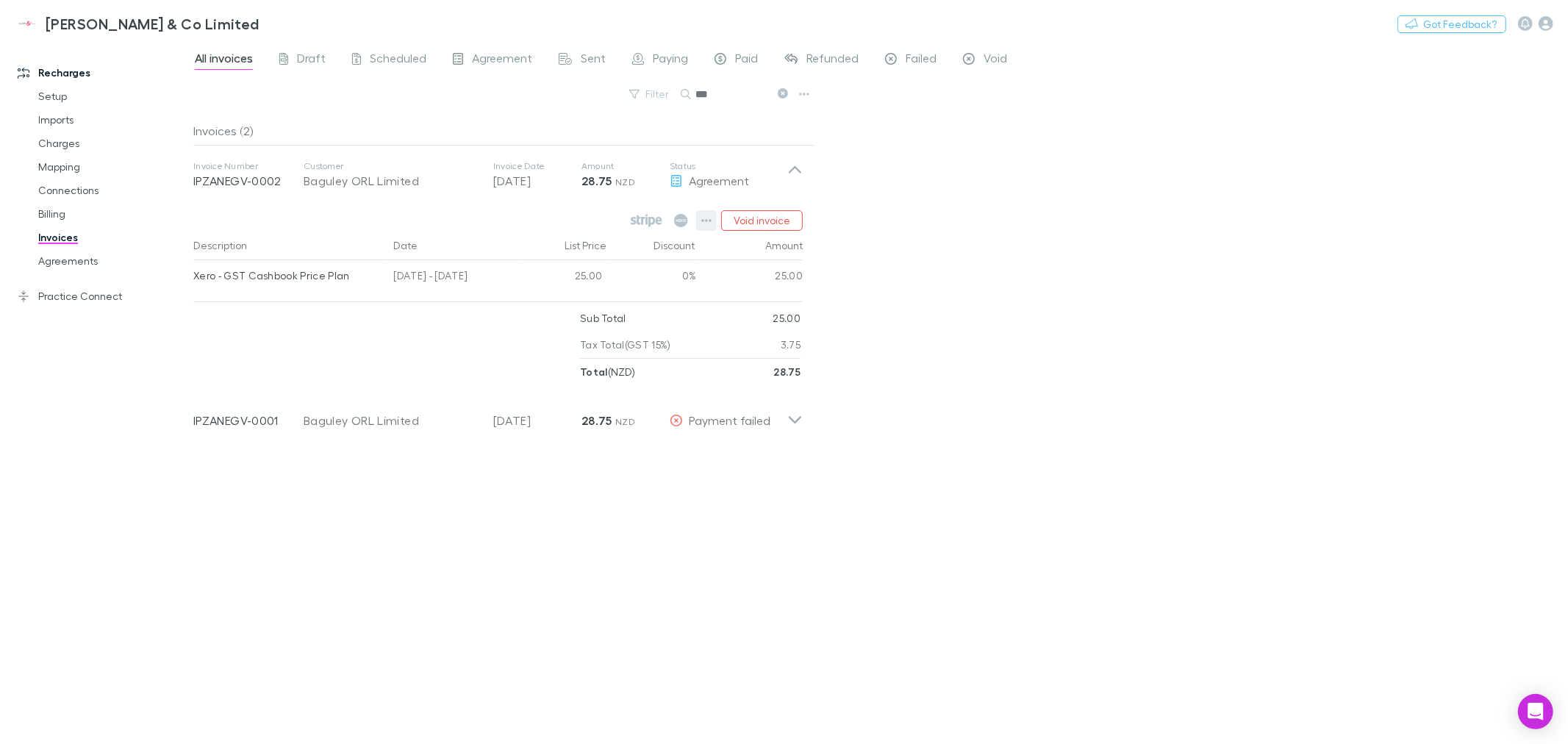
click at [702, 219] on icon "button" at bounding box center [706, 221] width 10 height 12
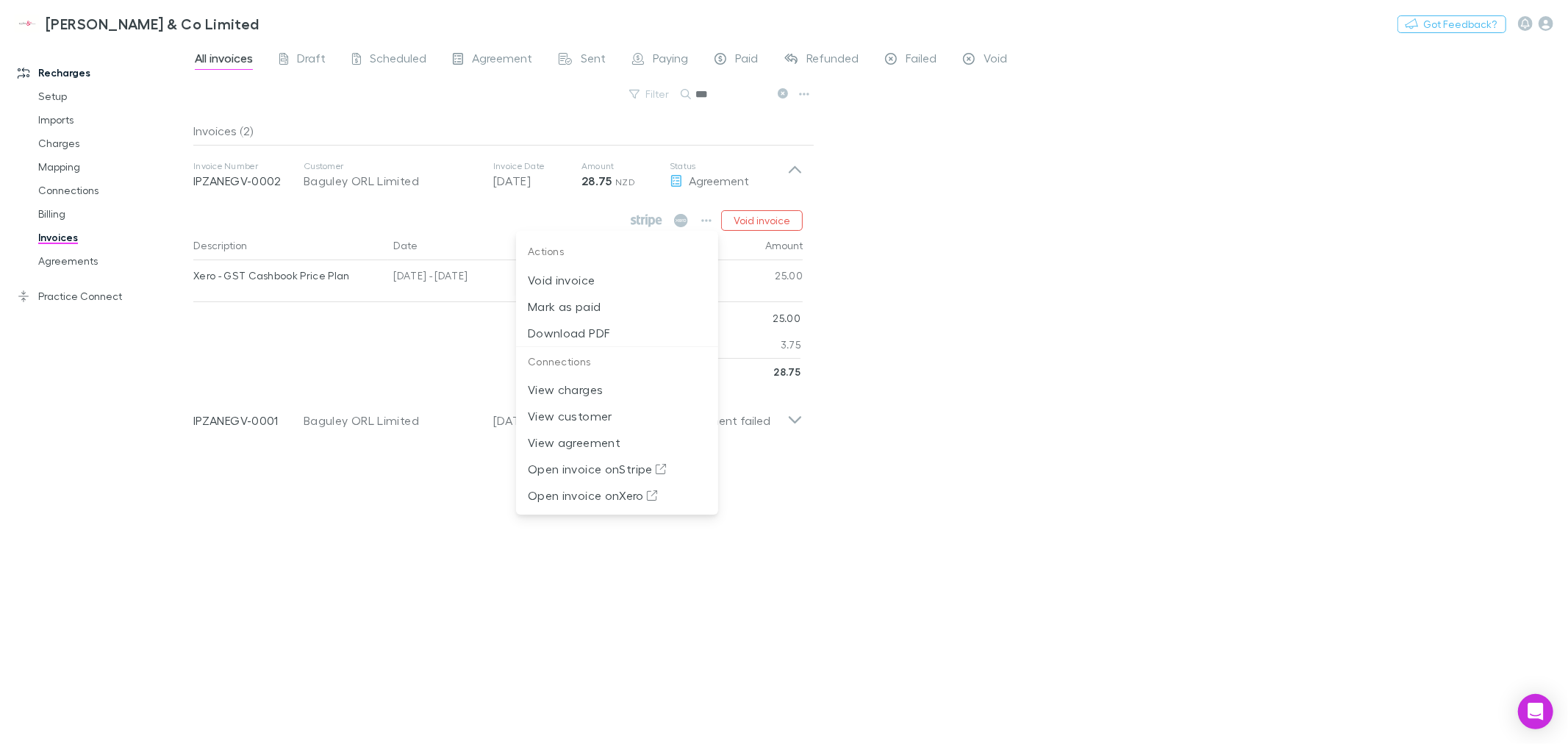
drag, startPoint x: 829, startPoint y: 446, endPoint x: 833, endPoint y: 348, distance: 98.1
click at [830, 444] on div at bounding box center [784, 372] width 1568 height 744
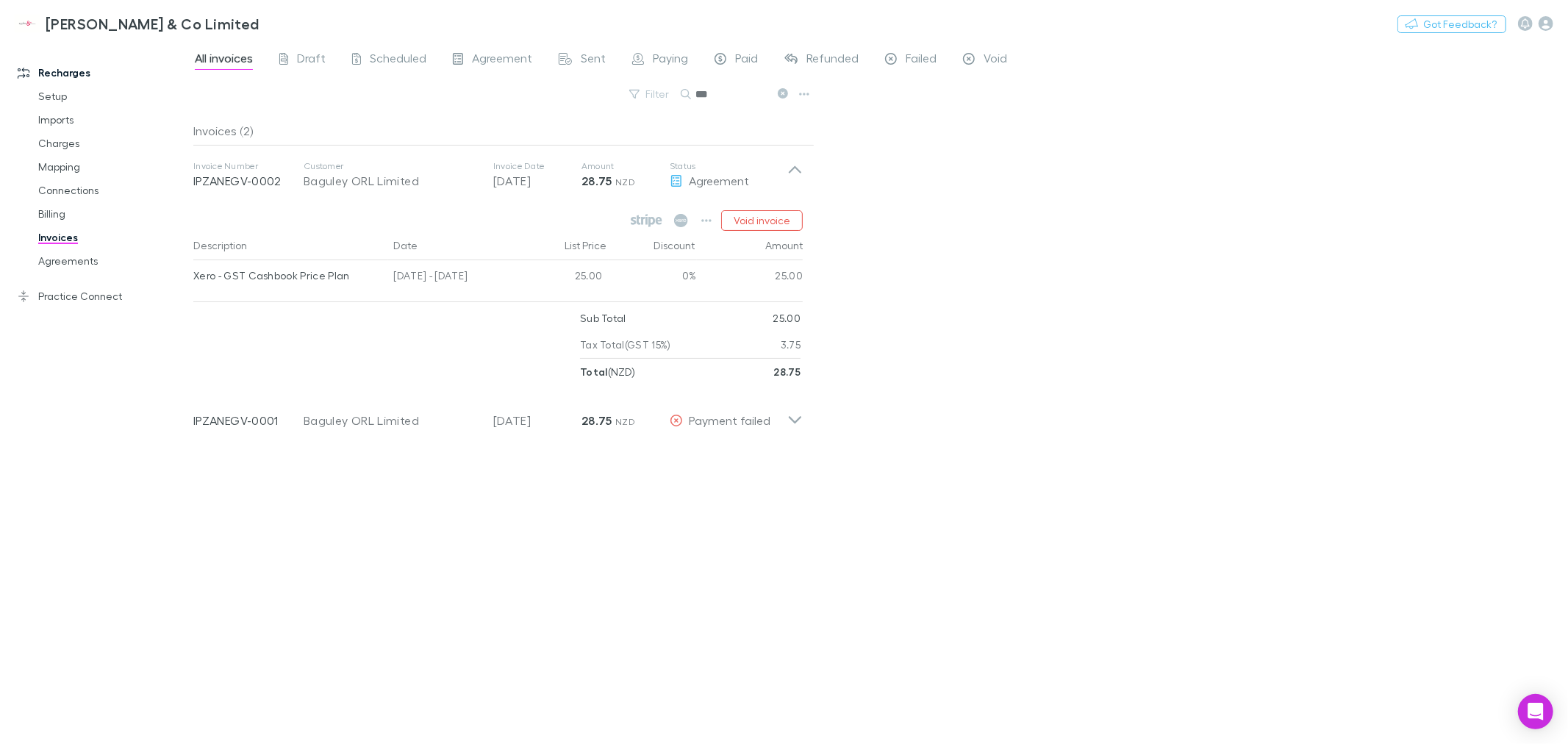
click at [606, 183] on strong "28.75" at bounding box center [596, 181] width 31 height 15
